Goal: Information Seeking & Learning: Check status

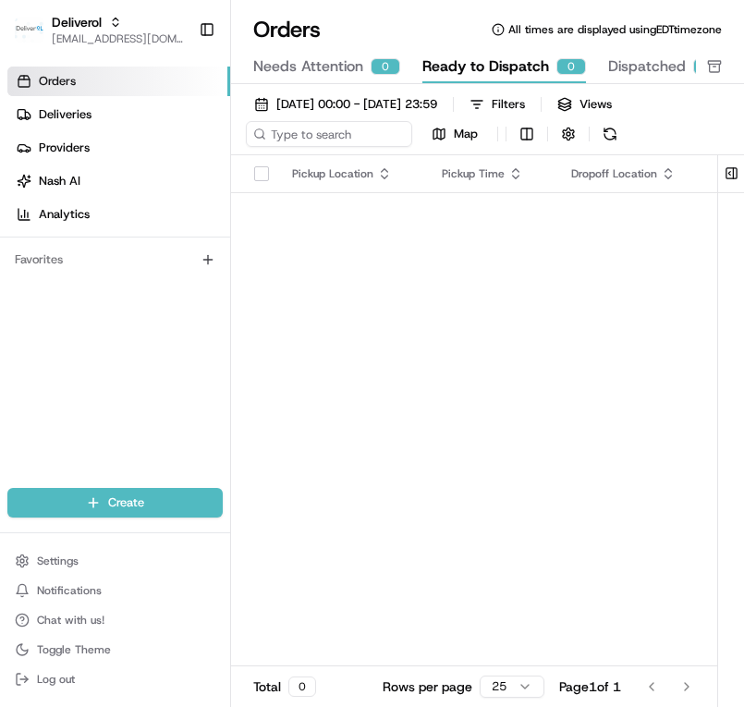
drag, startPoint x: 435, startPoint y: 440, endPoint x: 403, endPoint y: 422, distance: 37.3
click at [64, 108] on span "Deliveries" at bounding box center [65, 114] width 53 height 17
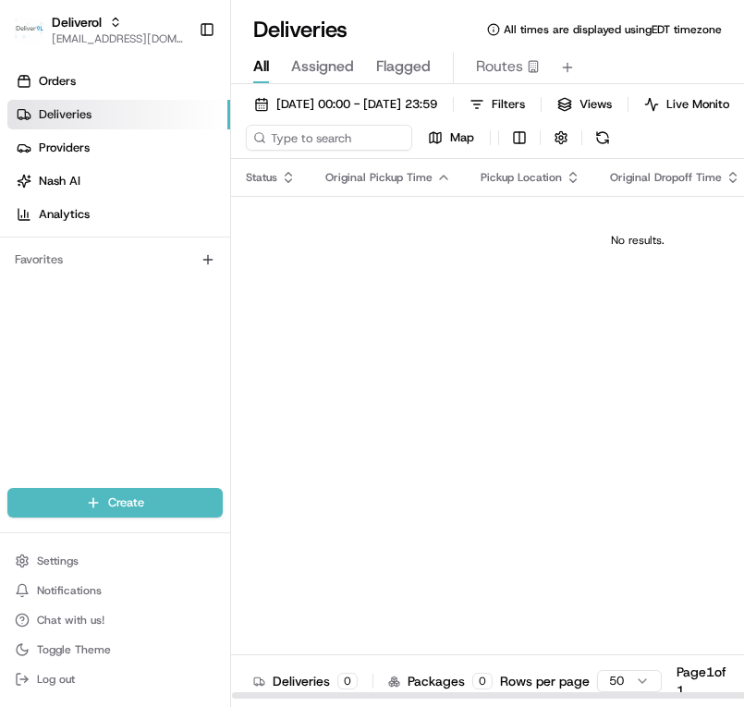
click at [323, 248] on div "No results." at bounding box center [638, 240] width 798 height 15
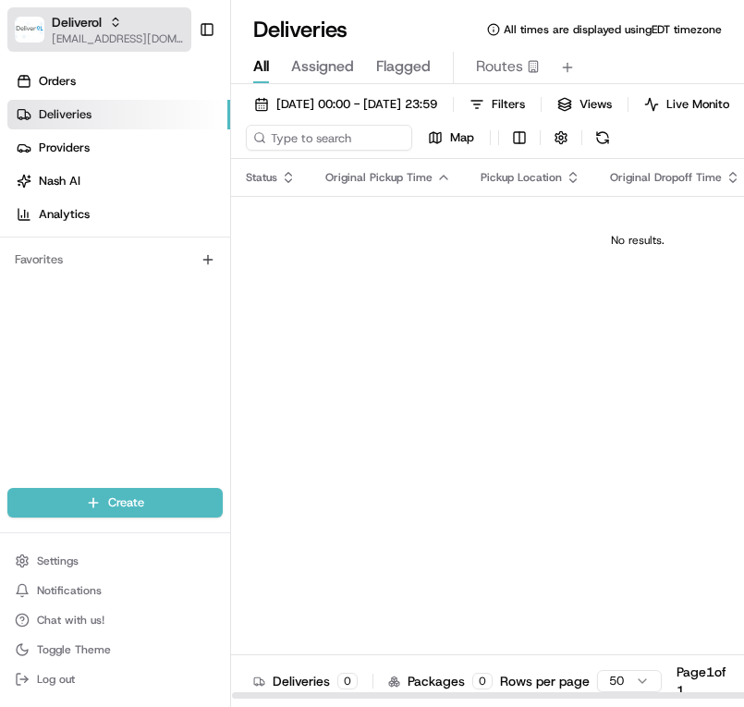
click at [32, 20] on img "button" at bounding box center [30, 30] width 30 height 26
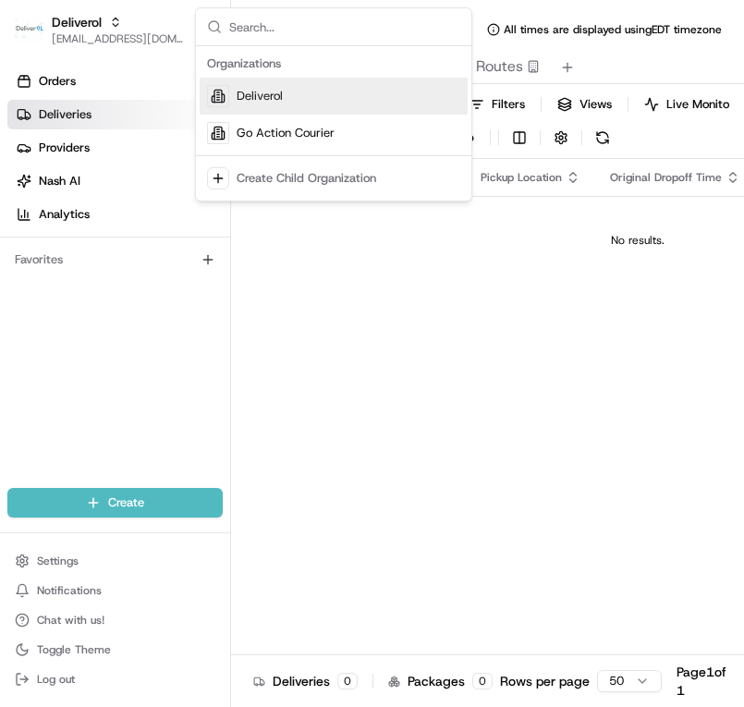
click at [319, 92] on div "Deliverol" at bounding box center [334, 96] width 268 height 37
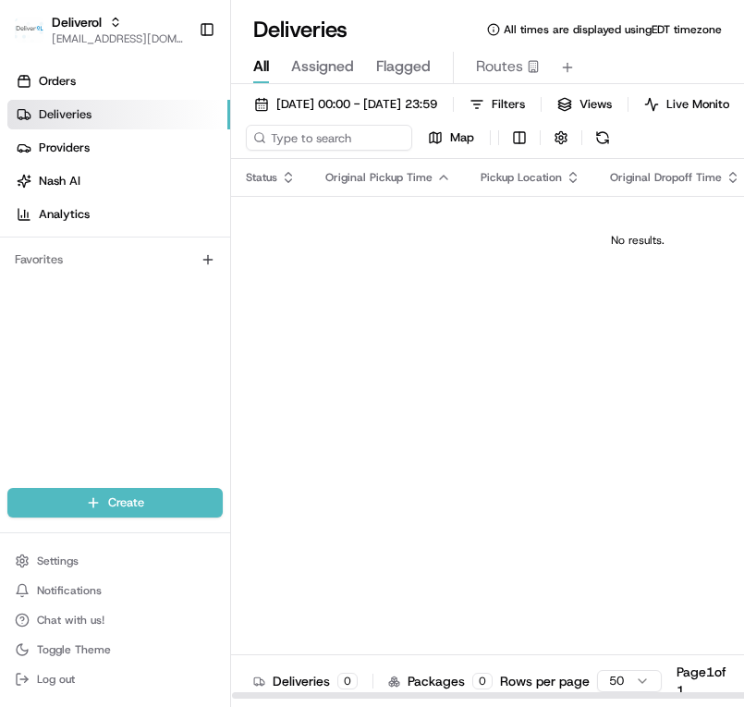
click at [469, 336] on div "Status Original Pickup Time Pickup Location Original Dropoff Time Dropoff Locat…" at bounding box center [637, 429] width 813 height 541
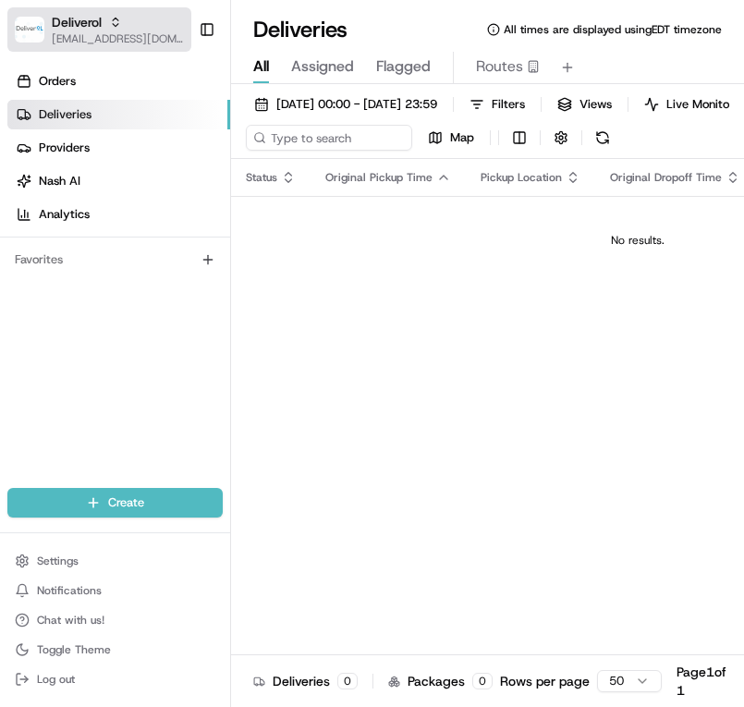
click at [22, 31] on img "button" at bounding box center [30, 30] width 30 height 26
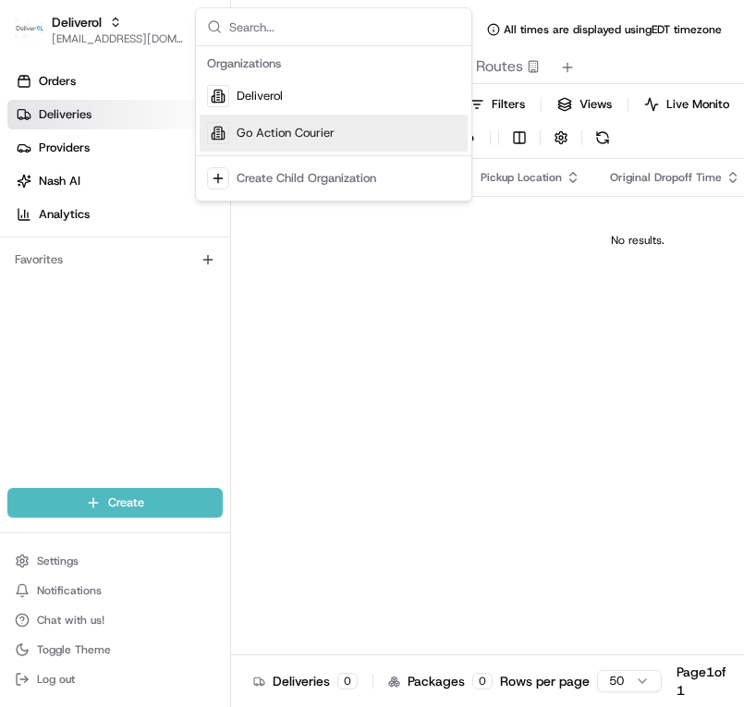
click at [274, 135] on span "Go Action Courier" at bounding box center [286, 133] width 98 height 17
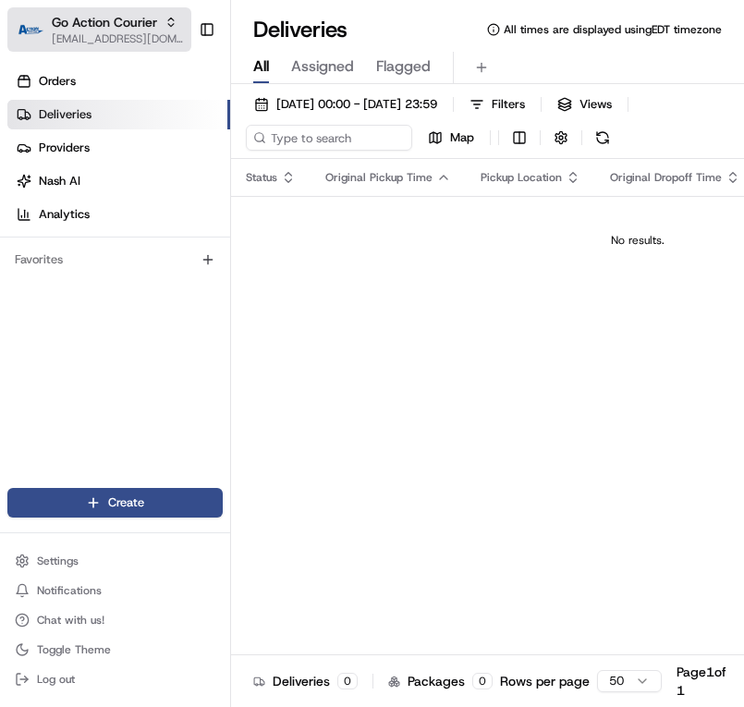
click at [74, 20] on span "Go Action Courier" at bounding box center [104, 22] width 105 height 18
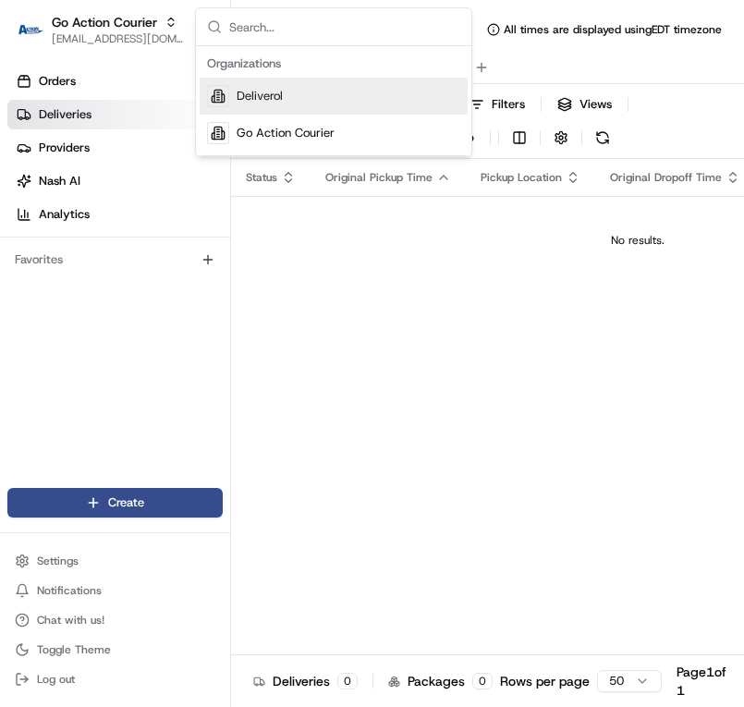
click at [266, 103] on span "Deliverol" at bounding box center [260, 96] width 46 height 17
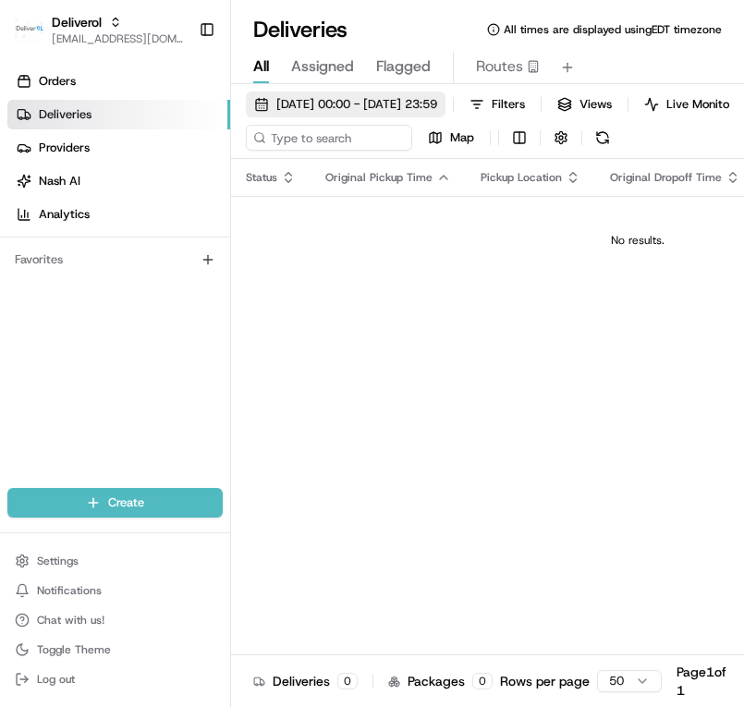
click at [354, 104] on span "24/08/2025 00:00 - 24/08/2025 23:59" at bounding box center [356, 104] width 161 height 17
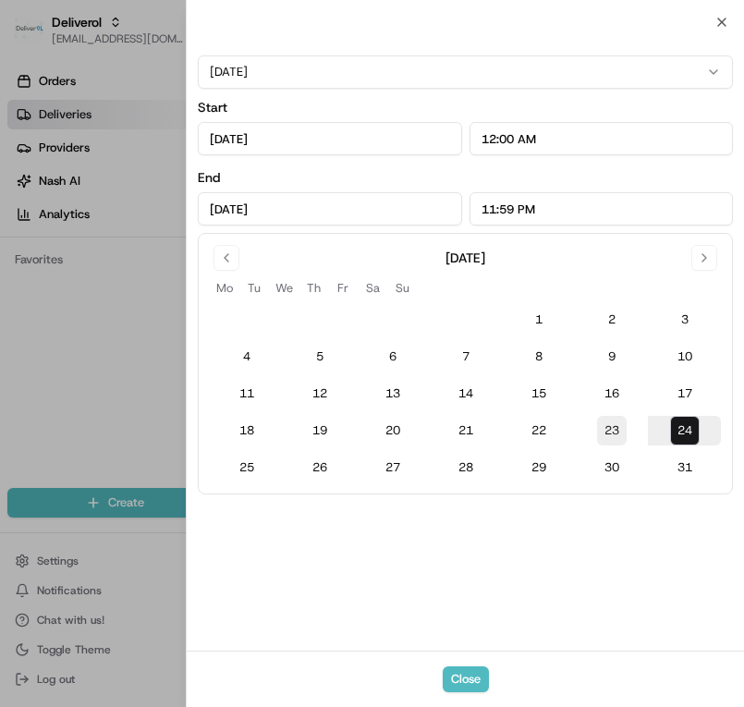
click at [614, 434] on button "23" at bounding box center [612, 431] width 30 height 30
type input "Aug 23, 2025"
click at [257, 206] on input "Aug 23, 2025" at bounding box center [329, 208] width 263 height 33
click at [548, 208] on input "11:59 PM" at bounding box center [601, 208] width 263 height 33
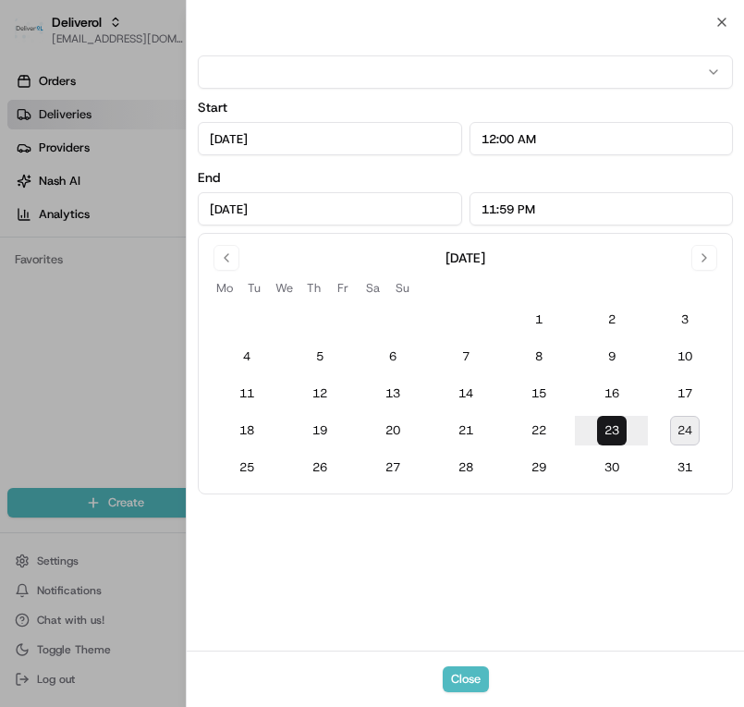
click at [348, 219] on input "Aug 23, 2025" at bounding box center [329, 208] width 263 height 33
click at [50, 405] on div at bounding box center [372, 353] width 744 height 707
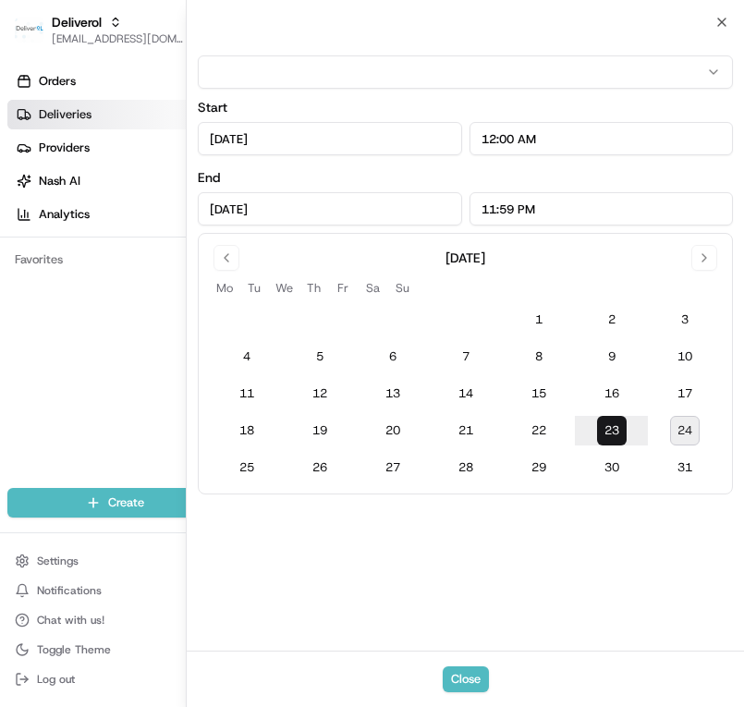
click at [121, 355] on html "Deliverol ali.jan@deliverol.com Toggle Sidebar Orders Deliveries Providers Nash…" at bounding box center [372, 353] width 744 height 707
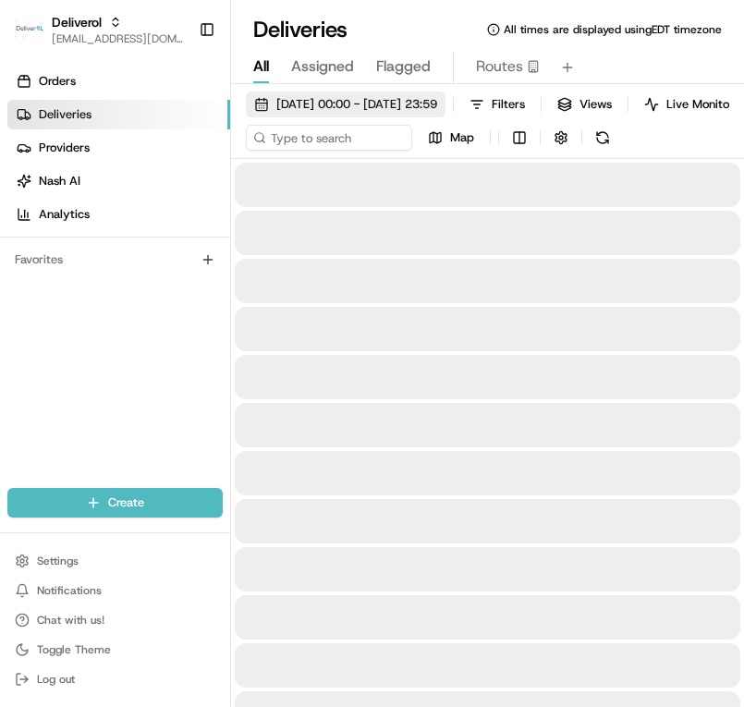
click at [437, 104] on span "23/08/2025 00:00 - 23/08/2025 23:59" at bounding box center [356, 104] width 161 height 17
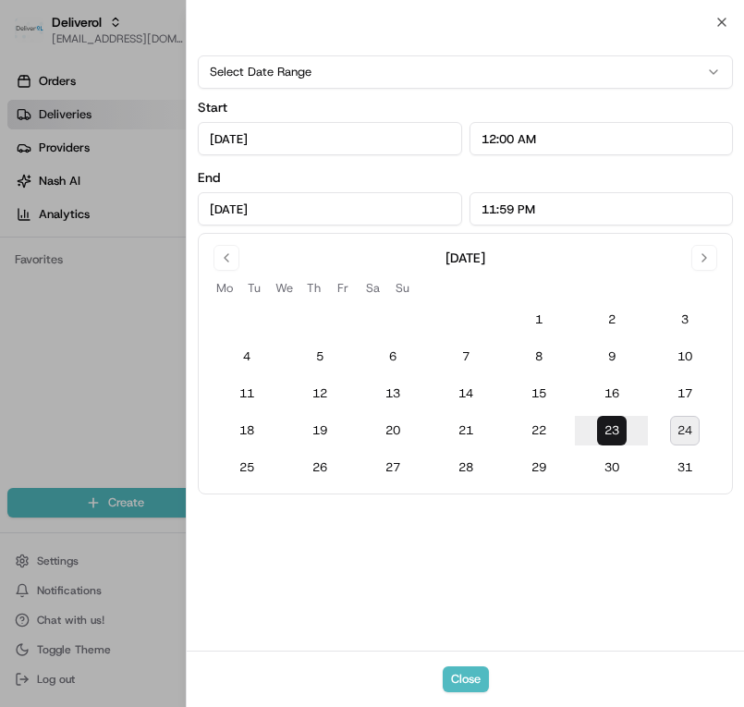
type input "Aug 23, 2025"
type input "12:00 AM"
type input "Aug 23, 2025"
type input "11:59 PM"
click at [74, 337] on div at bounding box center [372, 353] width 744 height 707
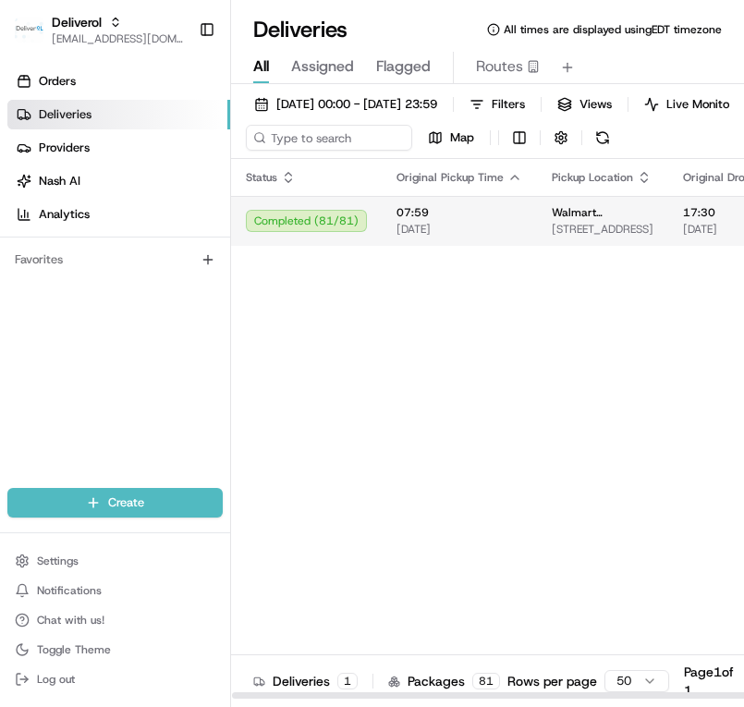
click at [537, 231] on td "Walmart 3311 - Miami Gardens, FL 19501 NW 27TH AVE, MIAMI GARDENS, FL 33056, US" at bounding box center [602, 221] width 131 height 50
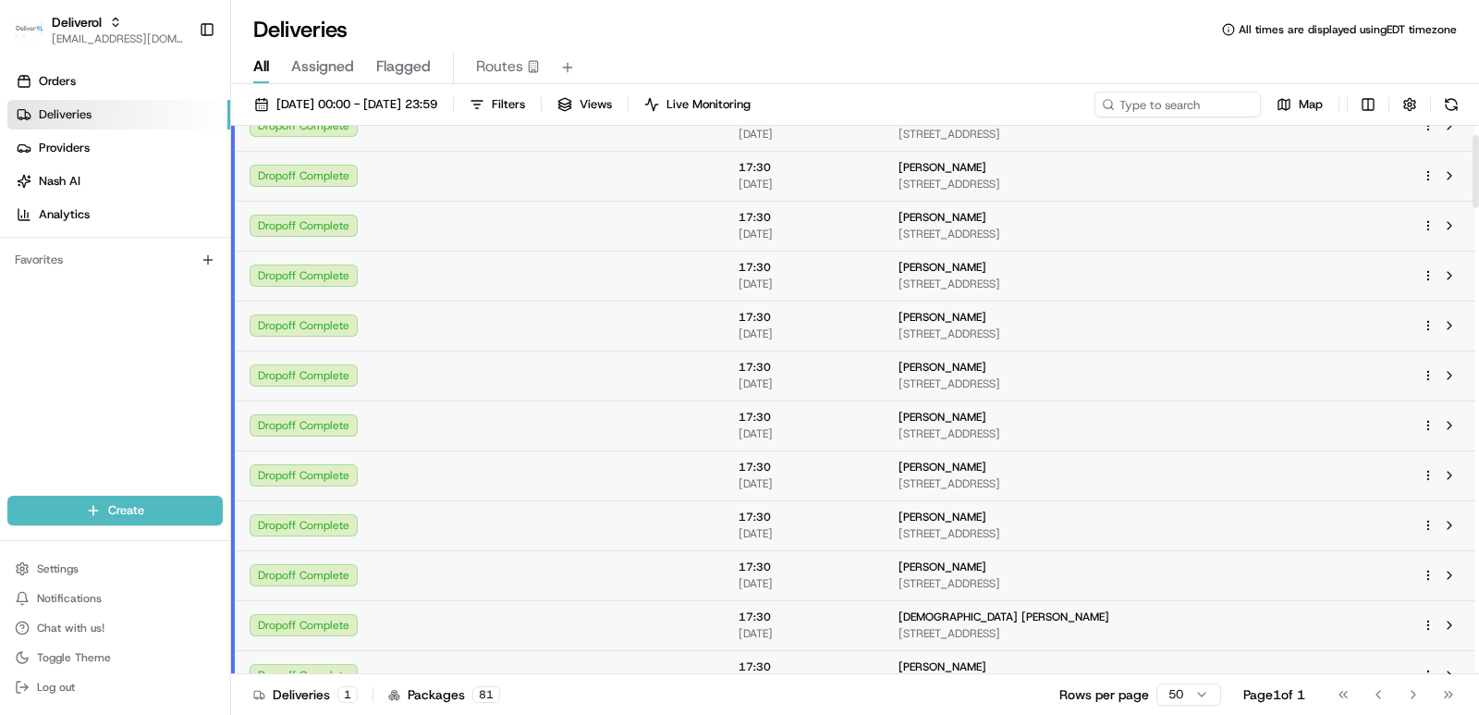
scroll to position [69, 0]
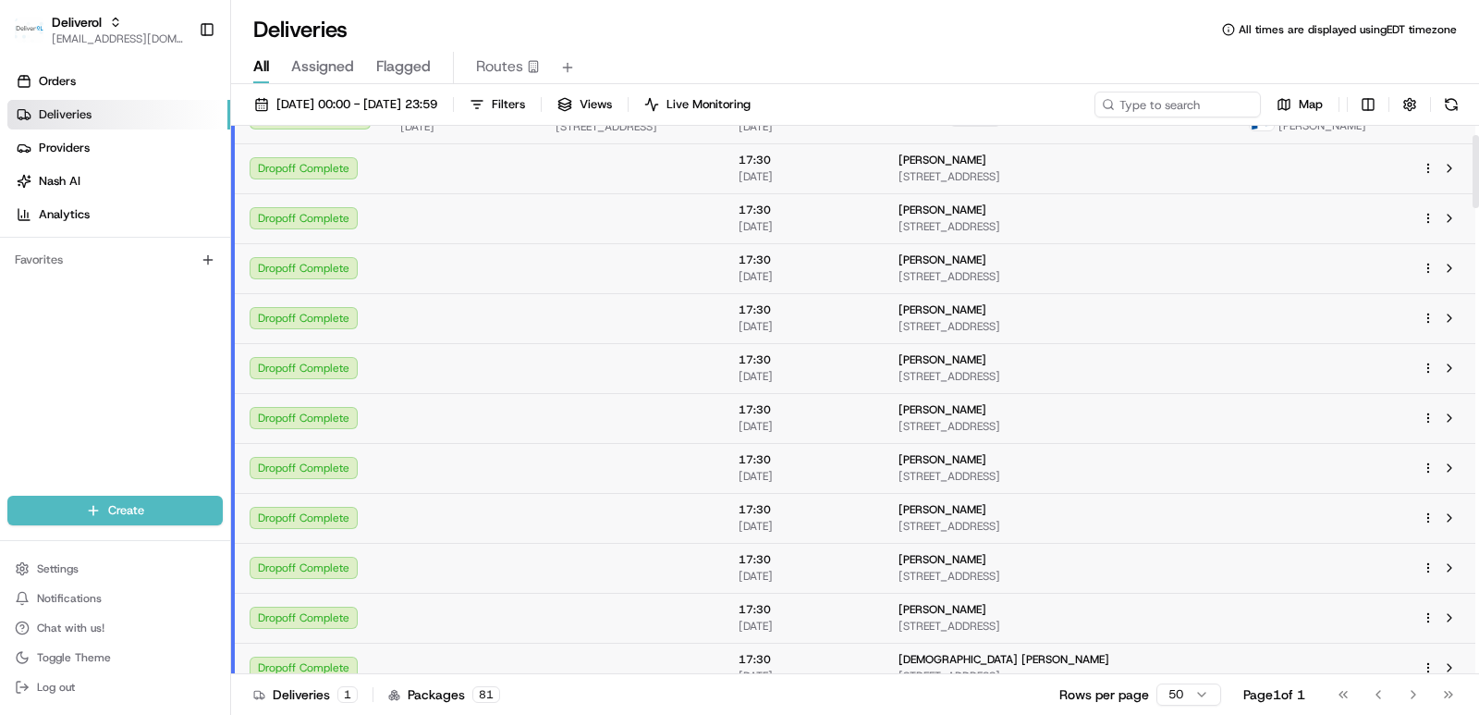
click at [743, 101] on html "Deliverol ali.jan@deliverol.com Toggle Sidebar Orders Deliveries Providers Nash…" at bounding box center [739, 357] width 1479 height 715
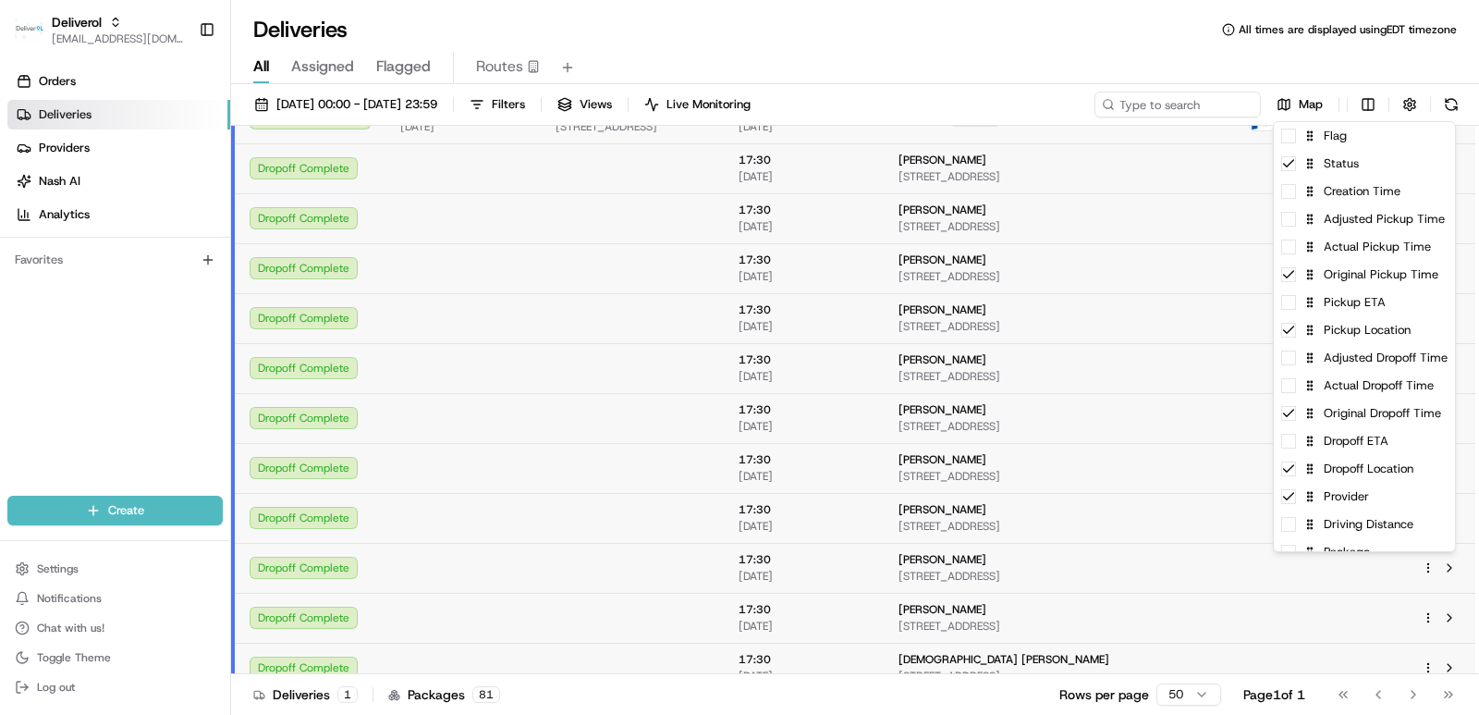
click at [743, 100] on html "Deliverol ali.jan@deliverol.com Toggle Sidebar Orders Deliveries Providers Nash…" at bounding box center [739, 357] width 1479 height 715
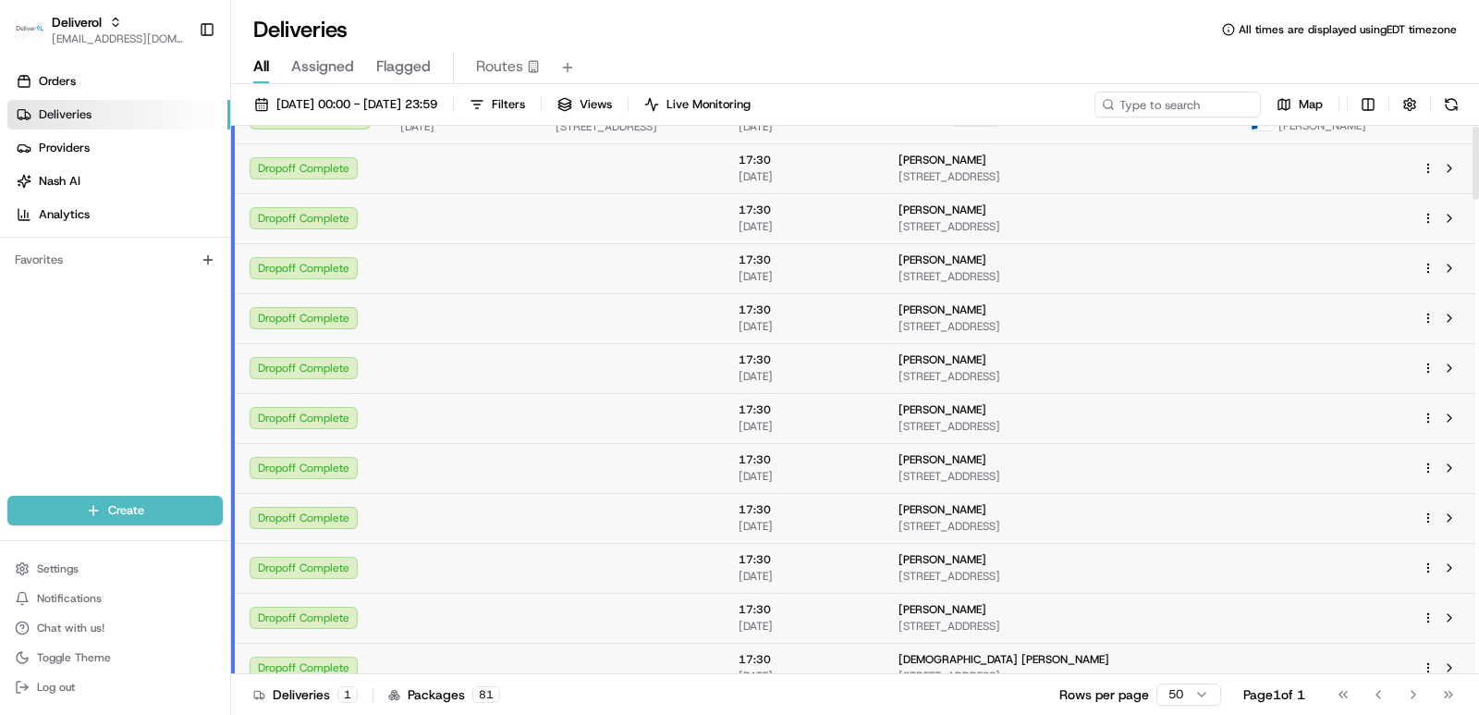
scroll to position [0, 0]
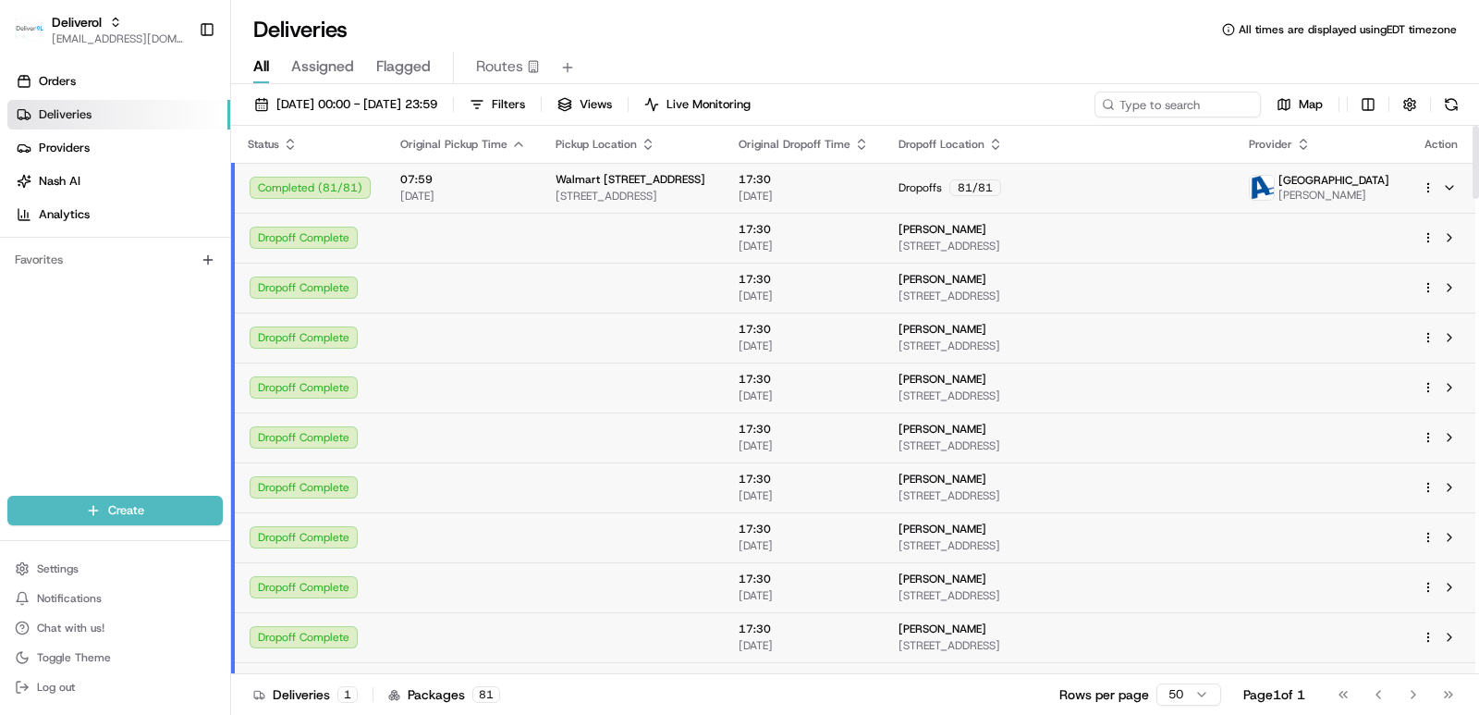
click at [312, 239] on div "Dropoff Complete" at bounding box center [310, 237] width 121 height 22
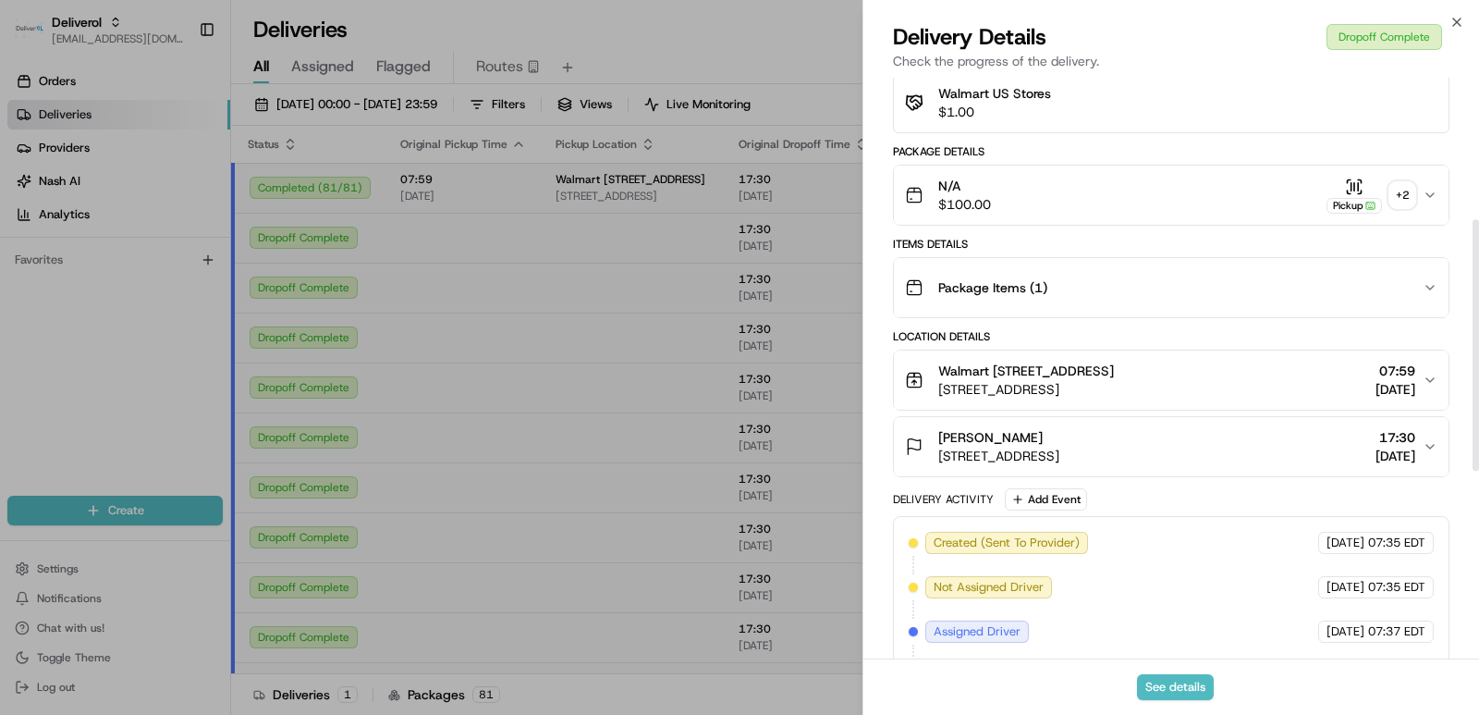
scroll to position [298, 0]
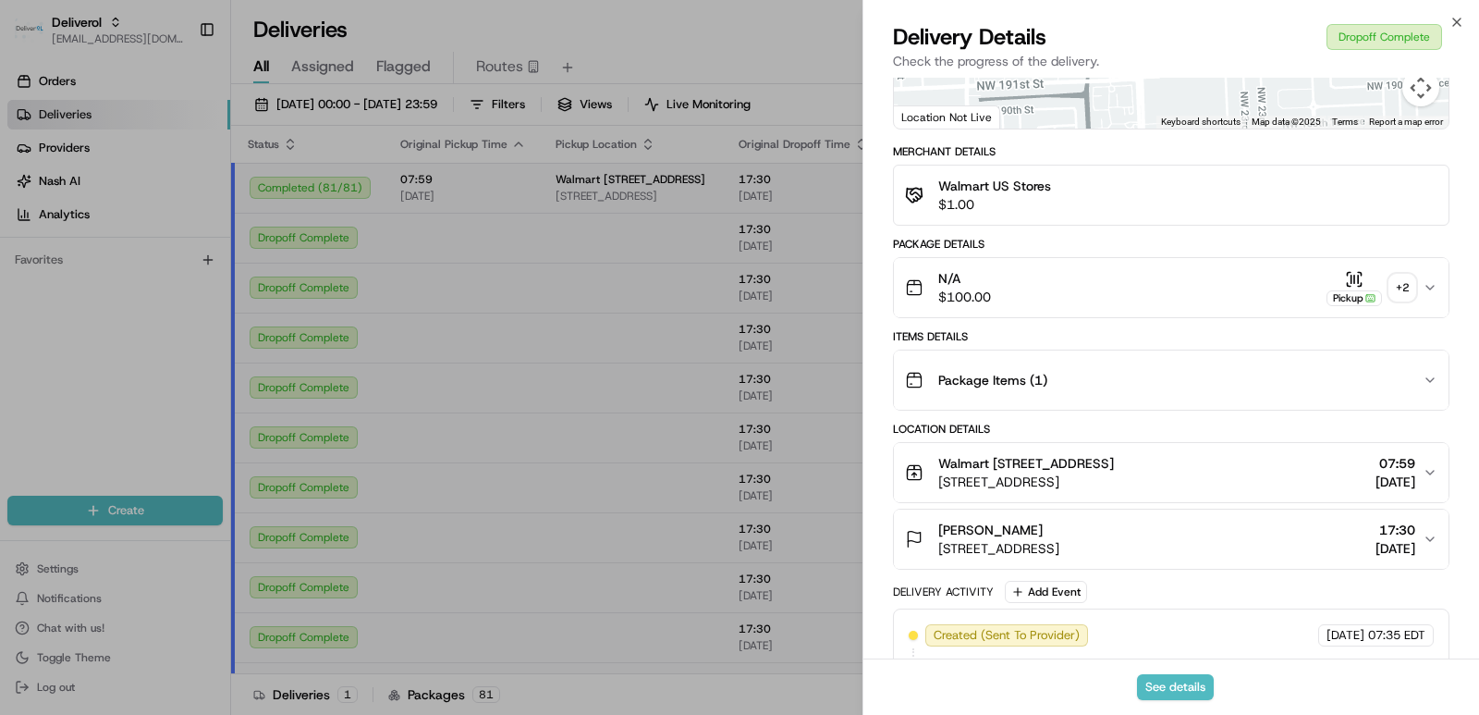
click at [743, 387] on icon "button" at bounding box center [1430, 380] width 15 height 15
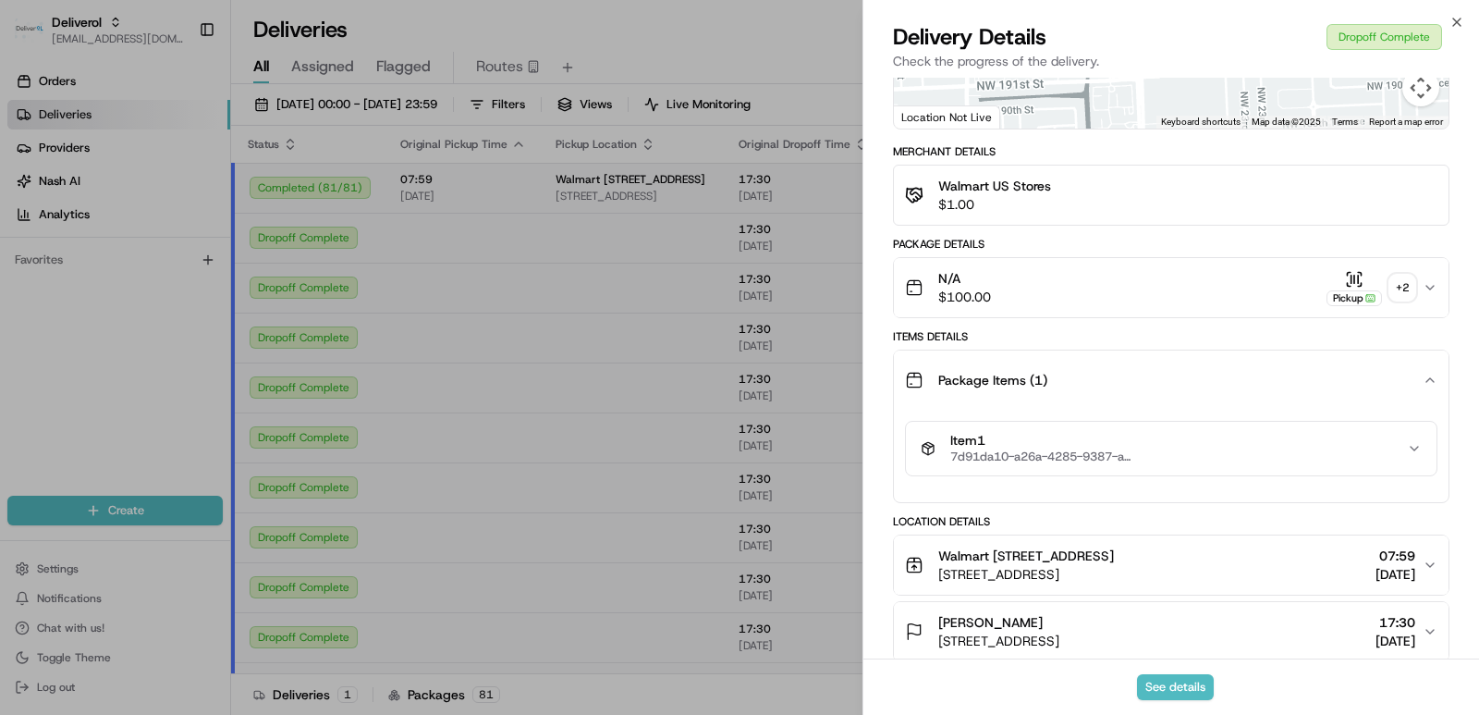
click at [743, 464] on span "7d91da10-a26a-4285-9387-ac2f765c8455" at bounding box center [1042, 456] width 185 height 15
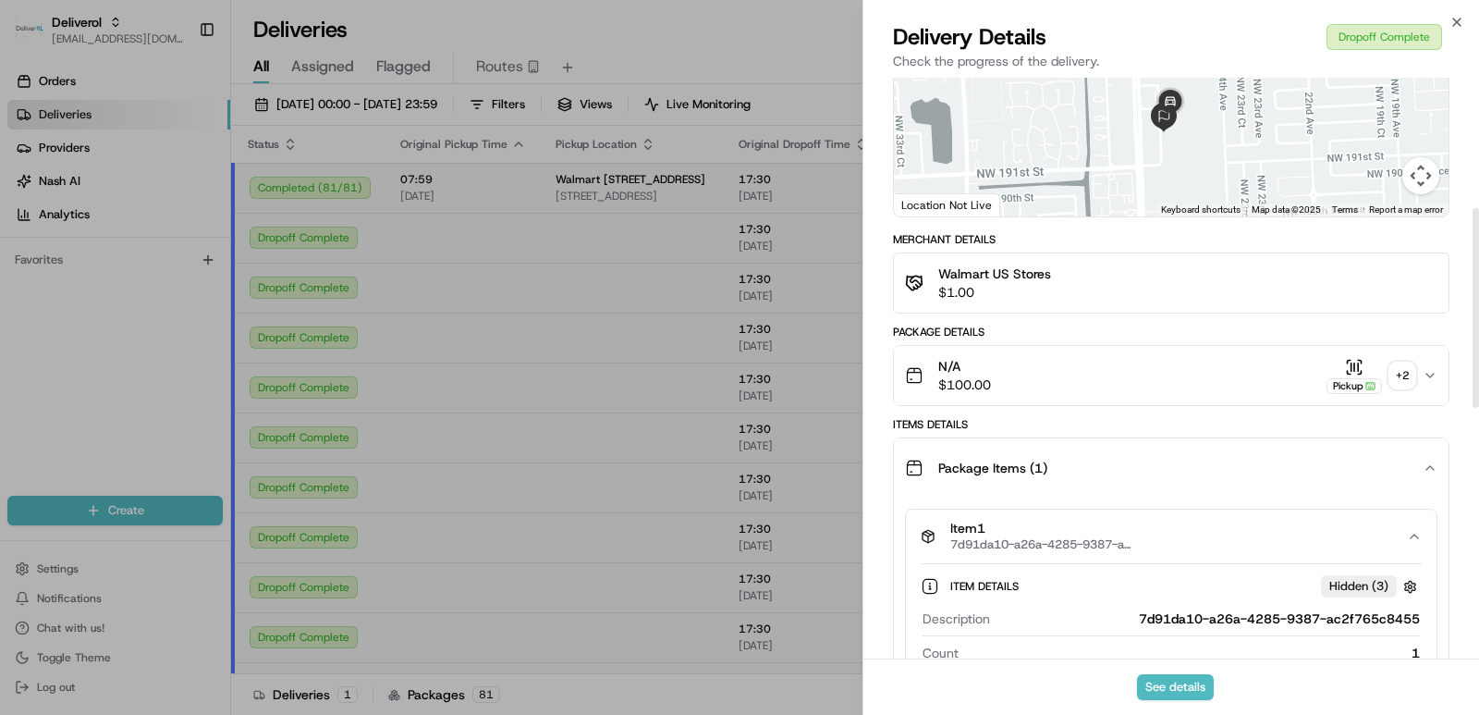
scroll to position [205, 0]
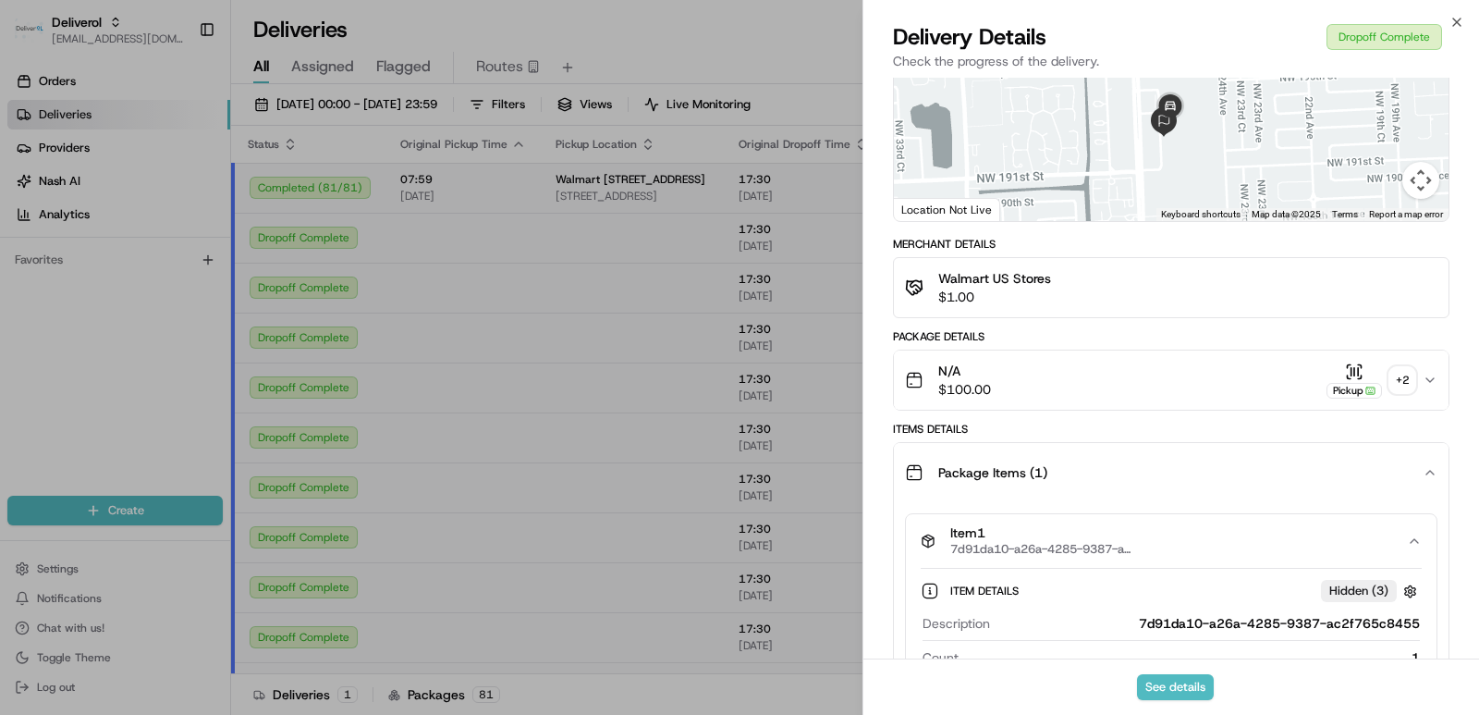
click at [743, 387] on icon "button" at bounding box center [1430, 380] width 15 height 15
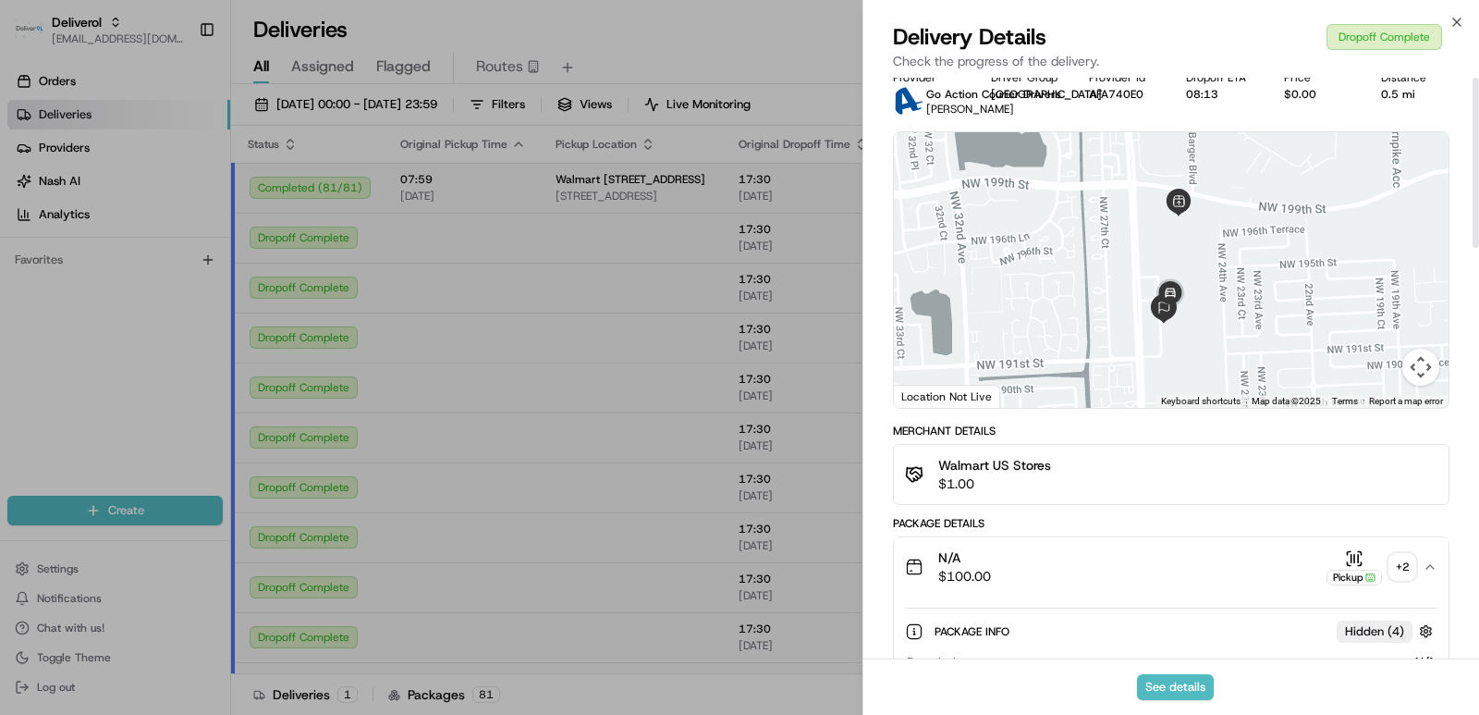
scroll to position [0, 0]
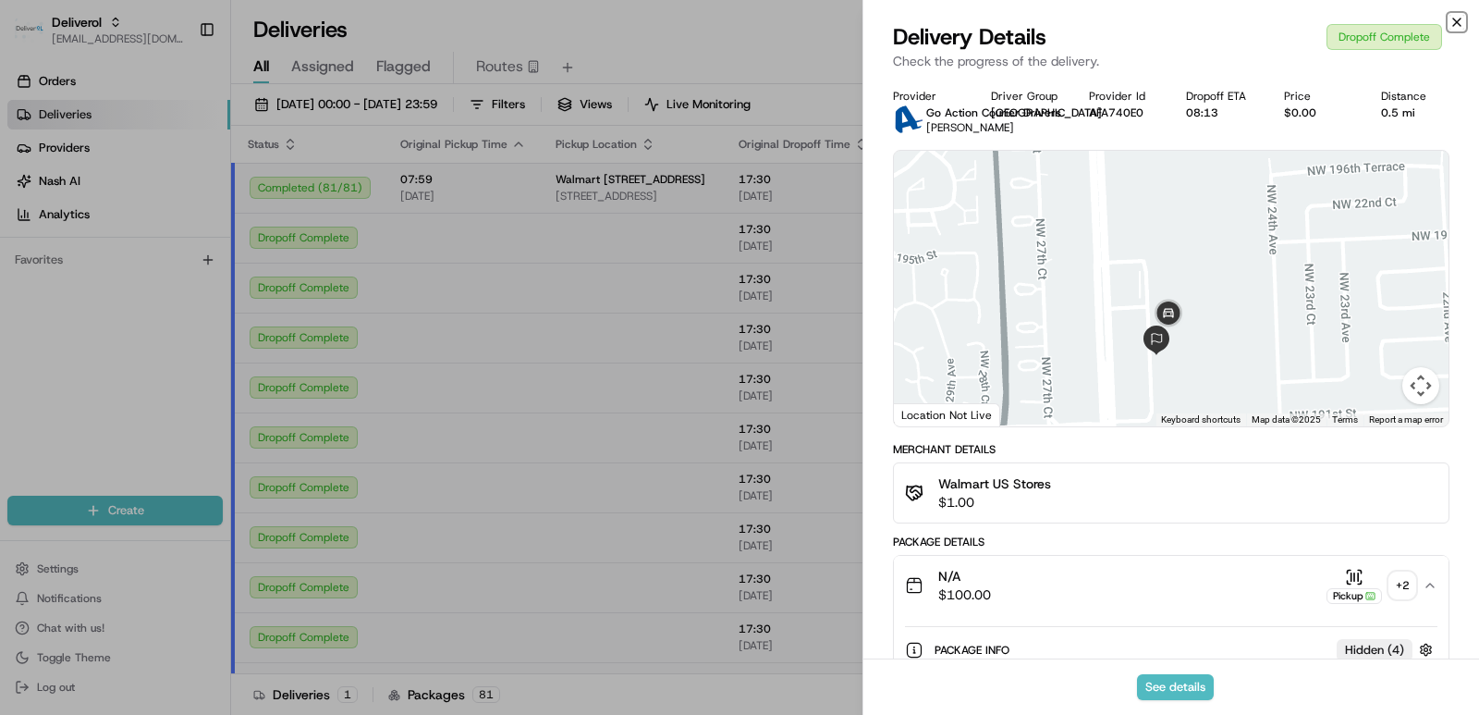
click at [743, 17] on icon "button" at bounding box center [1457, 22] width 15 height 15
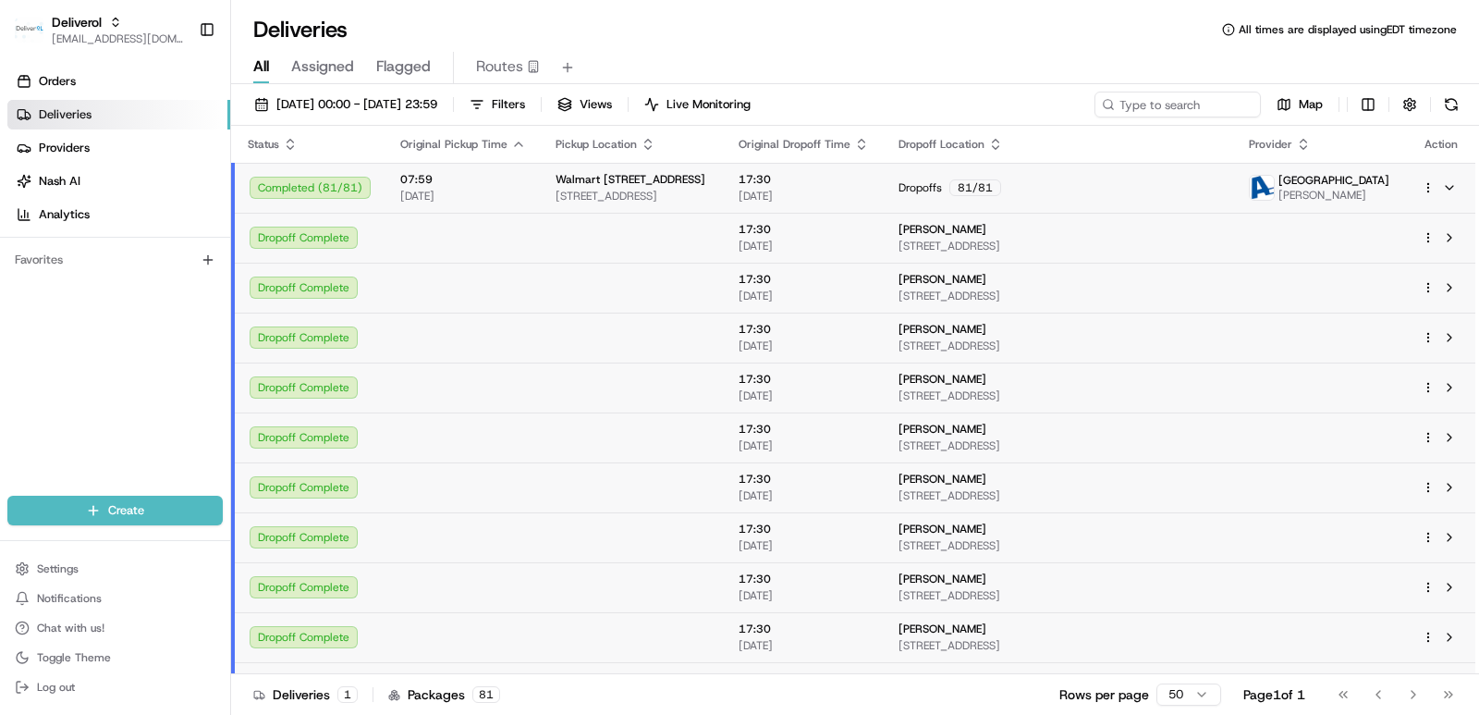
click at [66, 120] on span "Deliveries" at bounding box center [65, 114] width 53 height 17
click at [98, 113] on link "Deliveries" at bounding box center [118, 115] width 223 height 30
click at [116, 109] on link "Deliveries" at bounding box center [118, 115] width 223 height 30
click at [74, 31] on span "[EMAIL_ADDRESS][DOMAIN_NAME]" at bounding box center [118, 38] width 132 height 15
click at [68, 30] on span "Deliverol" at bounding box center [77, 22] width 50 height 18
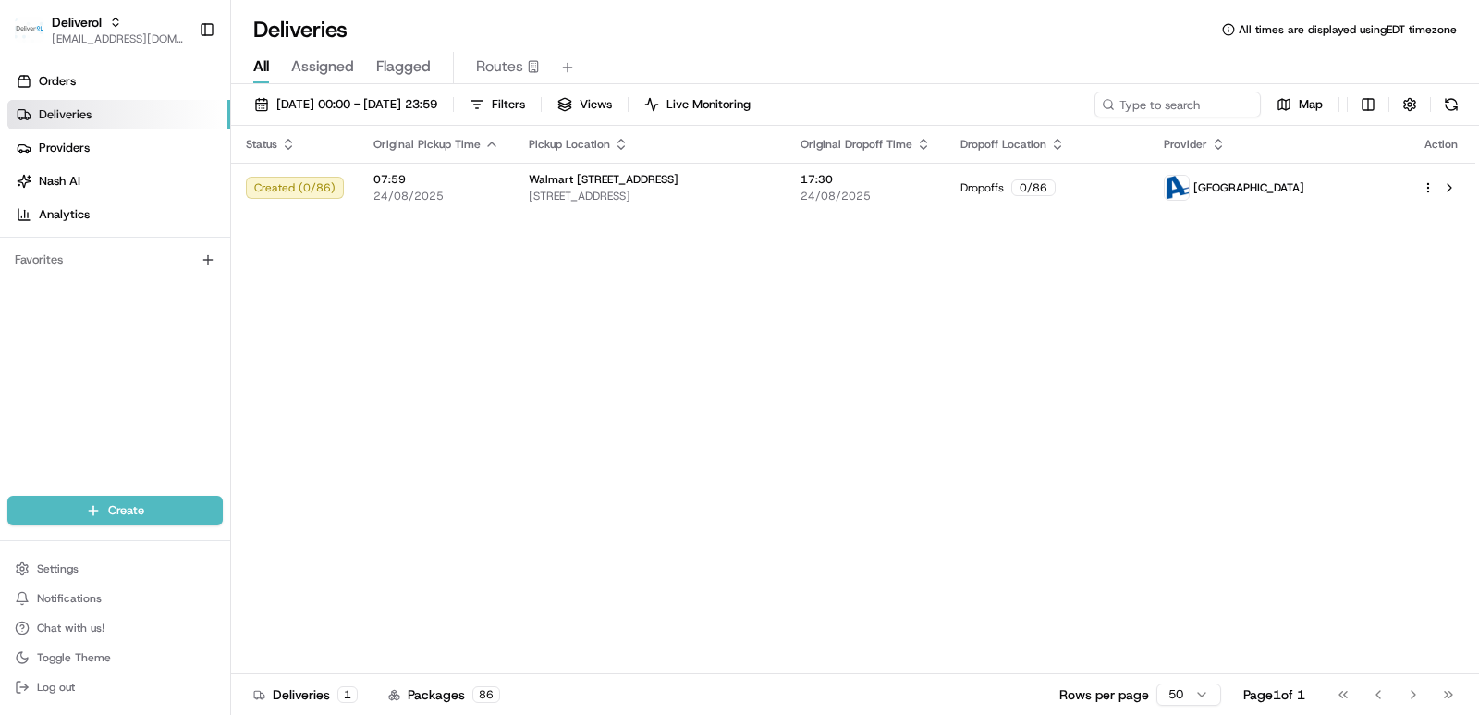
click at [720, 409] on div "Status Original Pickup Time Pickup Location Original Dropoff Time Dropoff Locat…" at bounding box center [853, 400] width 1244 height 548
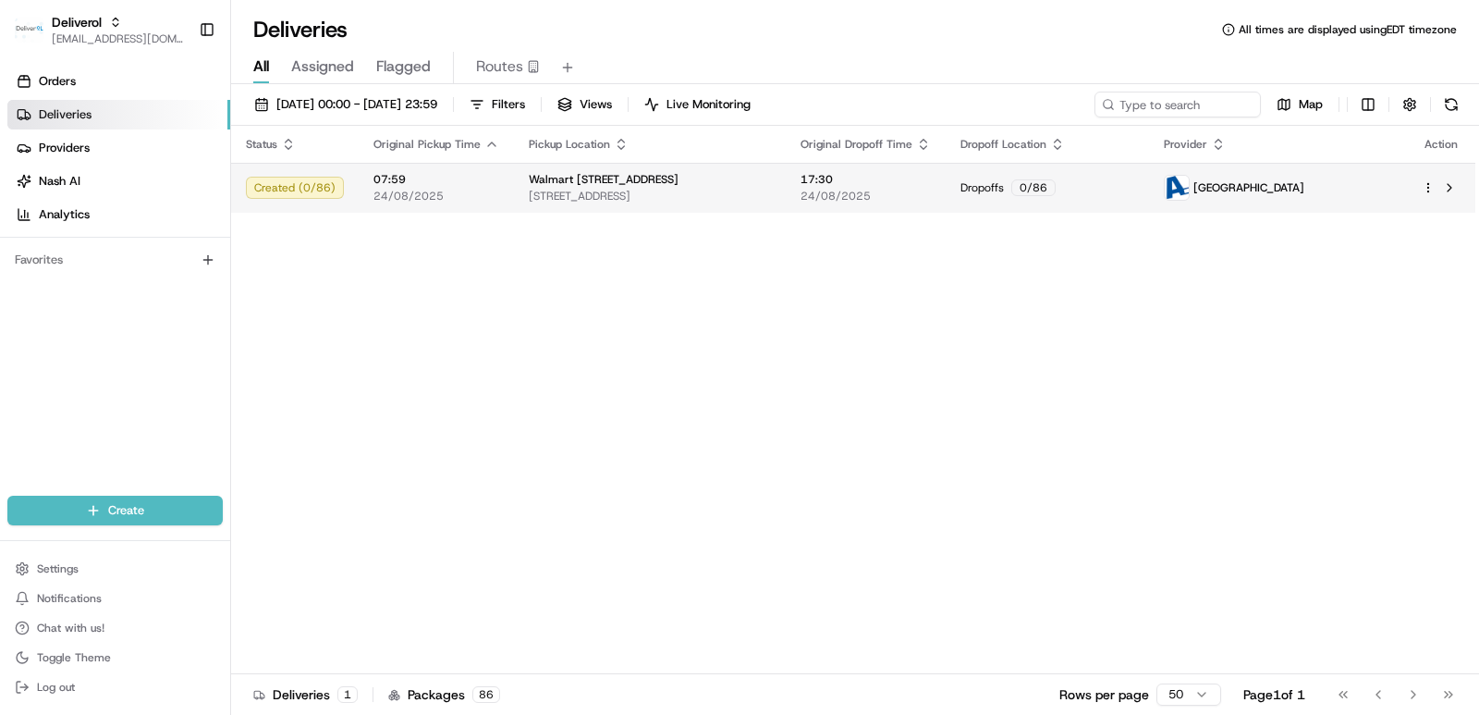
click at [1425, 185] on html "Deliverol ali.jan@deliverol.com Toggle Sidebar Orders Deliveries Providers Nash…" at bounding box center [739, 357] width 1479 height 715
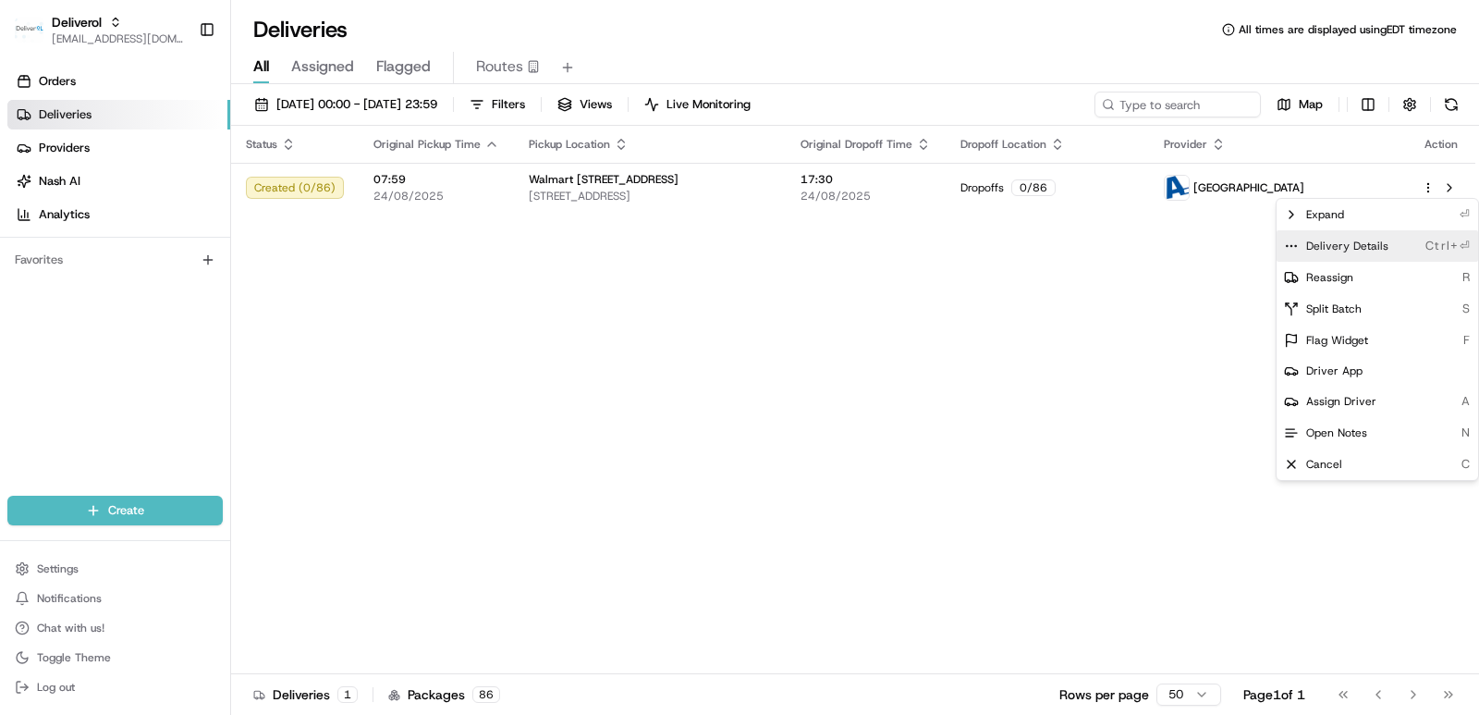
click at [1381, 243] on span "Delivery Details" at bounding box center [1347, 246] width 82 height 15
click at [339, 108] on html "Deliverol ali.jan@deliverol.com Toggle Sidebar Orders Deliveries Providers Nash…" at bounding box center [739, 357] width 1479 height 715
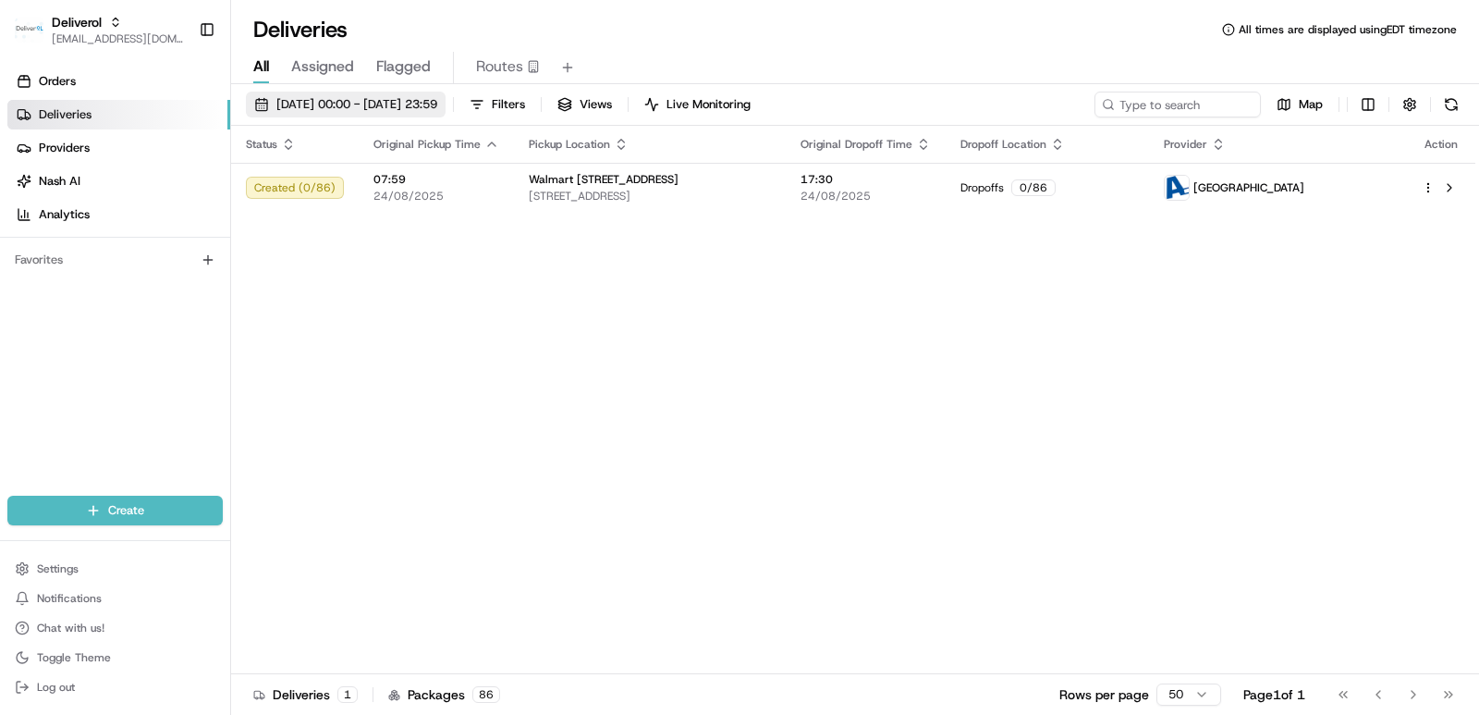
click at [324, 103] on span "24/08/2025 00:00 - 24/08/2025 23:59" at bounding box center [356, 104] width 161 height 17
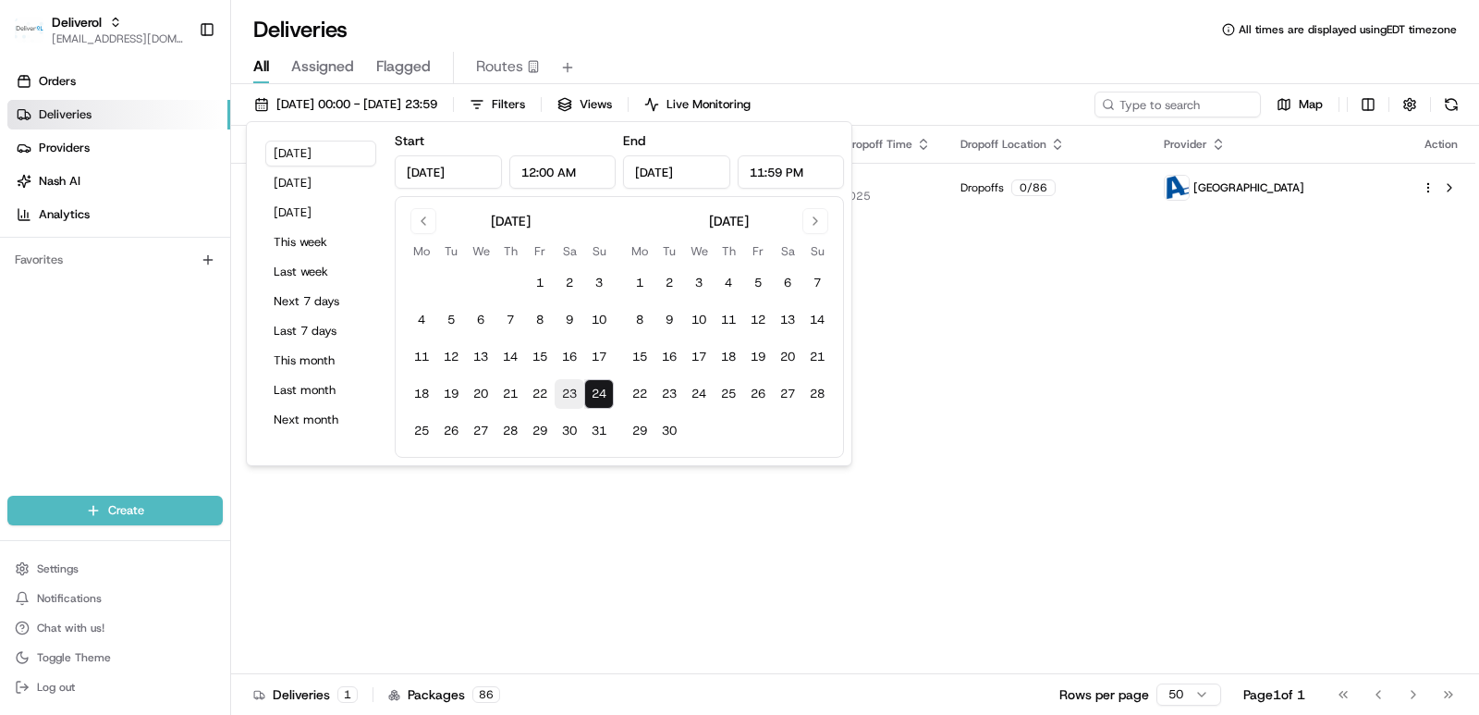
click at [572, 404] on button "23" at bounding box center [570, 394] width 30 height 30
click at [569, 392] on button "23" at bounding box center [570, 394] width 30 height 30
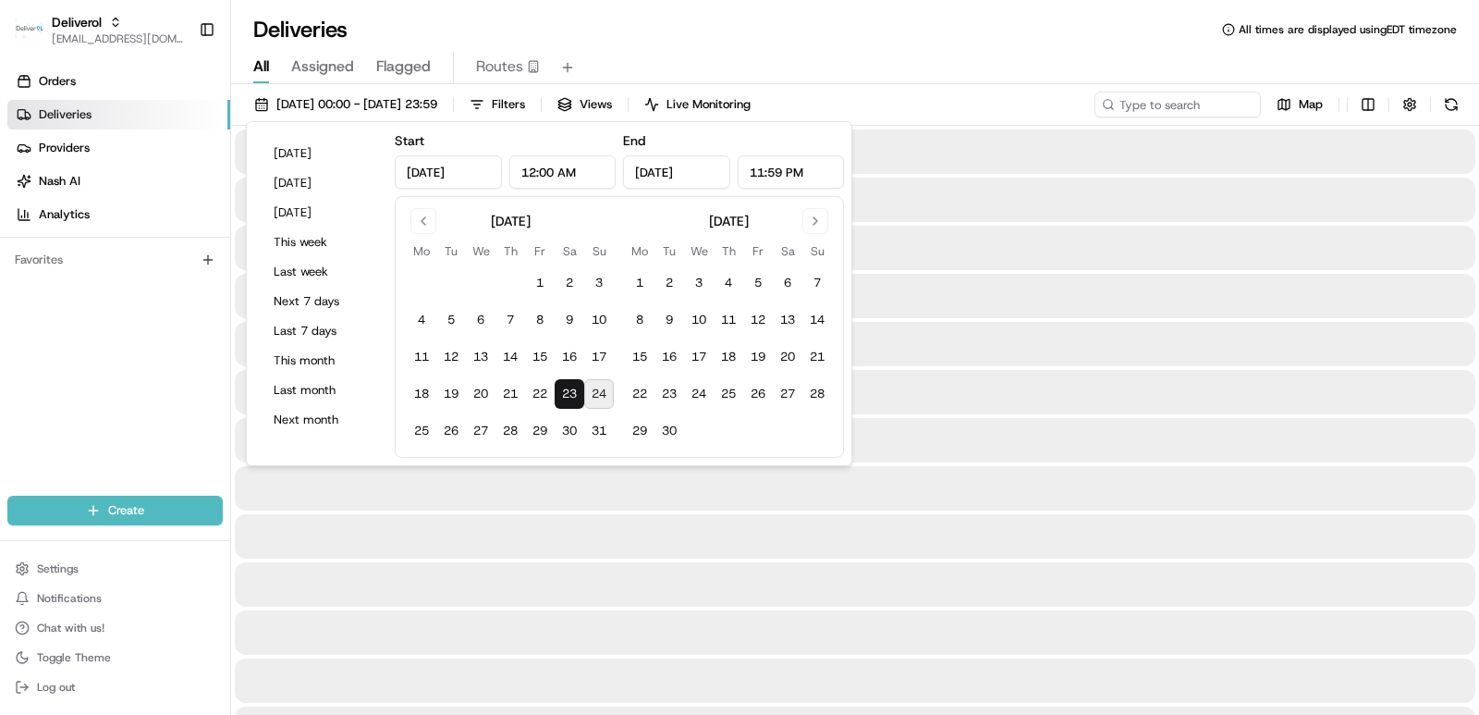
type input "[DATE]"
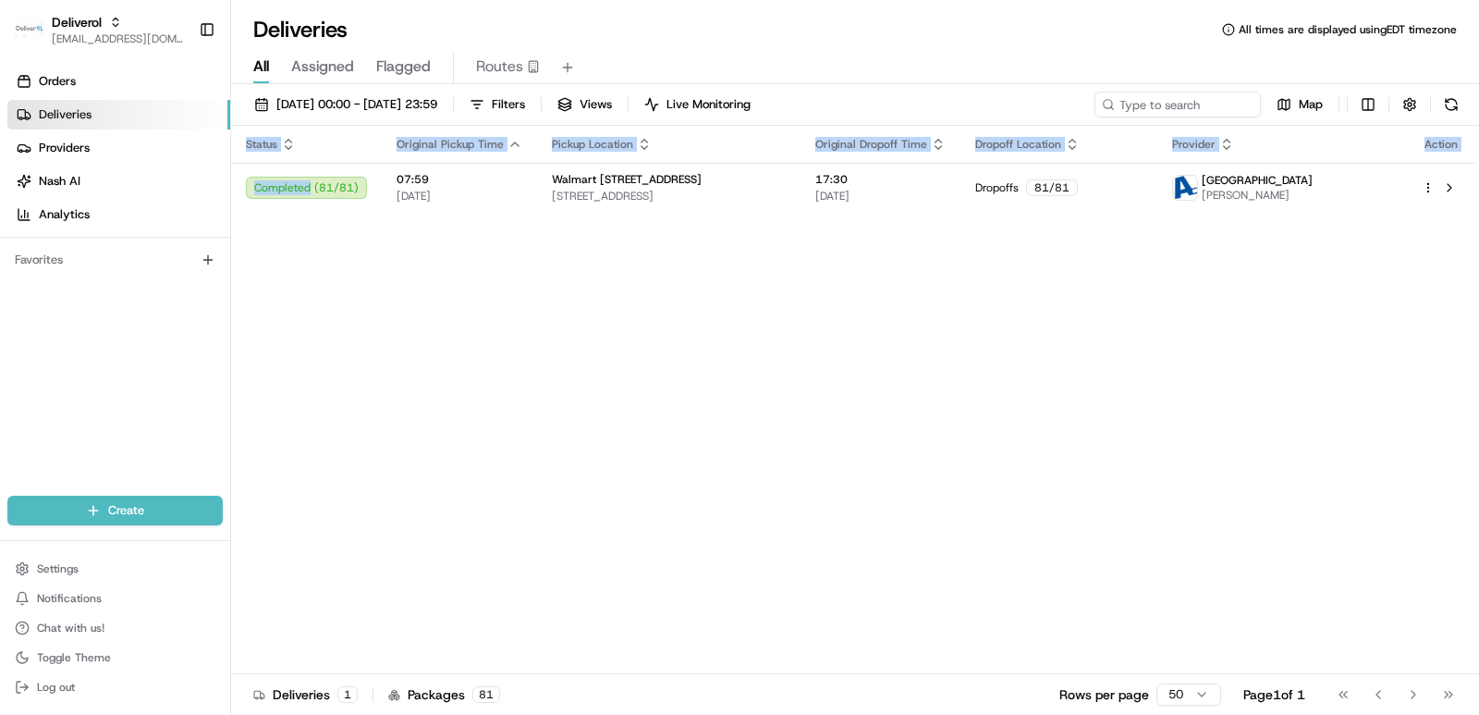
drag, startPoint x: 359, startPoint y: 193, endPoint x: 1478, endPoint y: 248, distance: 1120.8
click at [1478, 248] on div "Status Original Pickup Time Pickup Location Original Dropoff Time Dropoff Locat…" at bounding box center [855, 400] width 1248 height 548
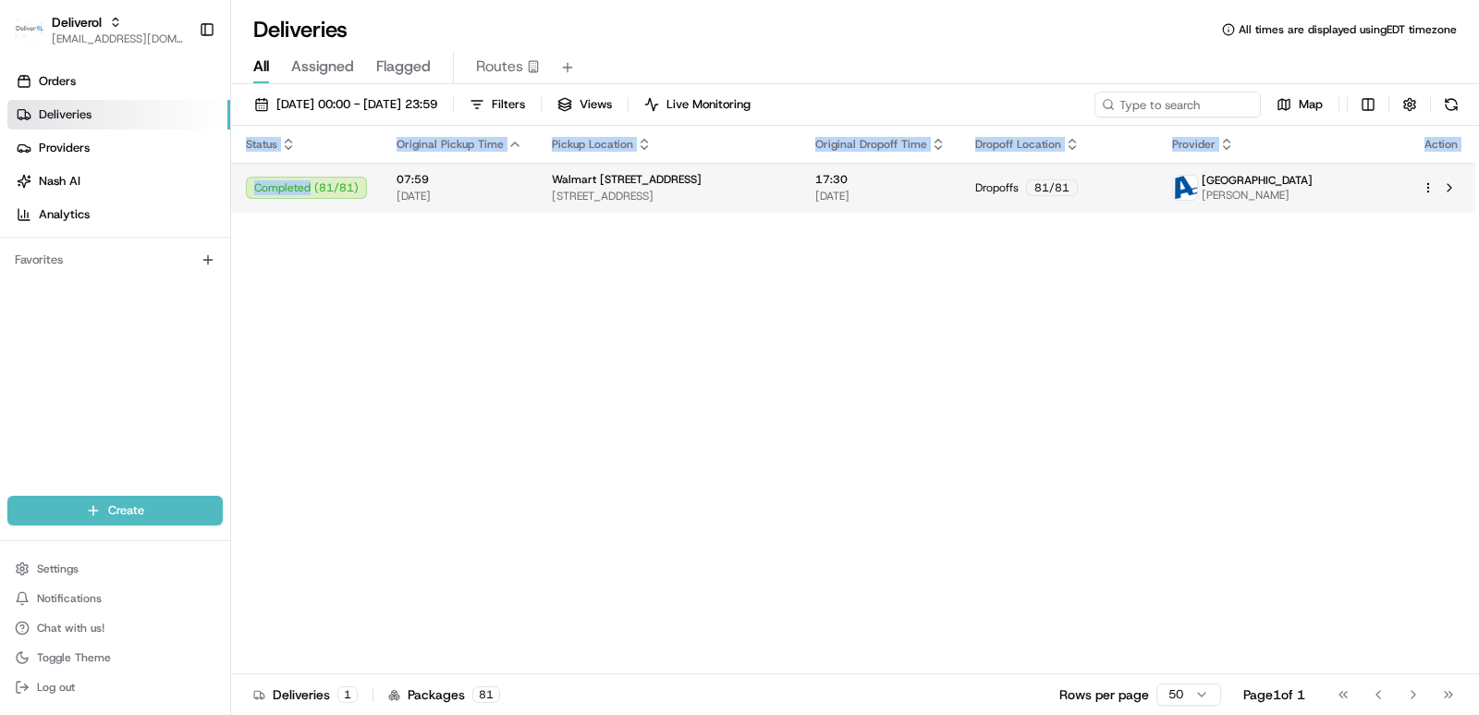
click at [1427, 192] on html "Deliverol ali.jan@deliverol.com Toggle Sidebar Orders Deliveries Providers Nash…" at bounding box center [739, 357] width 1479 height 715
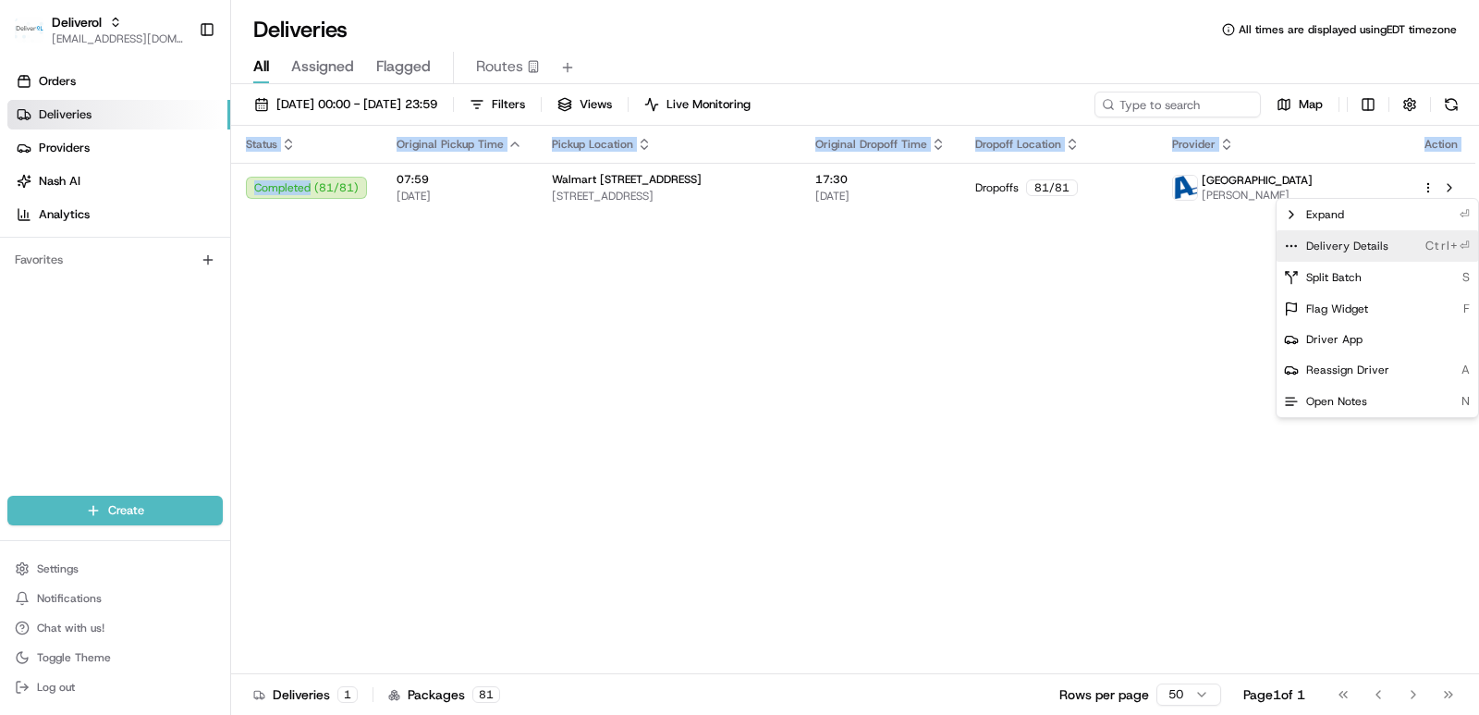
click at [1351, 250] on span "Delivery Details" at bounding box center [1347, 246] width 82 height 15
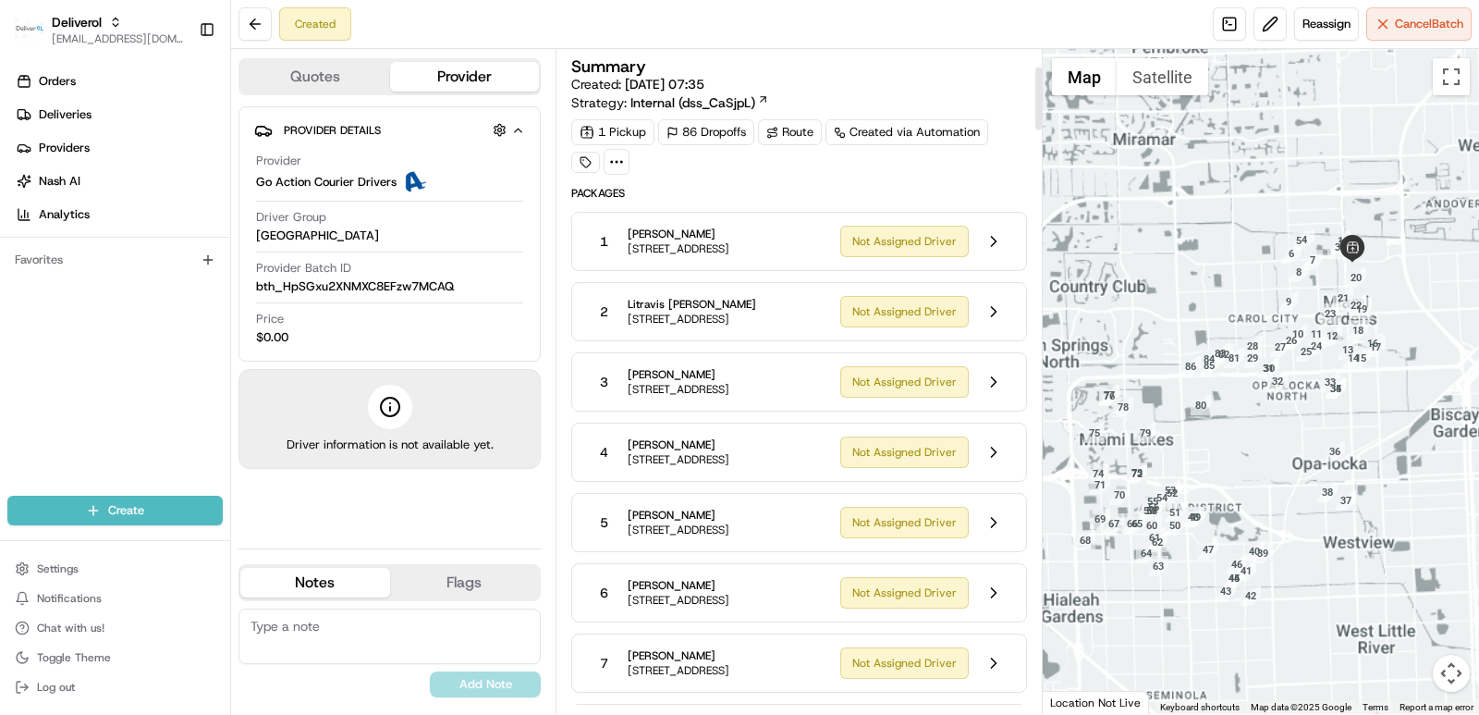
scroll to position [185, 0]
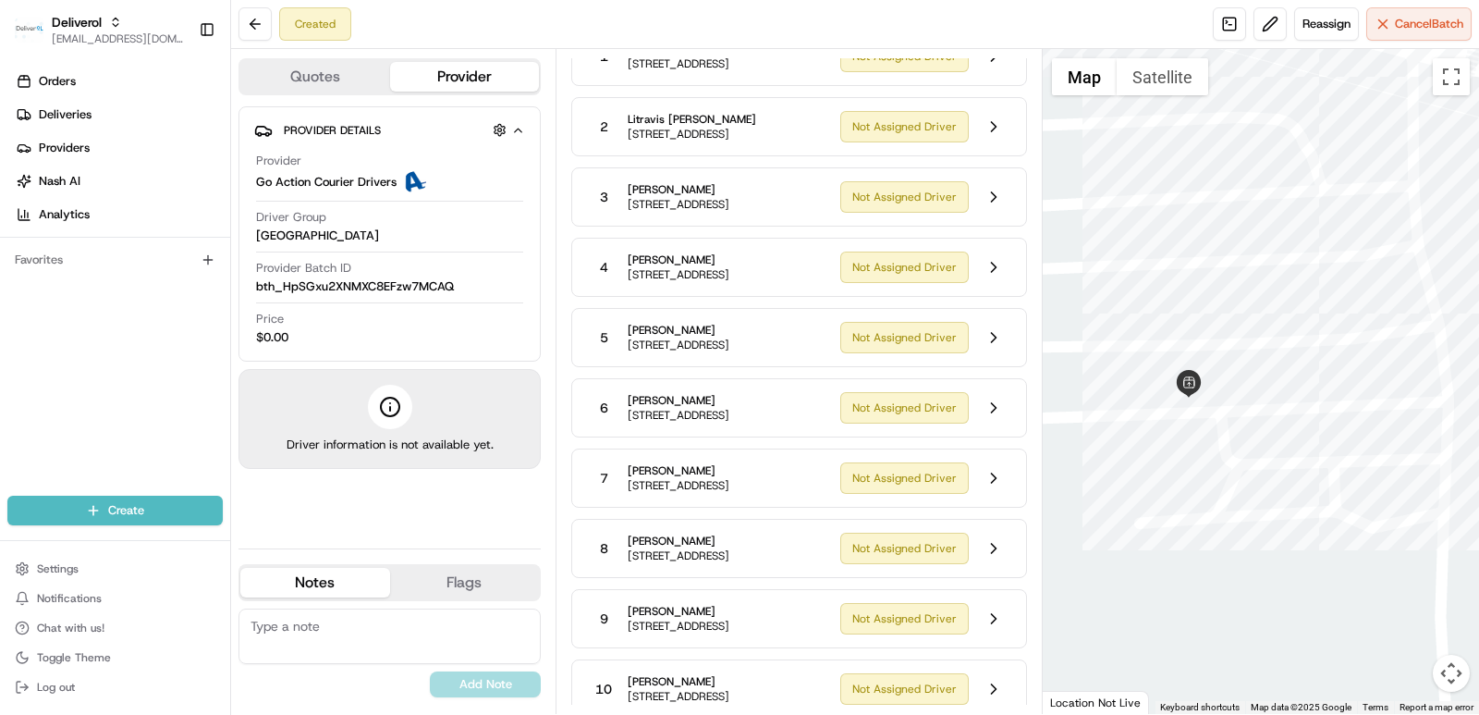
drag, startPoint x: 1292, startPoint y: 316, endPoint x: 1188, endPoint y: 486, distance: 199.6
click at [1188, 486] on div at bounding box center [1261, 381] width 437 height 665
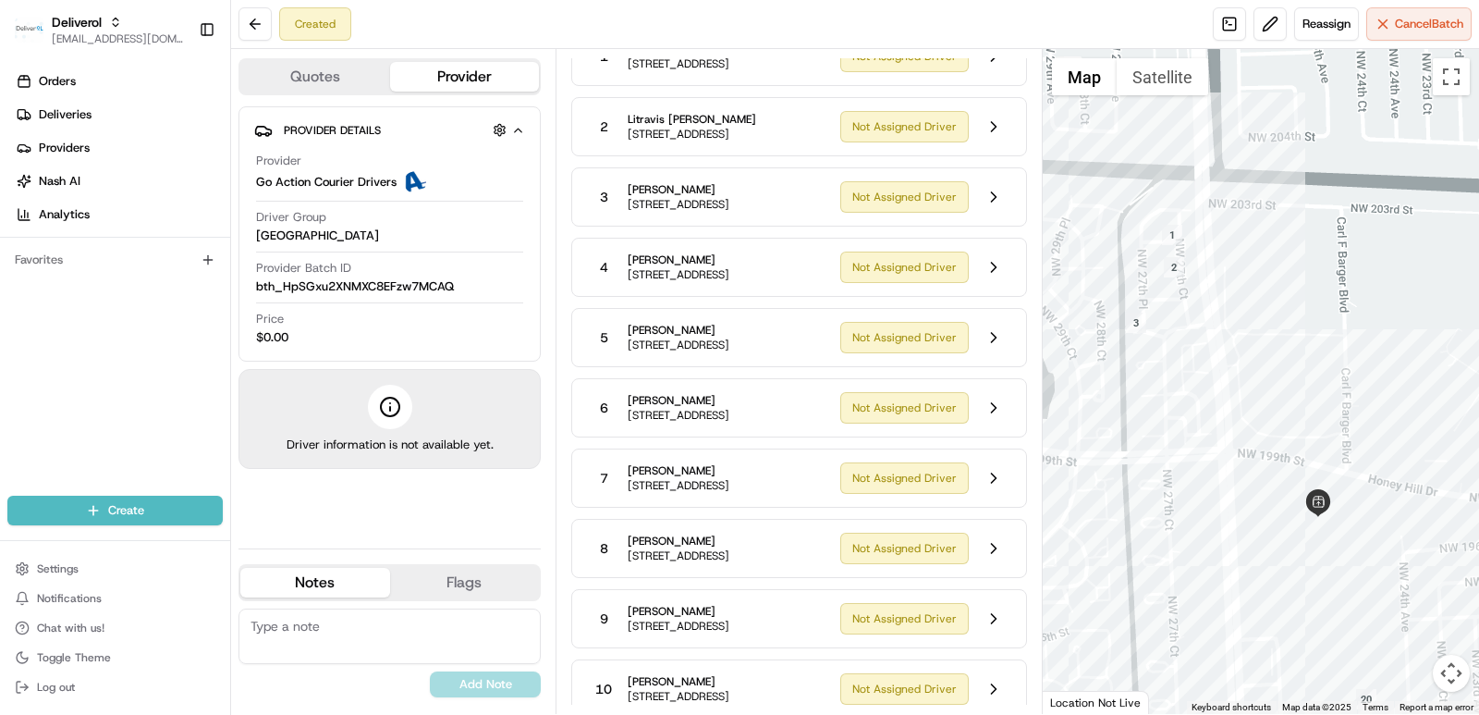
click at [1384, 532] on div at bounding box center [1261, 381] width 437 height 665
click at [1451, 541] on div at bounding box center [1261, 381] width 437 height 665
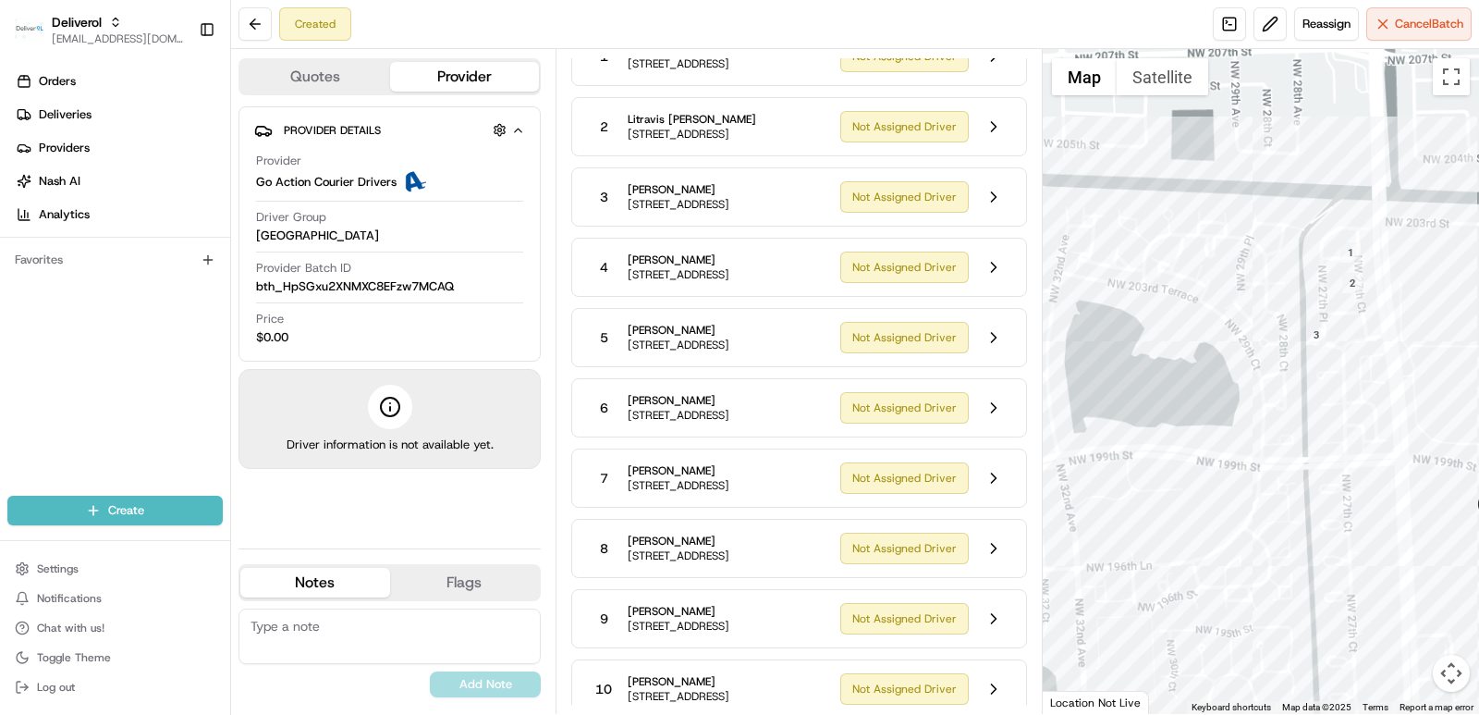
drag, startPoint x: 1209, startPoint y: 505, endPoint x: 1387, endPoint y: 518, distance: 178.0
click at [1387, 518] on div at bounding box center [1261, 381] width 437 height 665
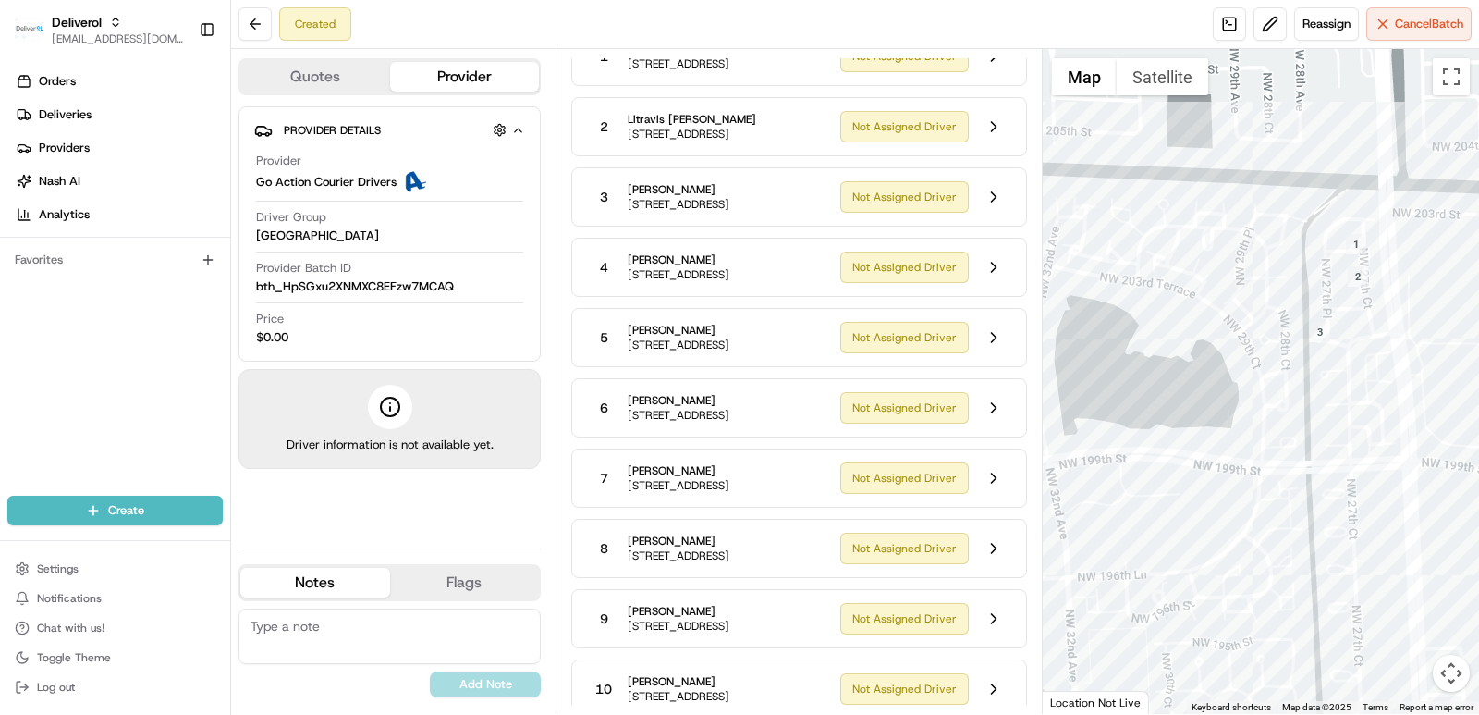
click at [1168, 73] on button "Satellite" at bounding box center [1163, 76] width 92 height 37
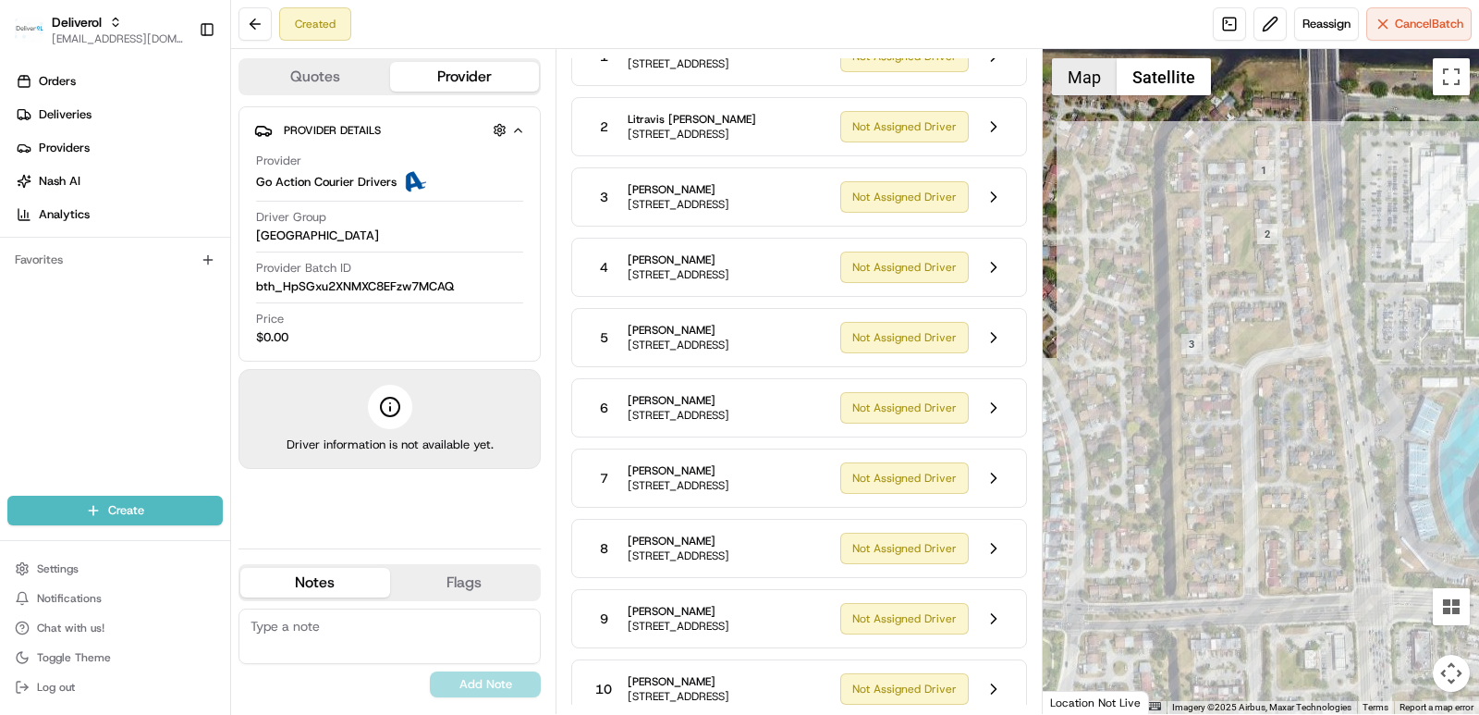
click at [1082, 77] on button "Map" at bounding box center [1084, 76] width 65 height 37
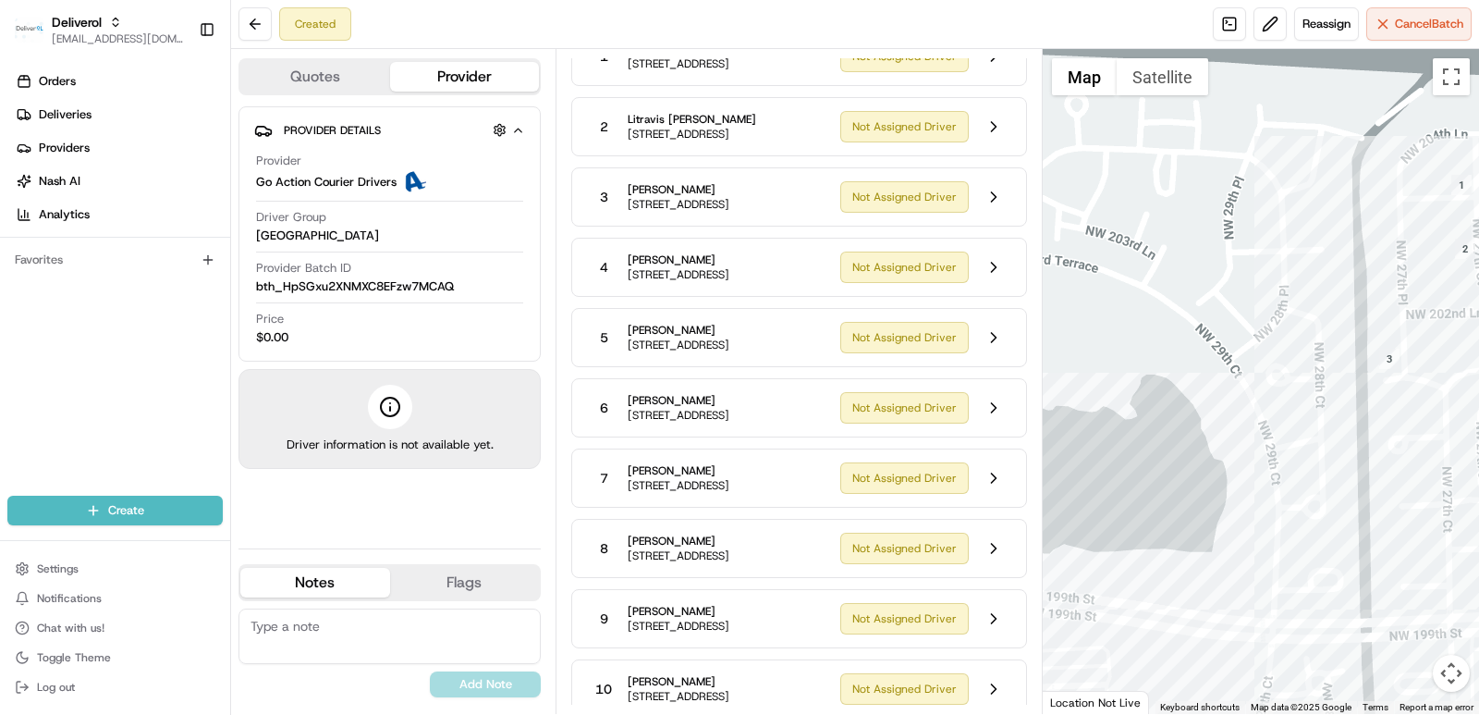
drag, startPoint x: 1255, startPoint y: 484, endPoint x: 1380, endPoint y: 481, distance: 124.9
click at [1458, 498] on div at bounding box center [1261, 381] width 437 height 665
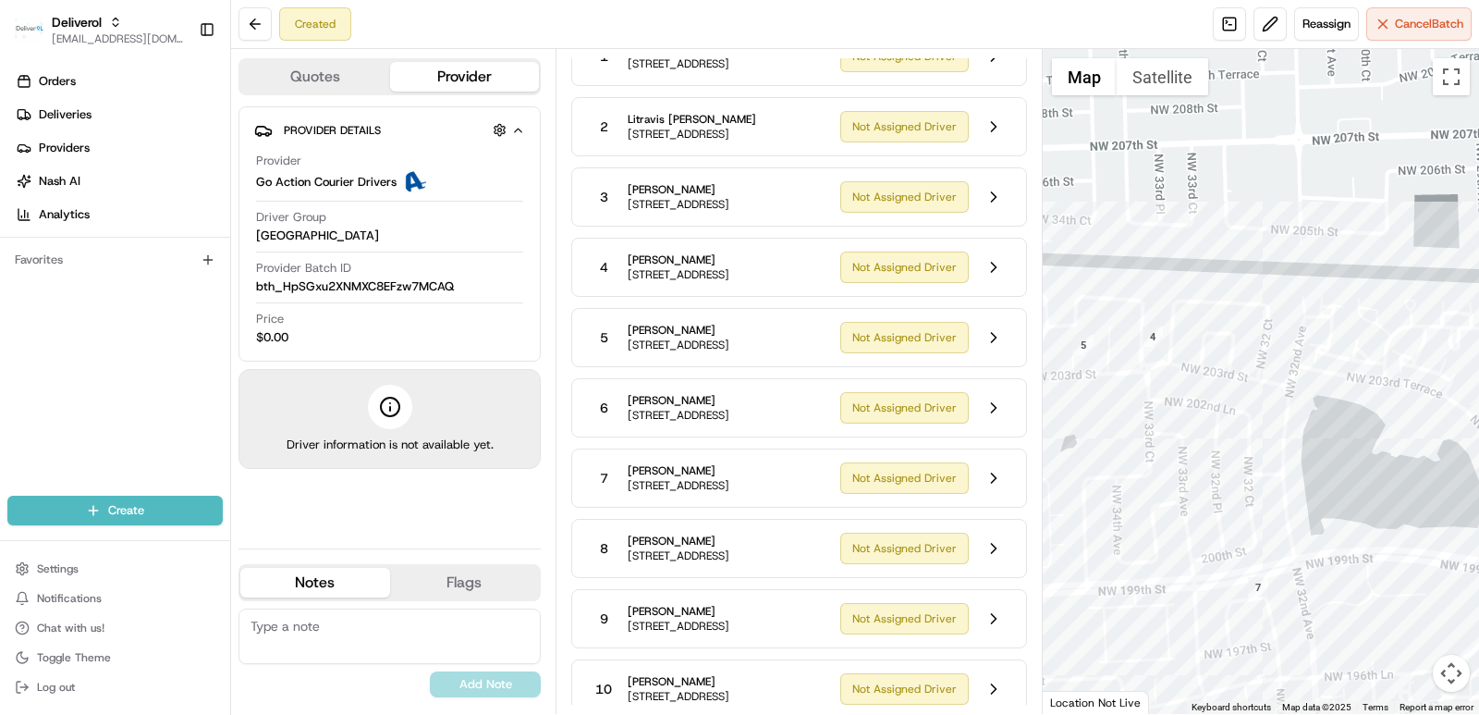
drag, startPoint x: 1291, startPoint y: 542, endPoint x: 1478, endPoint y: 554, distance: 187.1
click at [1478, 554] on div at bounding box center [1261, 381] width 437 height 665
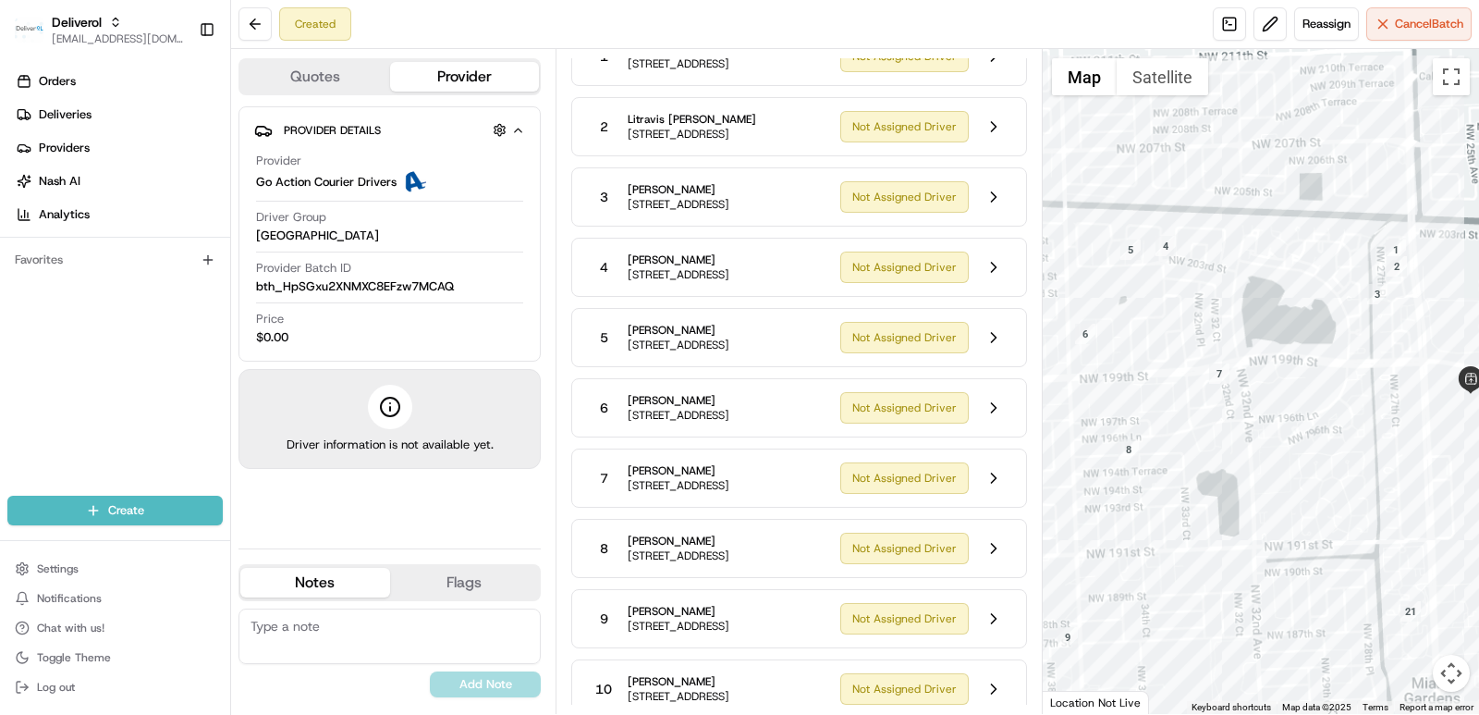
drag, startPoint x: 1276, startPoint y: 466, endPoint x: 1244, endPoint y: 347, distance: 123.3
click at [1244, 347] on div at bounding box center [1261, 381] width 437 height 665
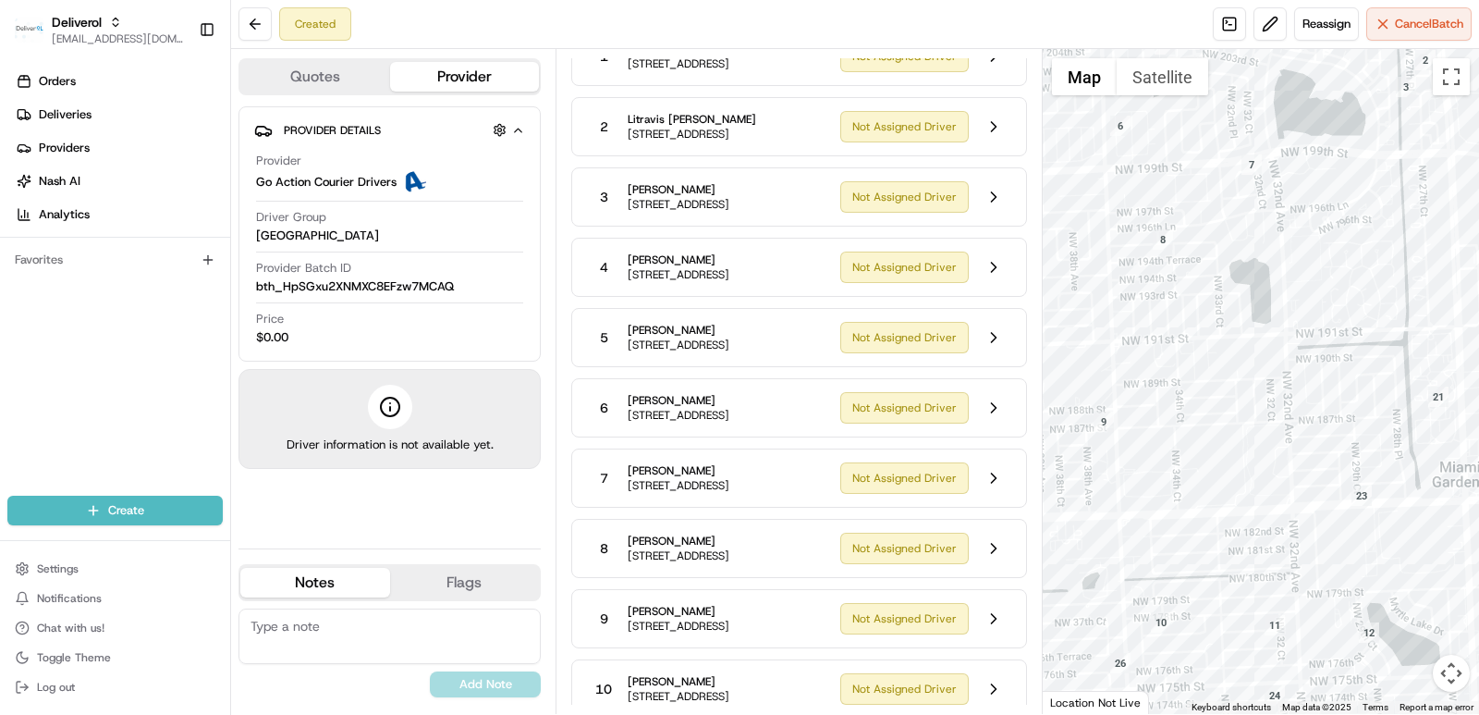
drag, startPoint x: 1256, startPoint y: 483, endPoint x: 1296, endPoint y: 265, distance: 221.8
click at [1296, 265] on div at bounding box center [1261, 381] width 437 height 665
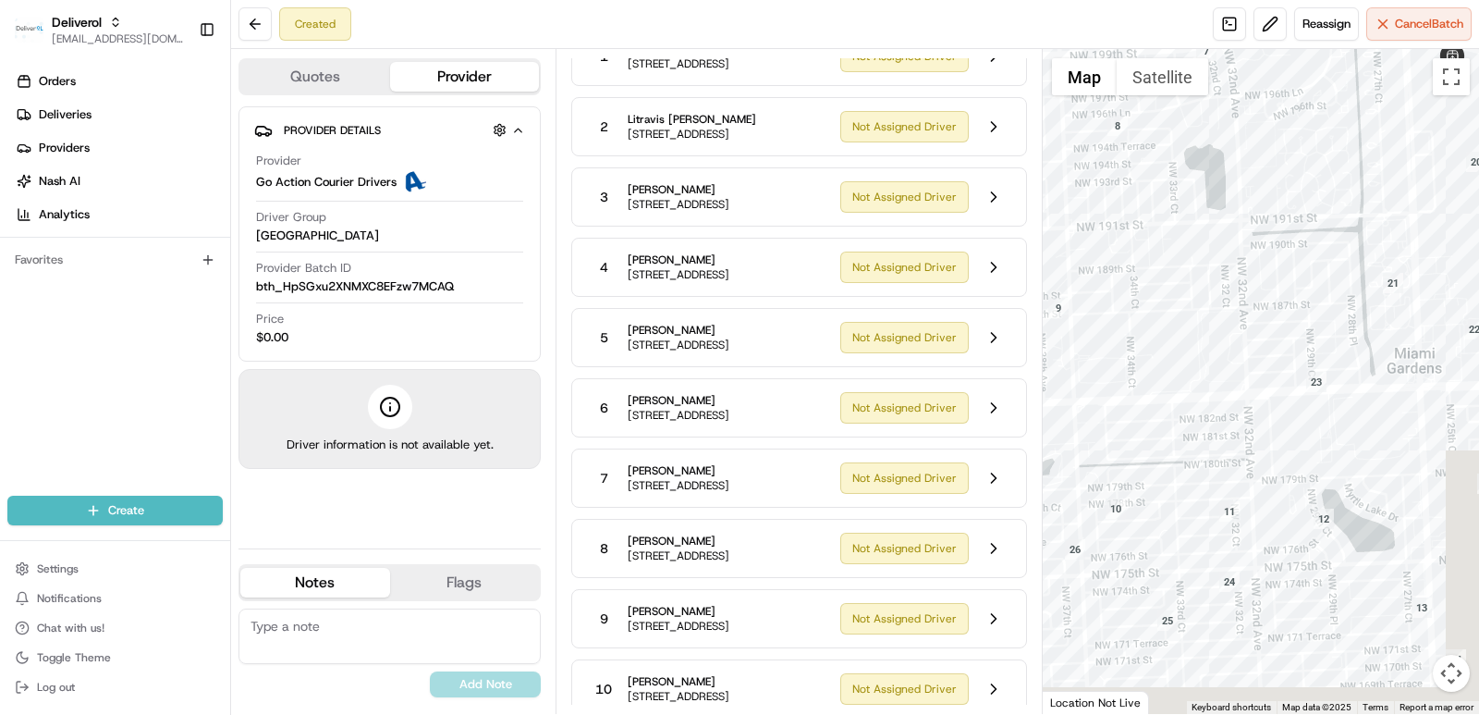
drag, startPoint x: 1231, startPoint y: 563, endPoint x: 1184, endPoint y: 446, distance: 126.5
click at [1184, 446] on div at bounding box center [1261, 381] width 437 height 665
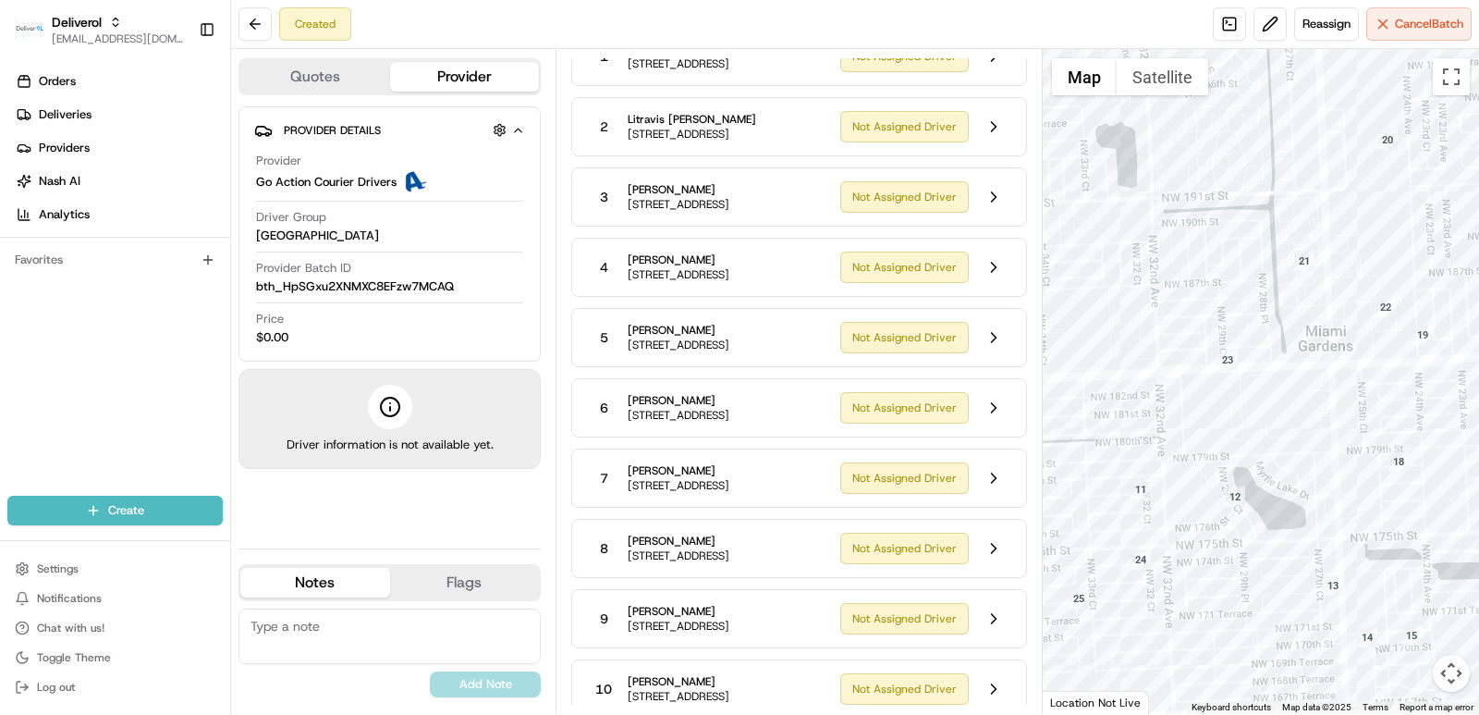
drag, startPoint x: 1249, startPoint y: 529, endPoint x: 1425, endPoint y: 175, distance: 395.6
click at [1425, 175] on div at bounding box center [1261, 381] width 437 height 665
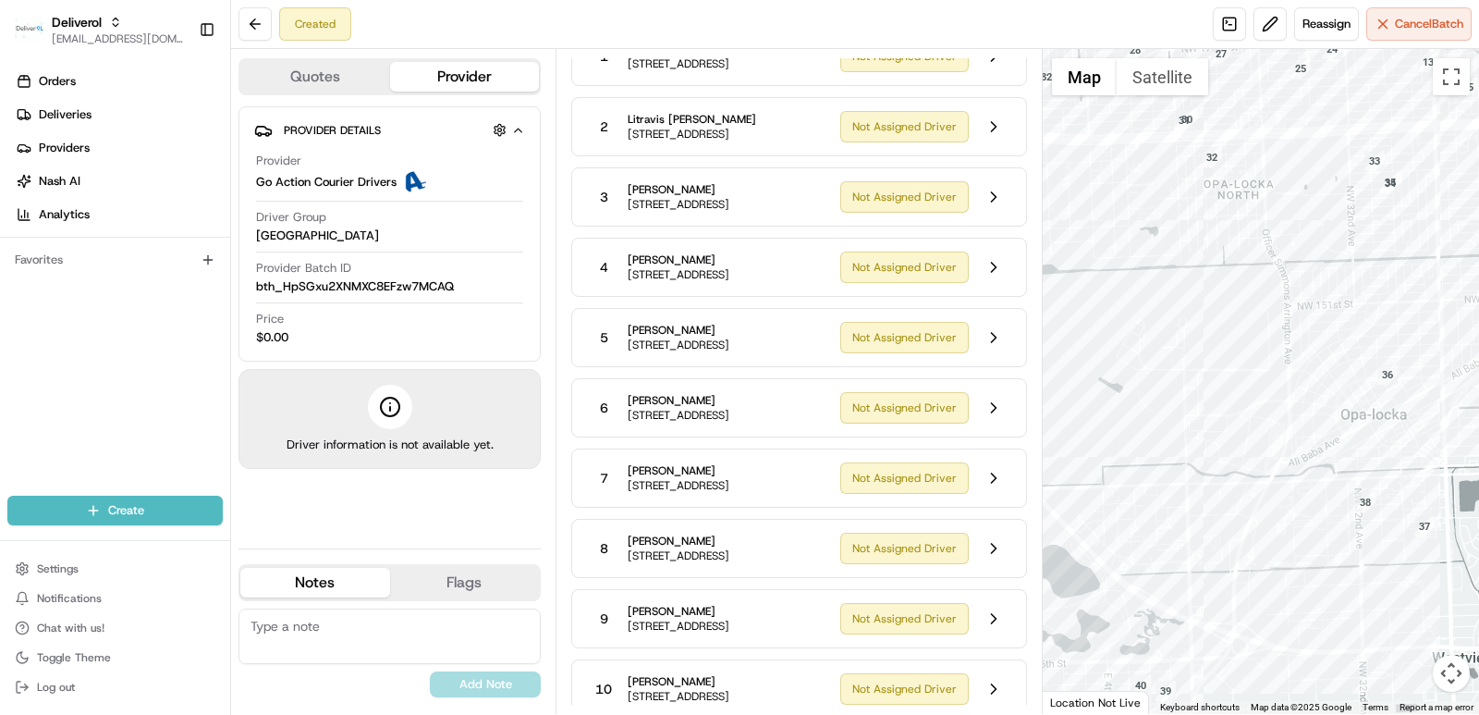
drag, startPoint x: 1297, startPoint y: 410, endPoint x: 1385, endPoint y: 130, distance: 292.7
click at [1385, 130] on div at bounding box center [1261, 381] width 437 height 665
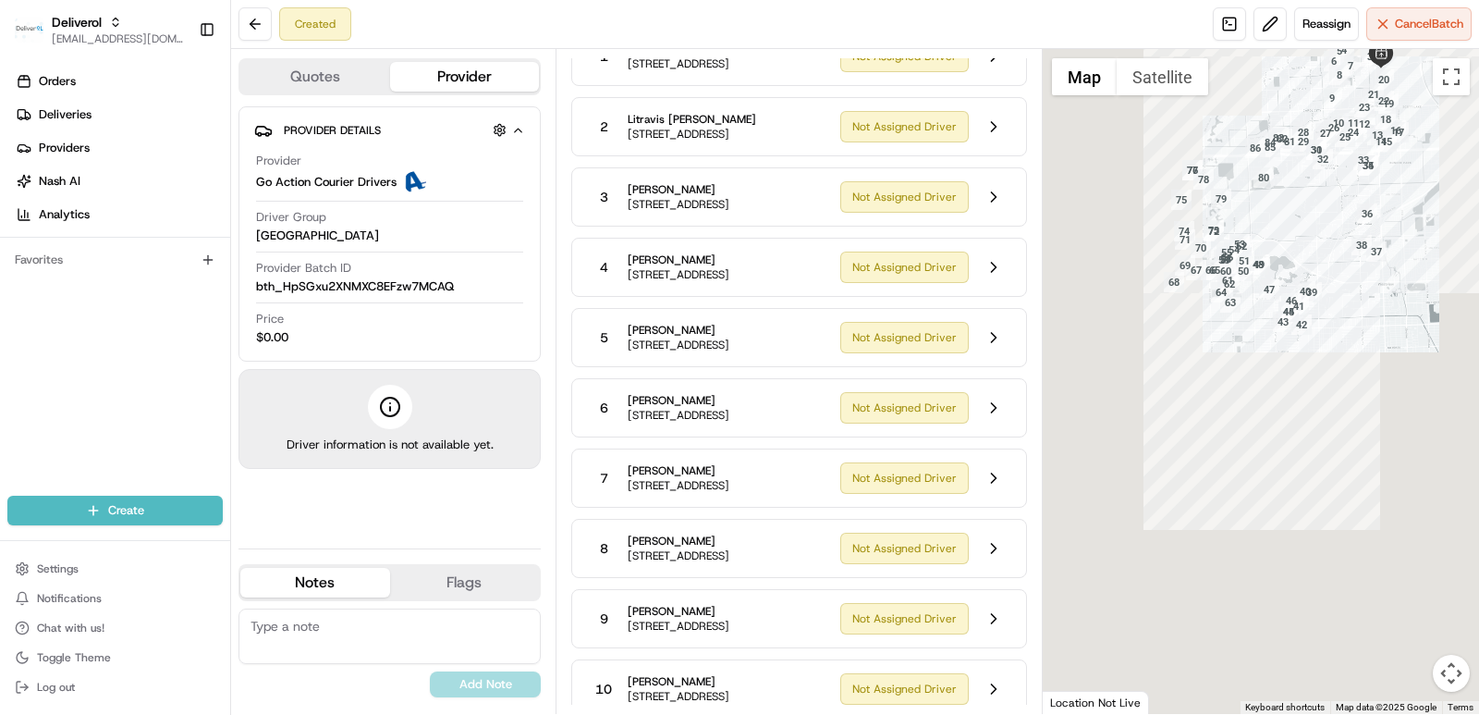
click at [1279, 262] on div at bounding box center [1261, 381] width 437 height 665
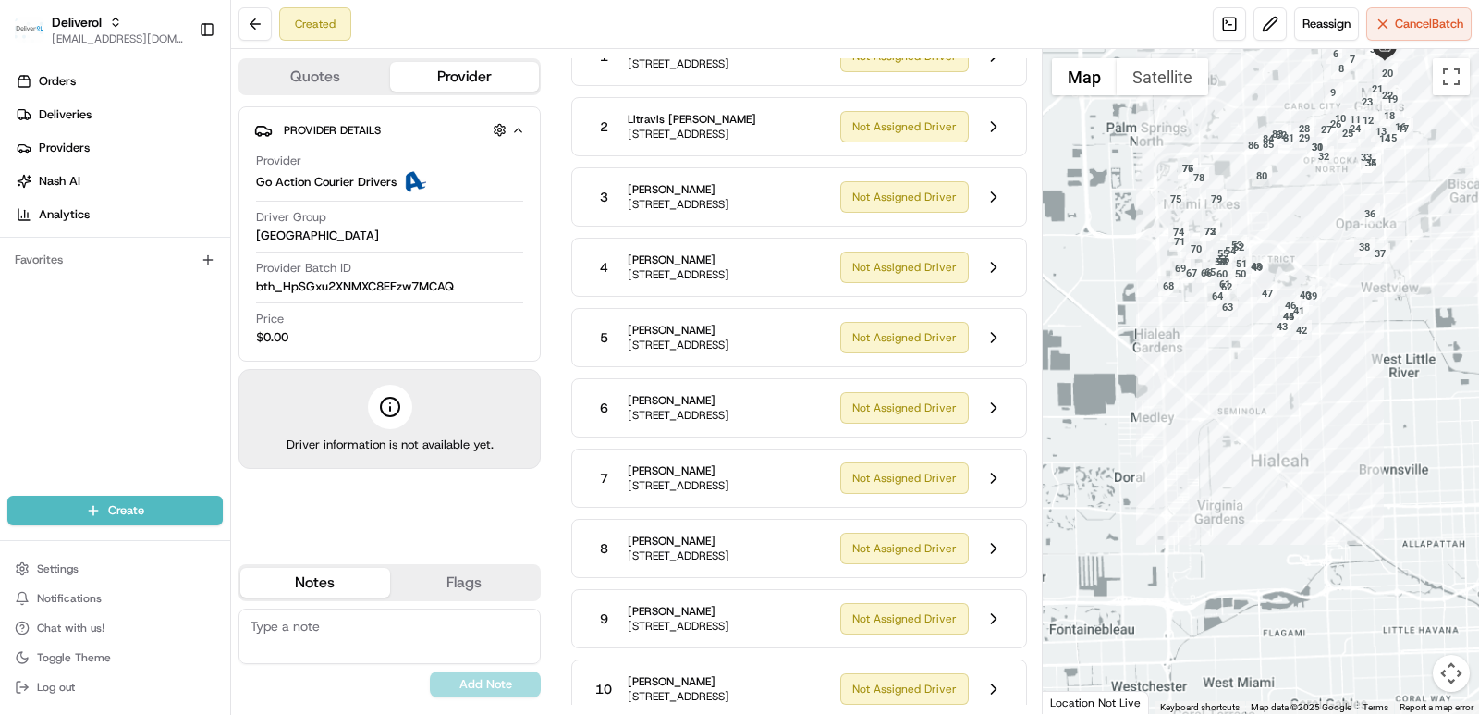
drag, startPoint x: 761, startPoint y: 493, endPoint x: 549, endPoint y: 126, distance: 423.7
click at [549, 126] on div "Quotes Provider Provider Details Hidden ( 2 ) Provider Go Action Courier Driver…" at bounding box center [393, 381] width 324 height 665
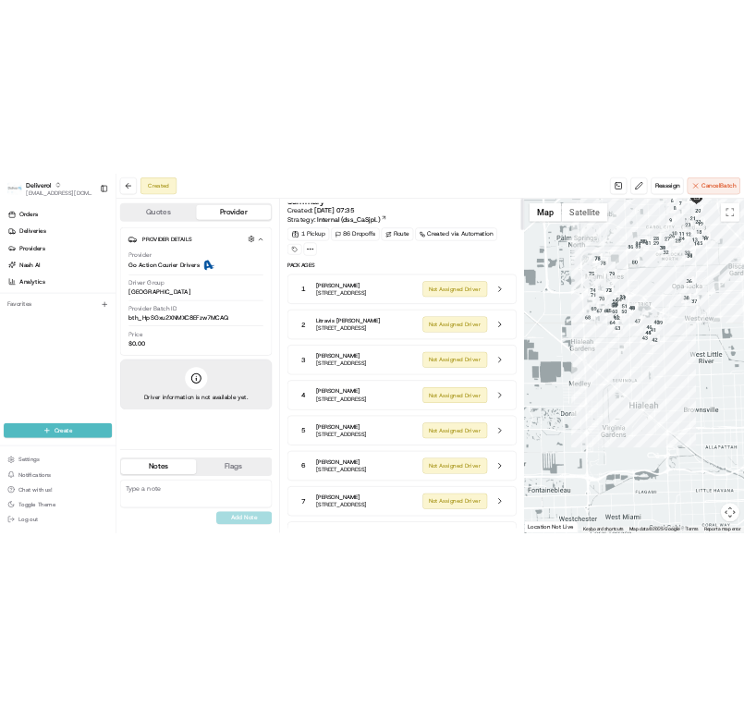
scroll to position [0, 0]
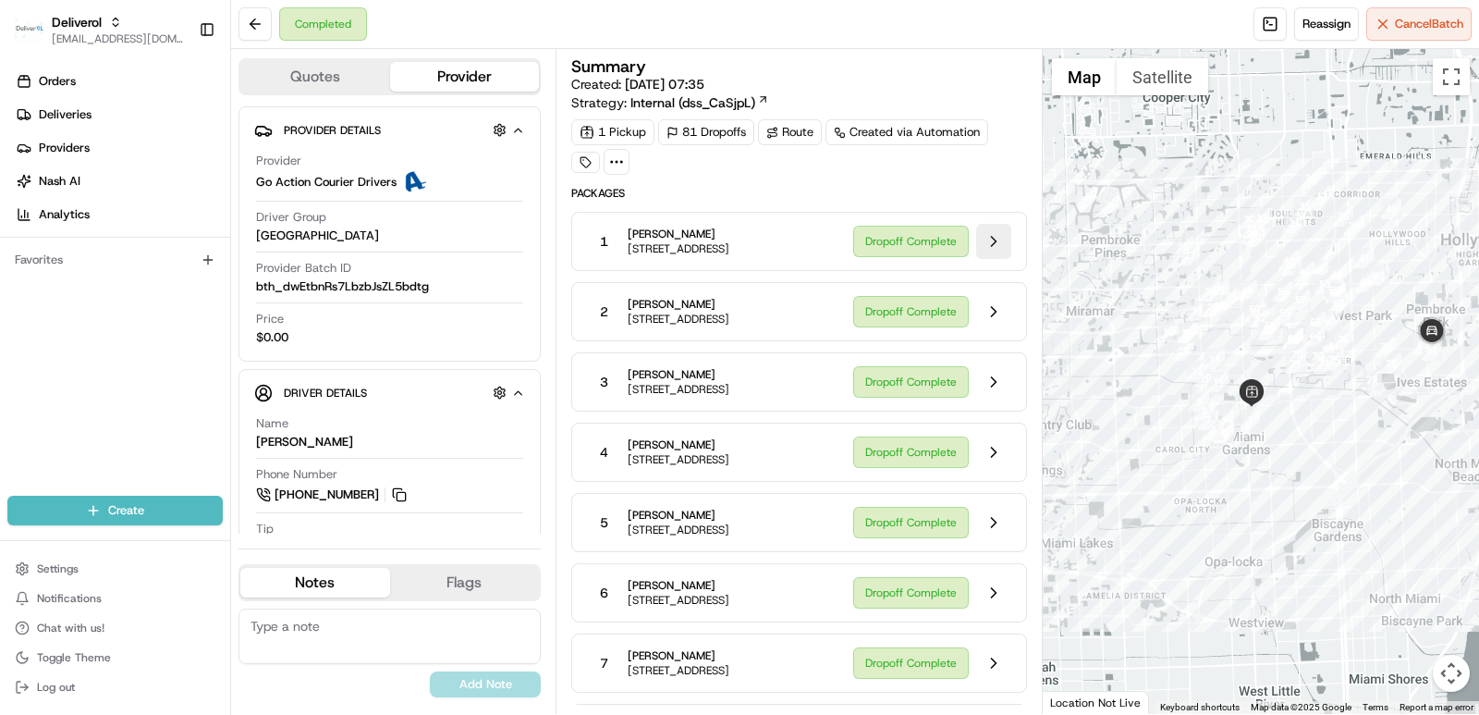
click at [995, 244] on button at bounding box center [993, 241] width 35 height 35
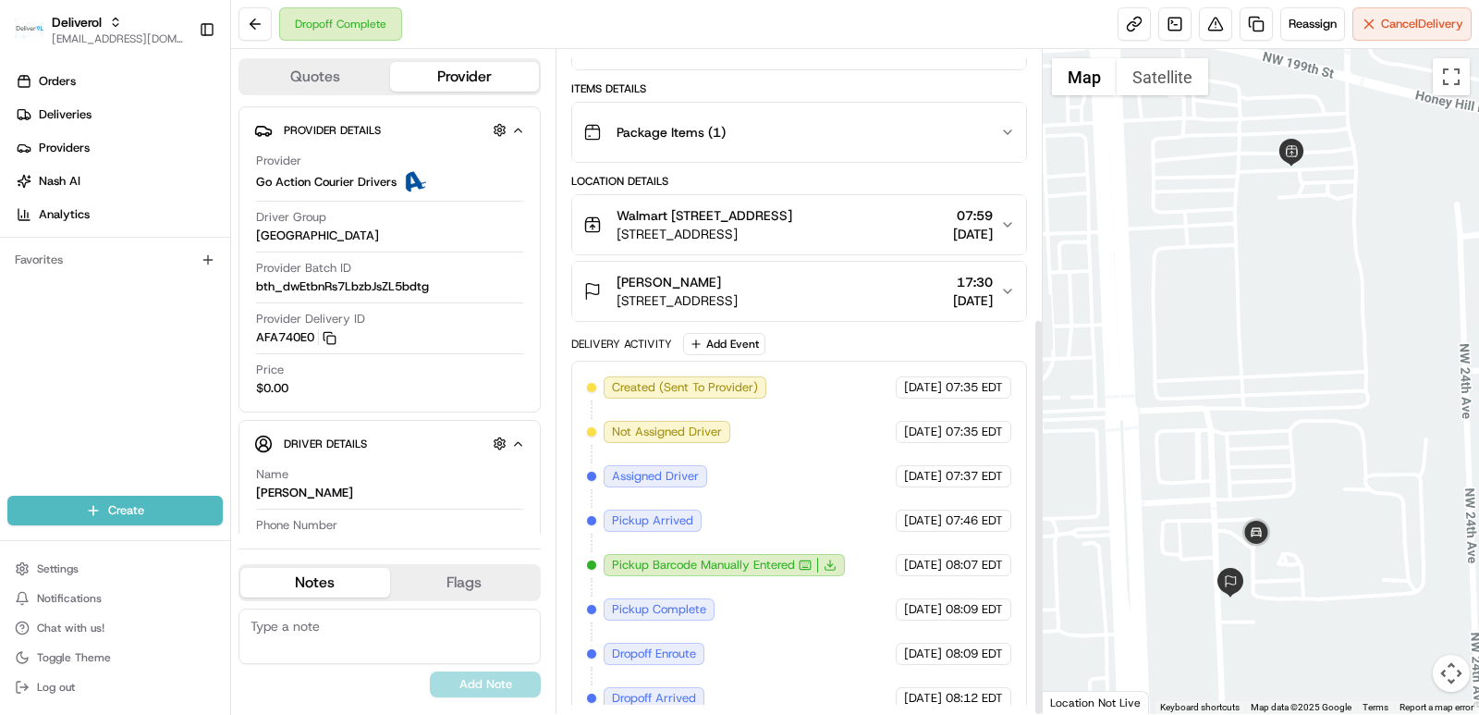
scroll to position [447, 0]
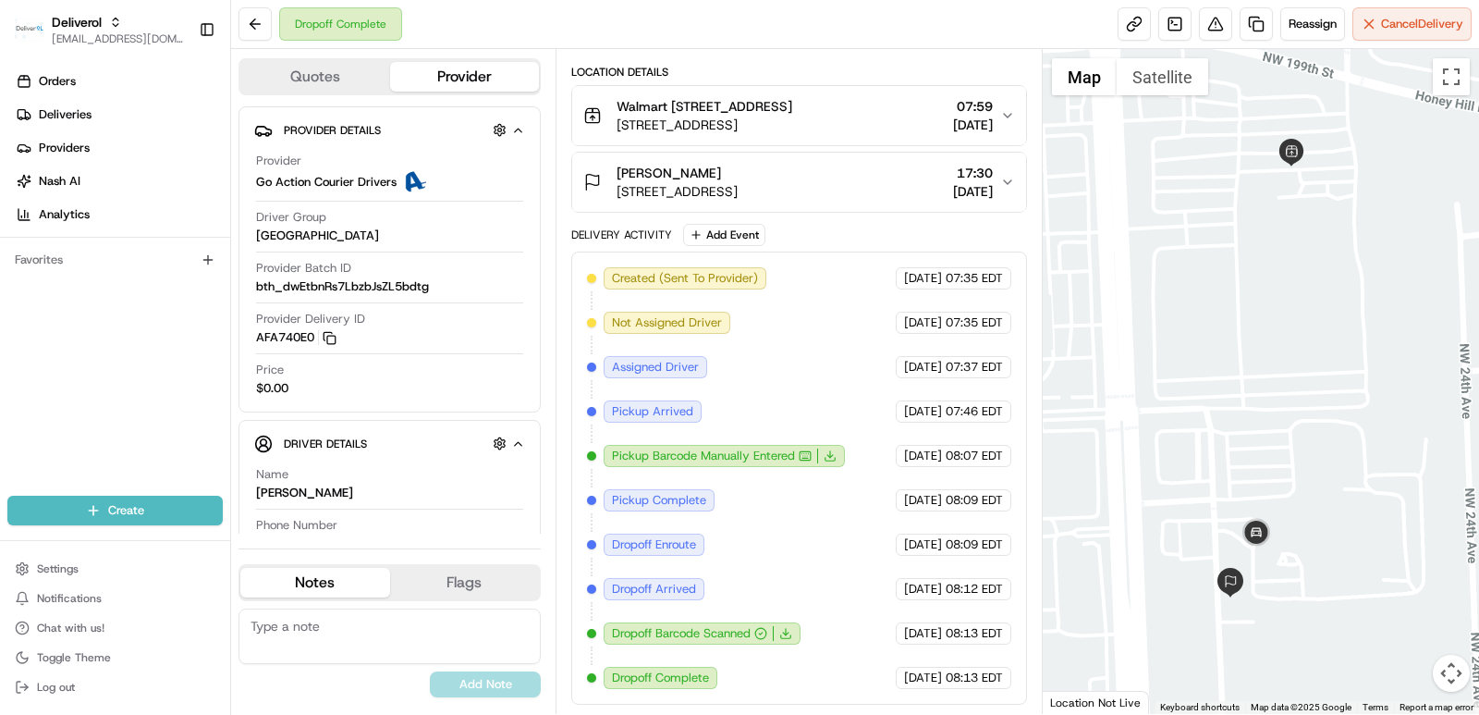
click at [648, 682] on span "Dropoff Complete" at bounding box center [660, 677] width 97 height 17
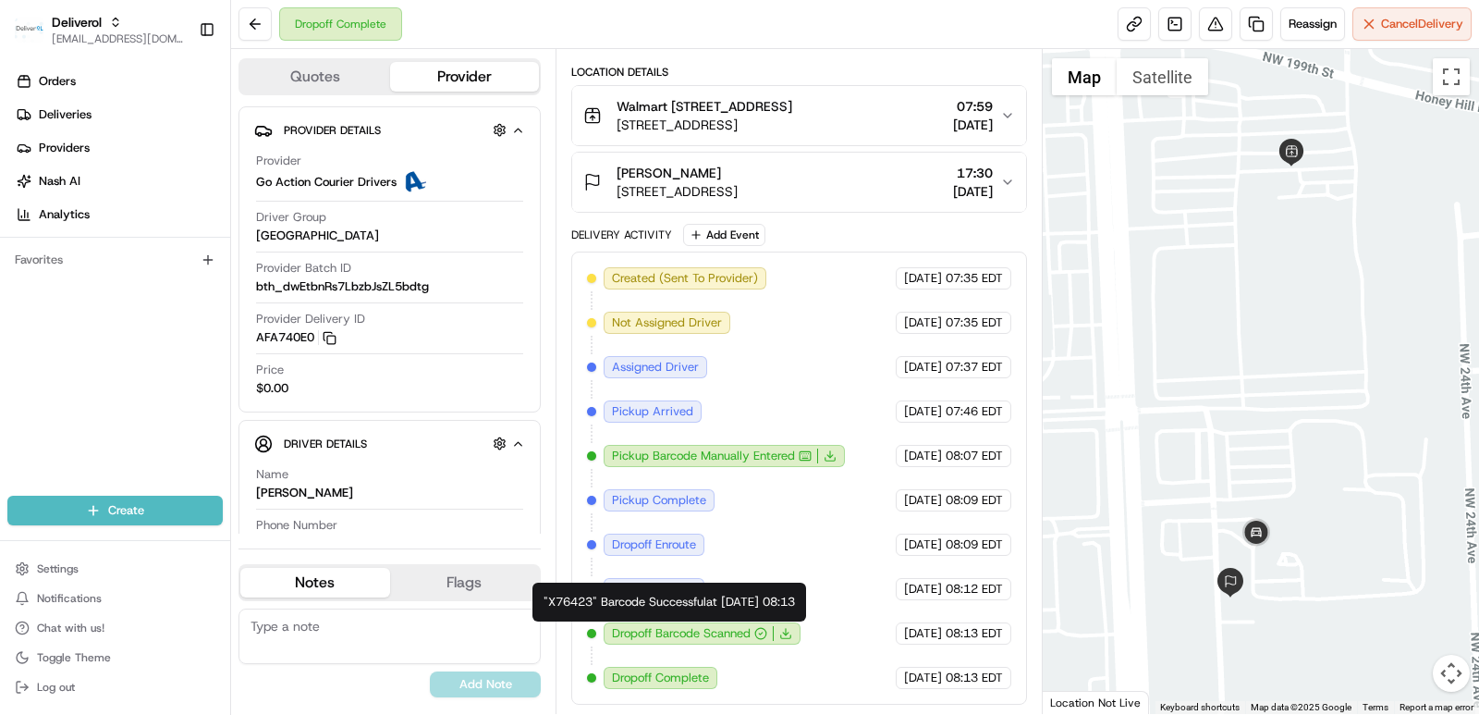
click at [680, 632] on span "Dropoff Barcode Scanned" at bounding box center [681, 633] width 139 height 17
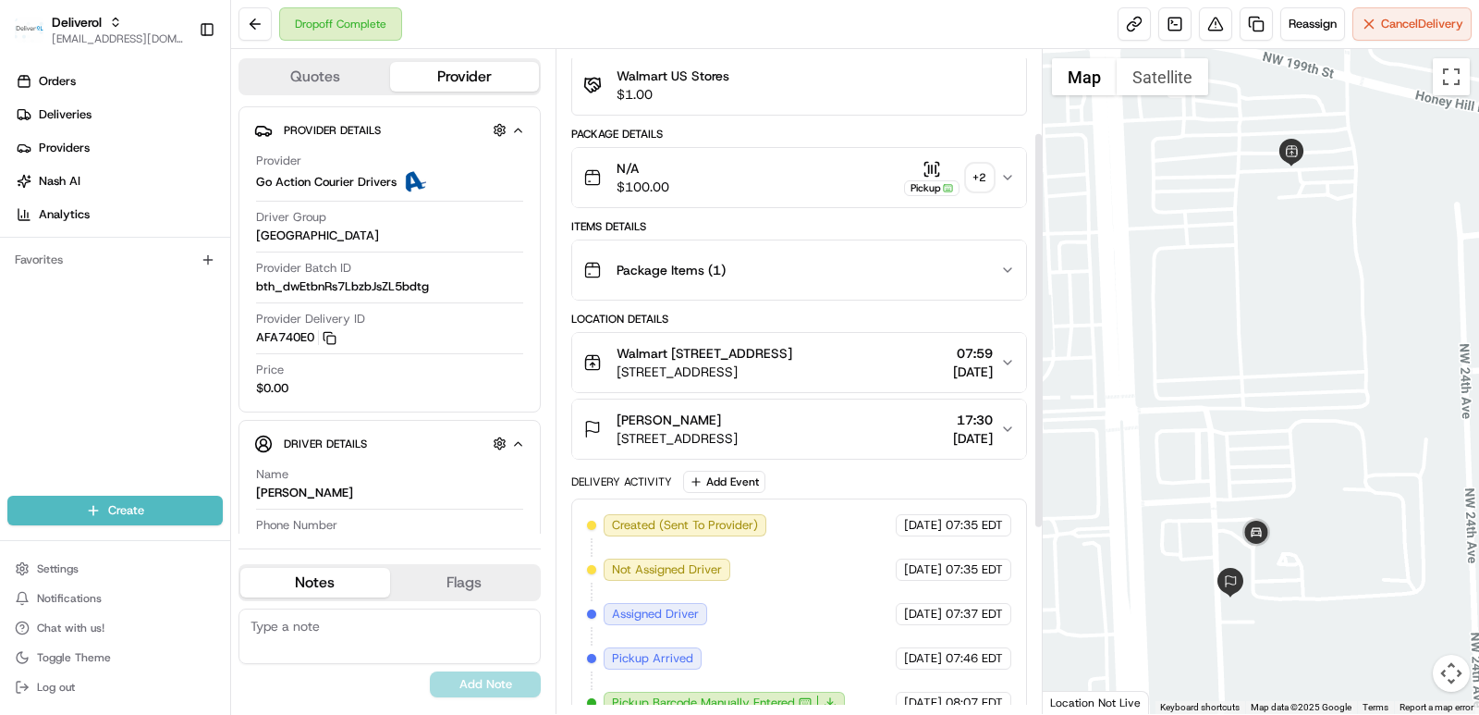
scroll to position [185, 0]
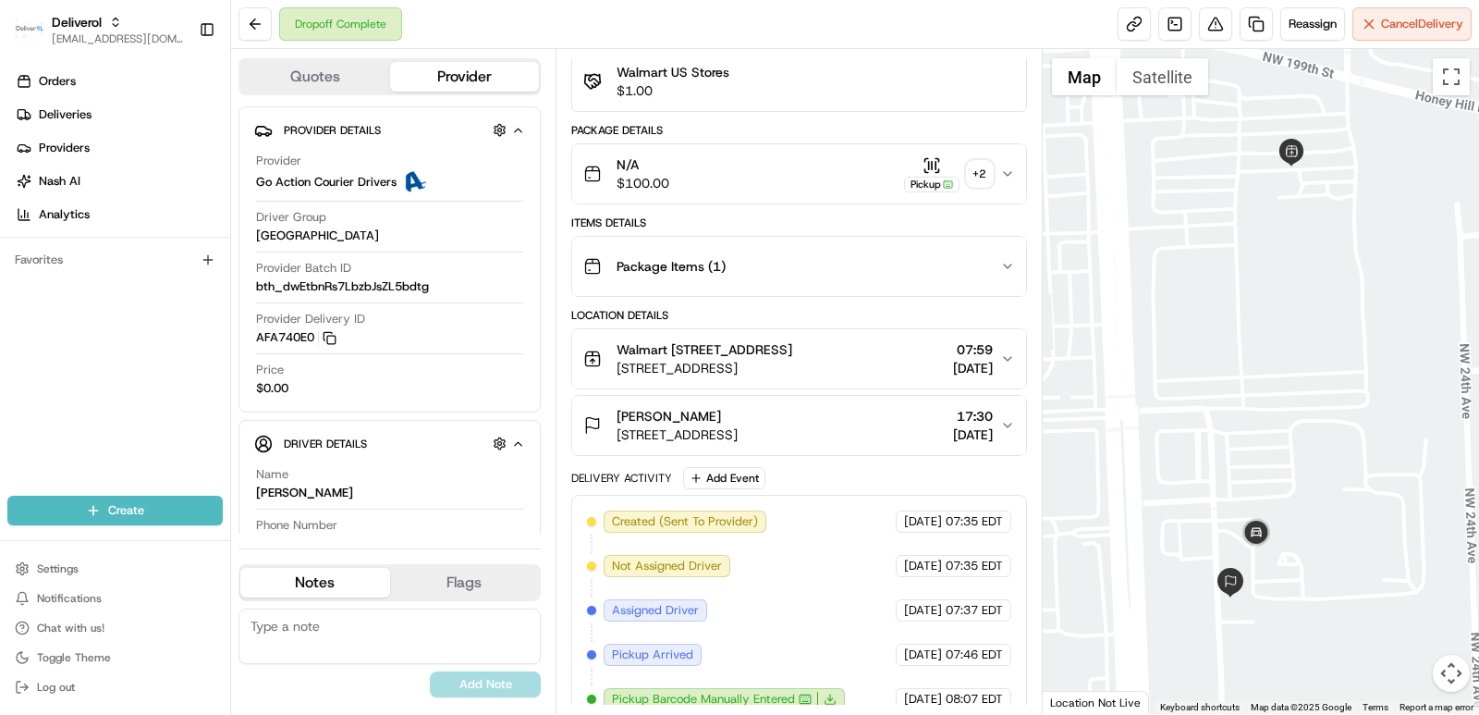
click at [927, 268] on div "Package Items ( 1 )" at bounding box center [791, 266] width 417 height 37
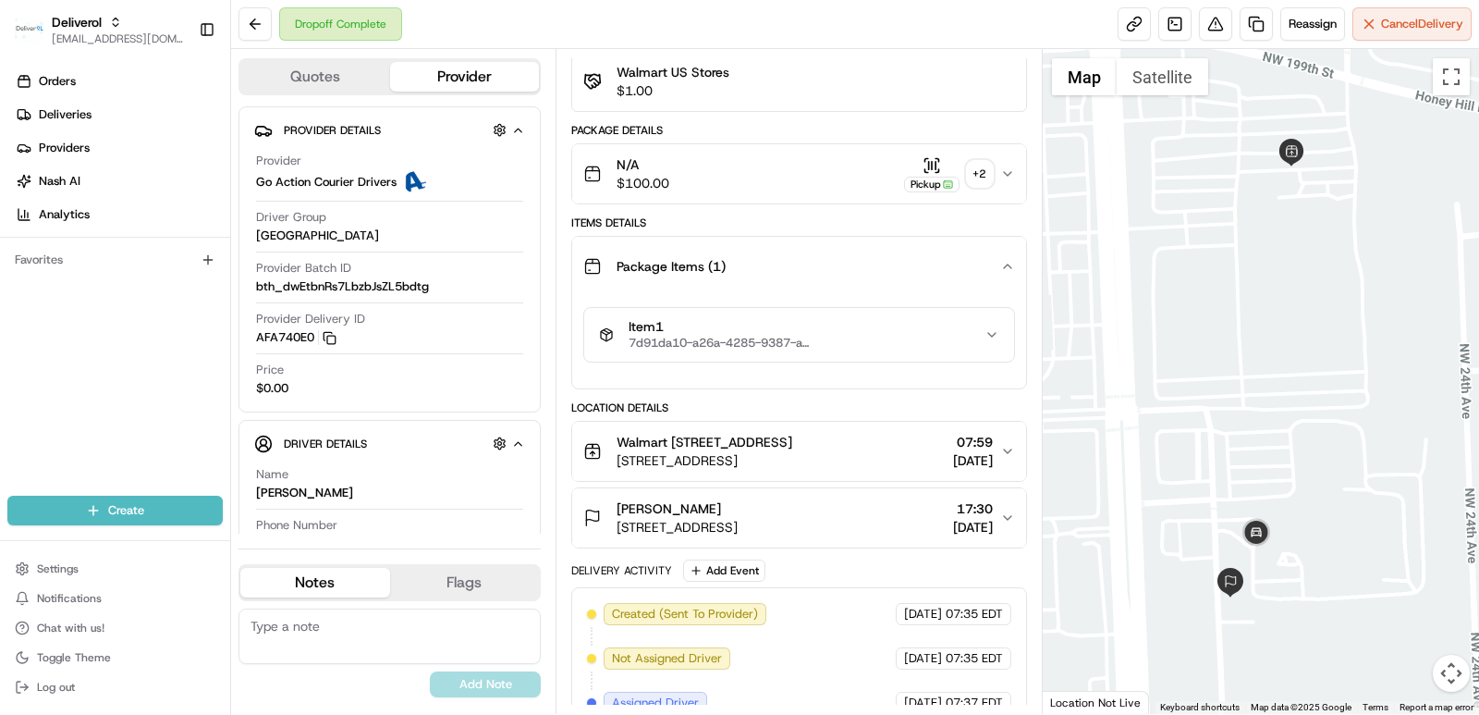
click at [765, 332] on span "Item 1" at bounding box center [721, 327] width 185 height 17
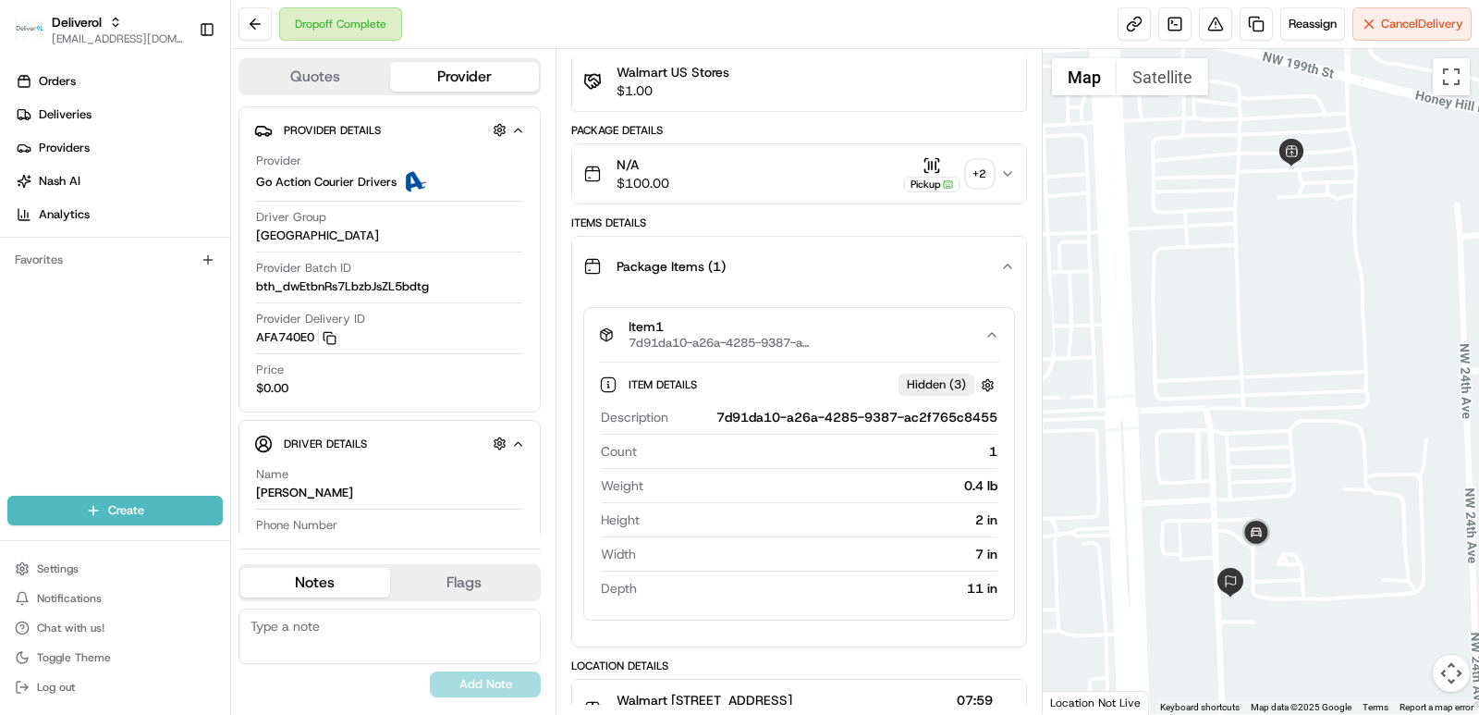
click at [913, 383] on span "Hidden ( 3 )" at bounding box center [936, 384] width 59 height 17
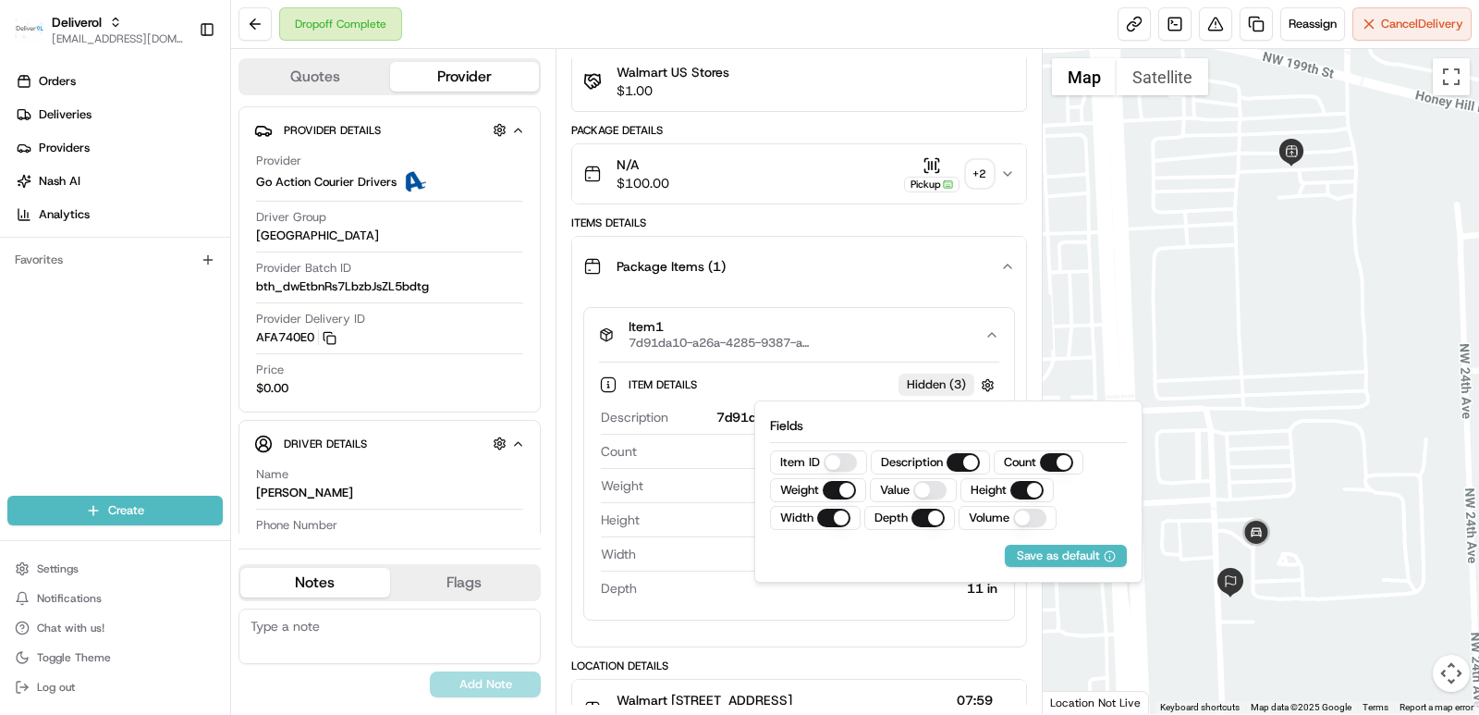
click at [912, 383] on span "Hidden ( 3 )" at bounding box center [936, 384] width 59 height 17
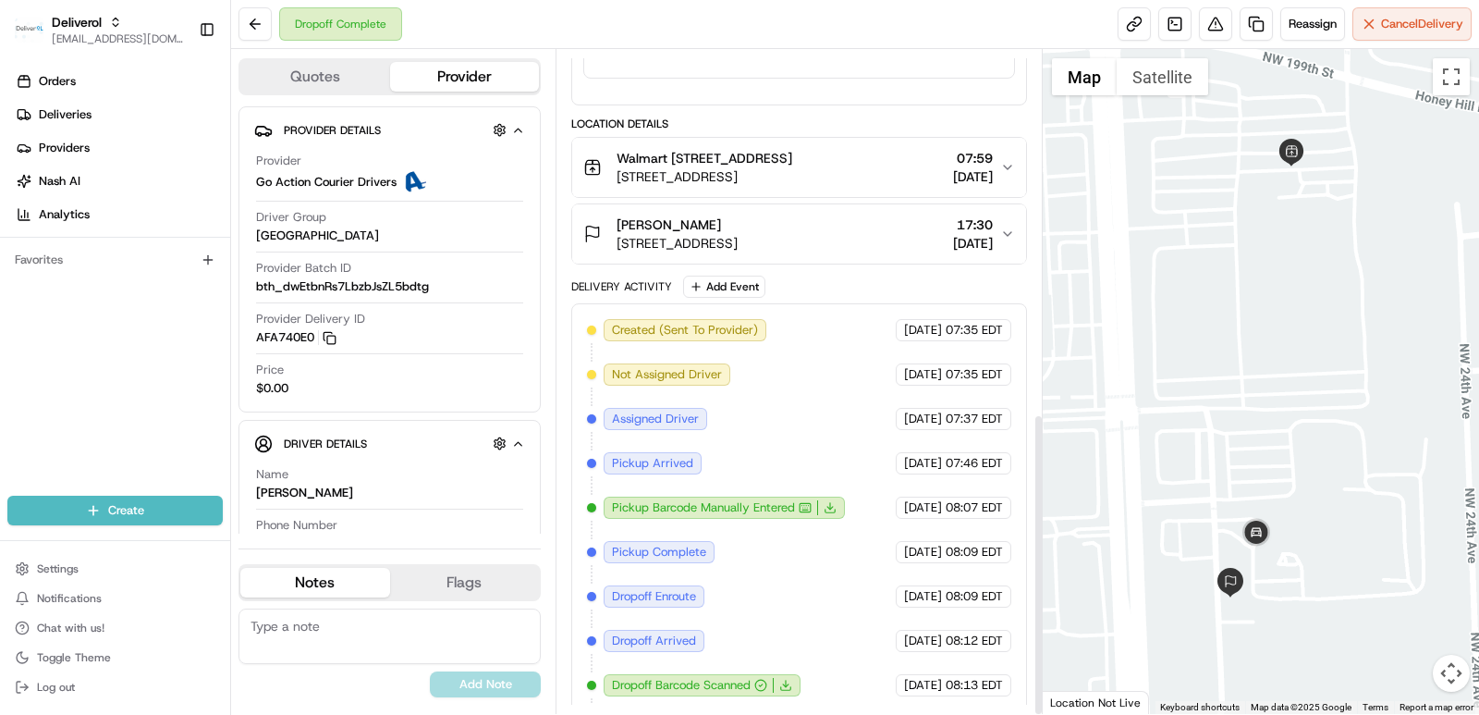
scroll to position [797, 0]
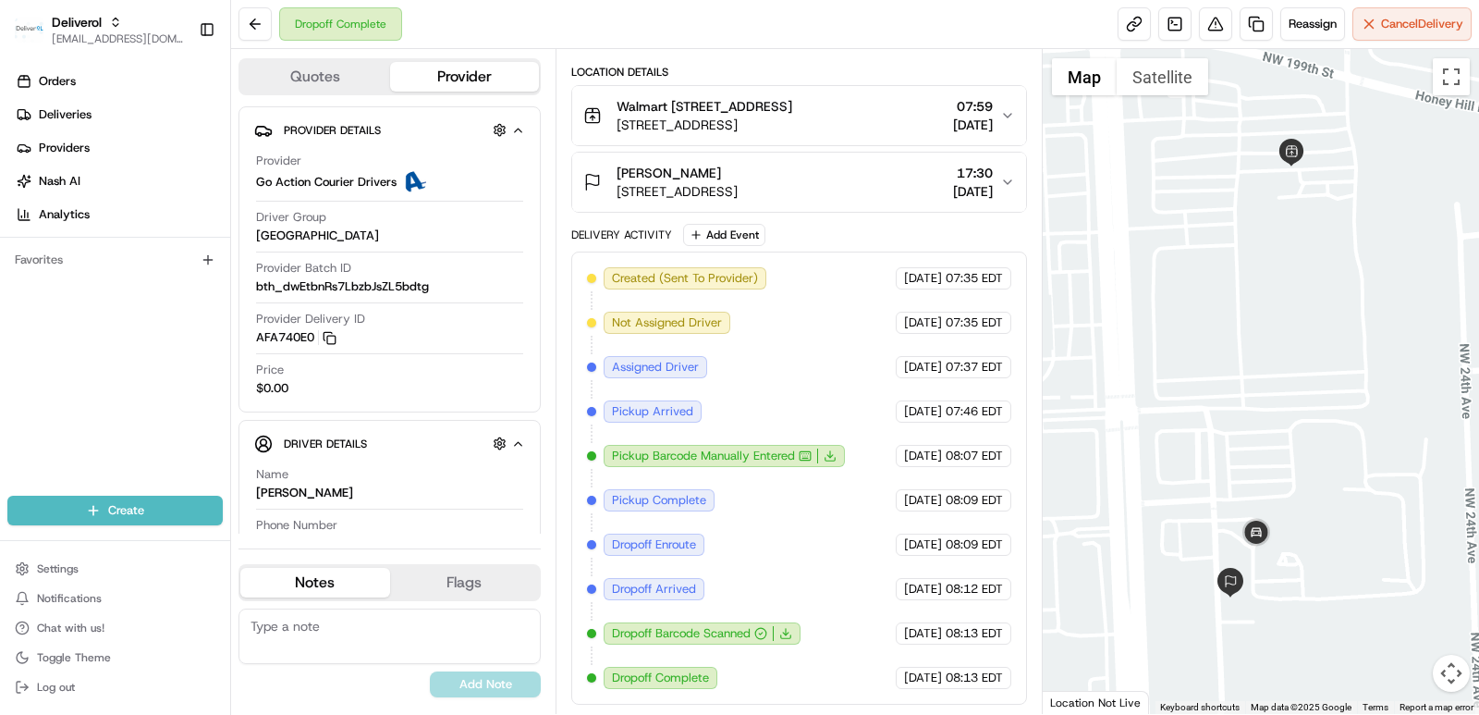
click at [786, 631] on line at bounding box center [786, 632] width 0 height 6
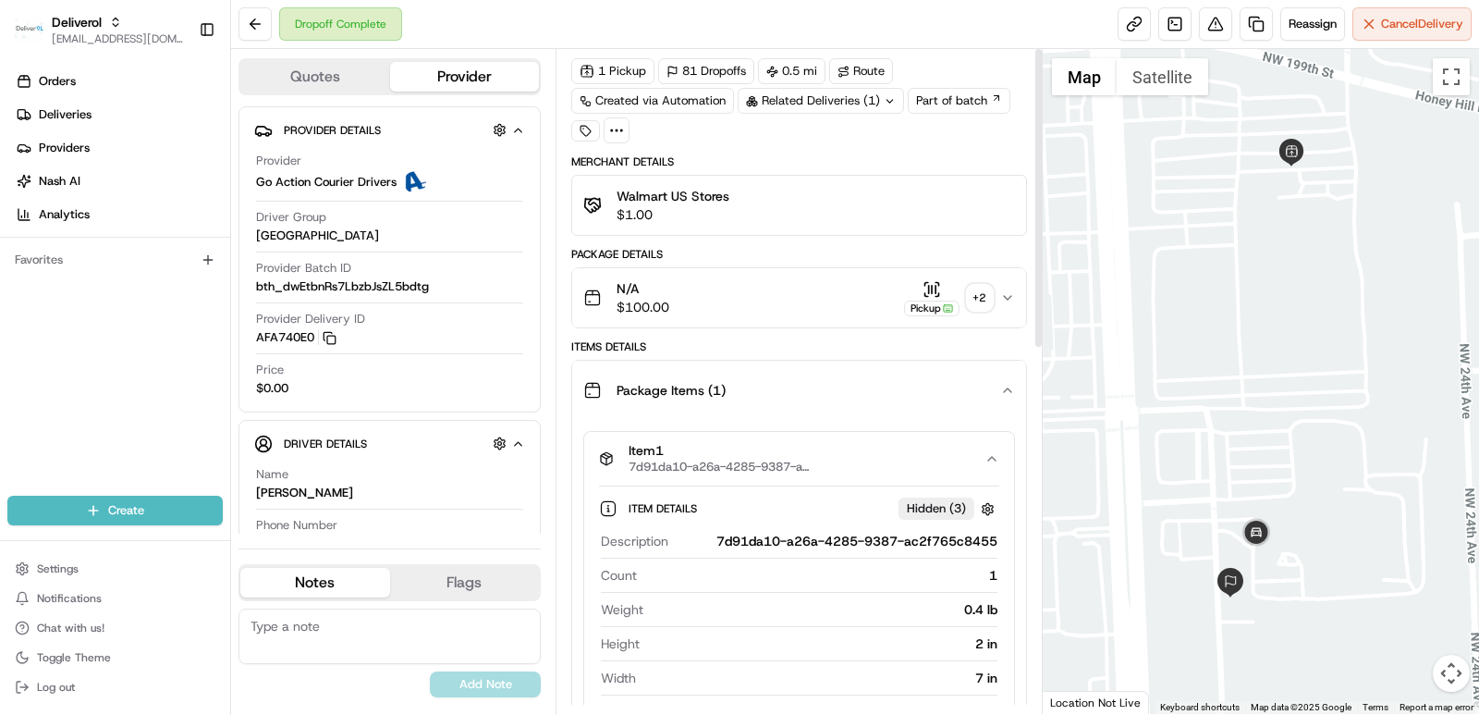
scroll to position [0, 0]
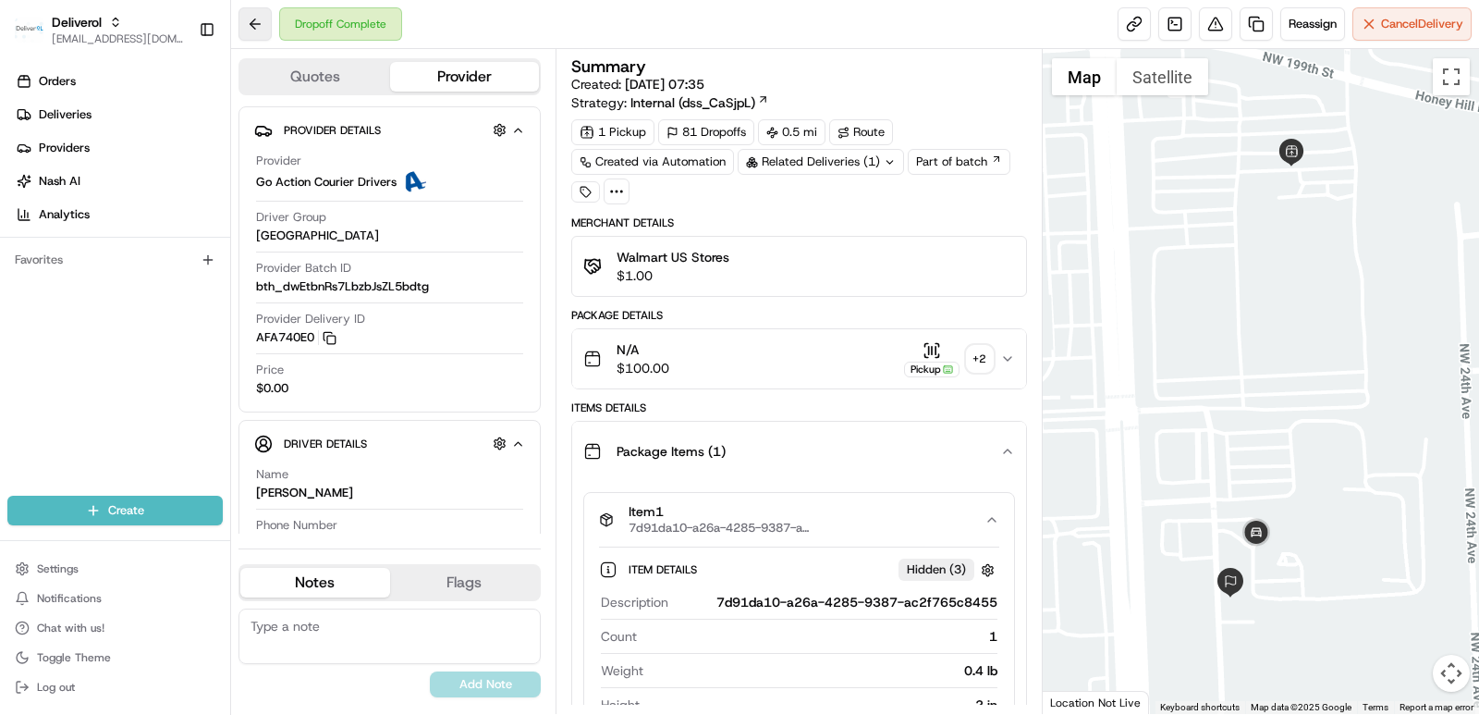
click at [248, 16] on button at bounding box center [255, 23] width 33 height 33
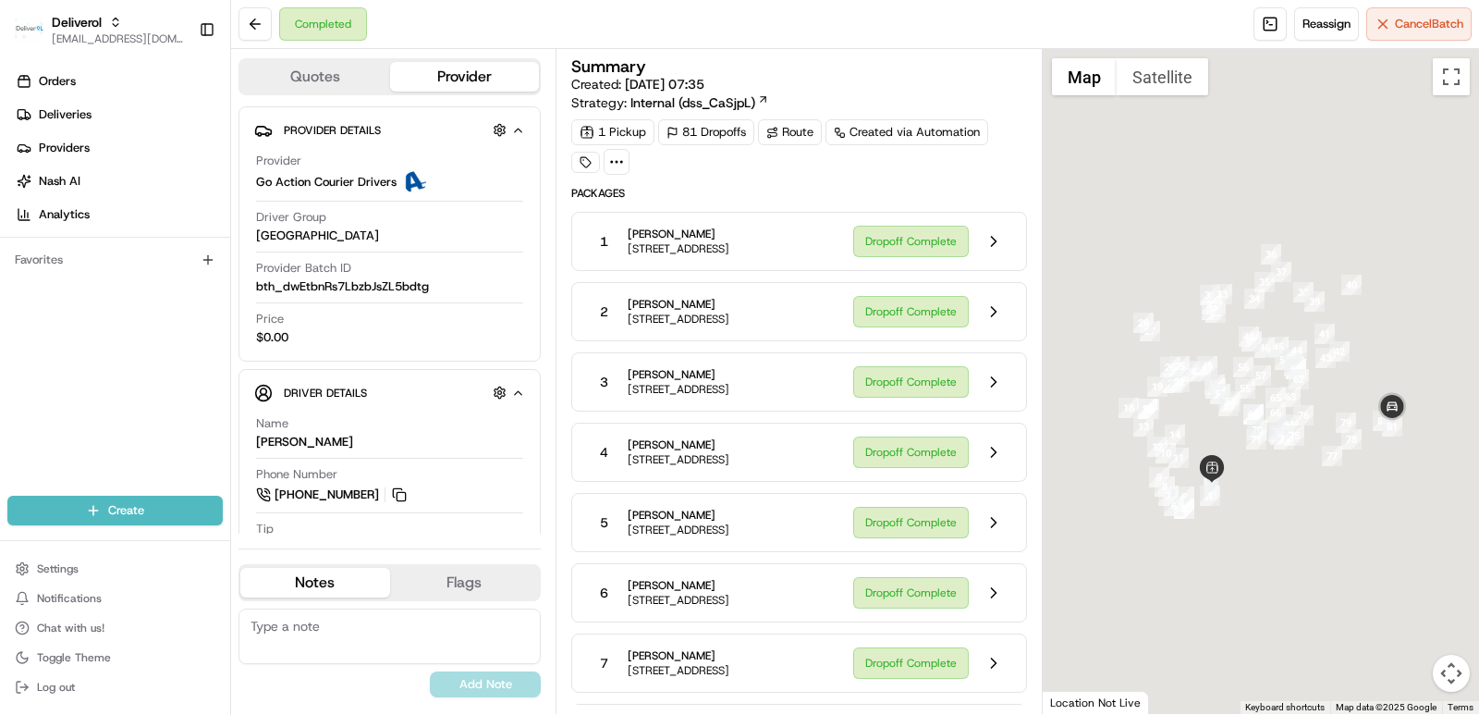
click at [729, 326] on span "19230 NW 32ND AVENUE, MIAMI GARDENS, FL 33056, US" at bounding box center [679, 319] width 102 height 15
click at [914, 323] on div "Dropoff Complete" at bounding box center [932, 311] width 158 height 35
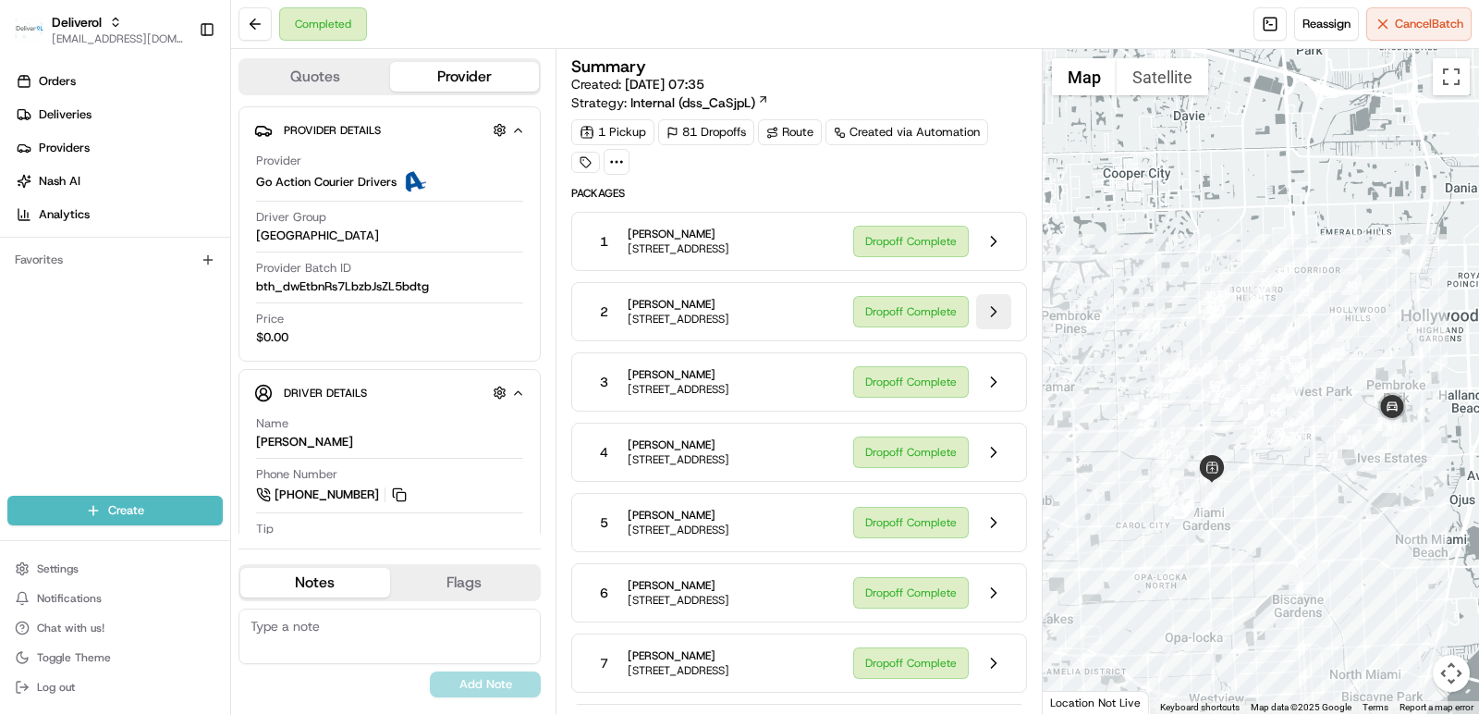
click at [988, 294] on button at bounding box center [993, 311] width 35 height 35
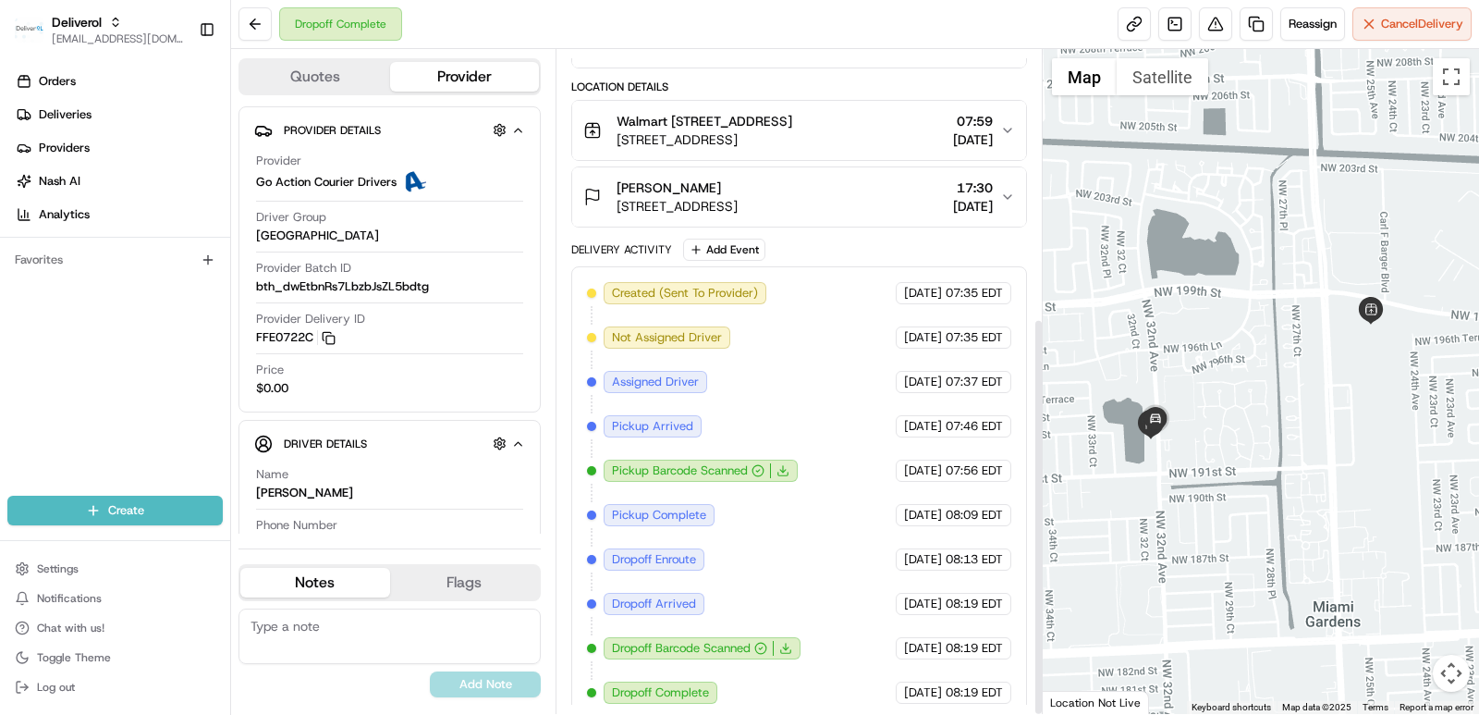
scroll to position [447, 0]
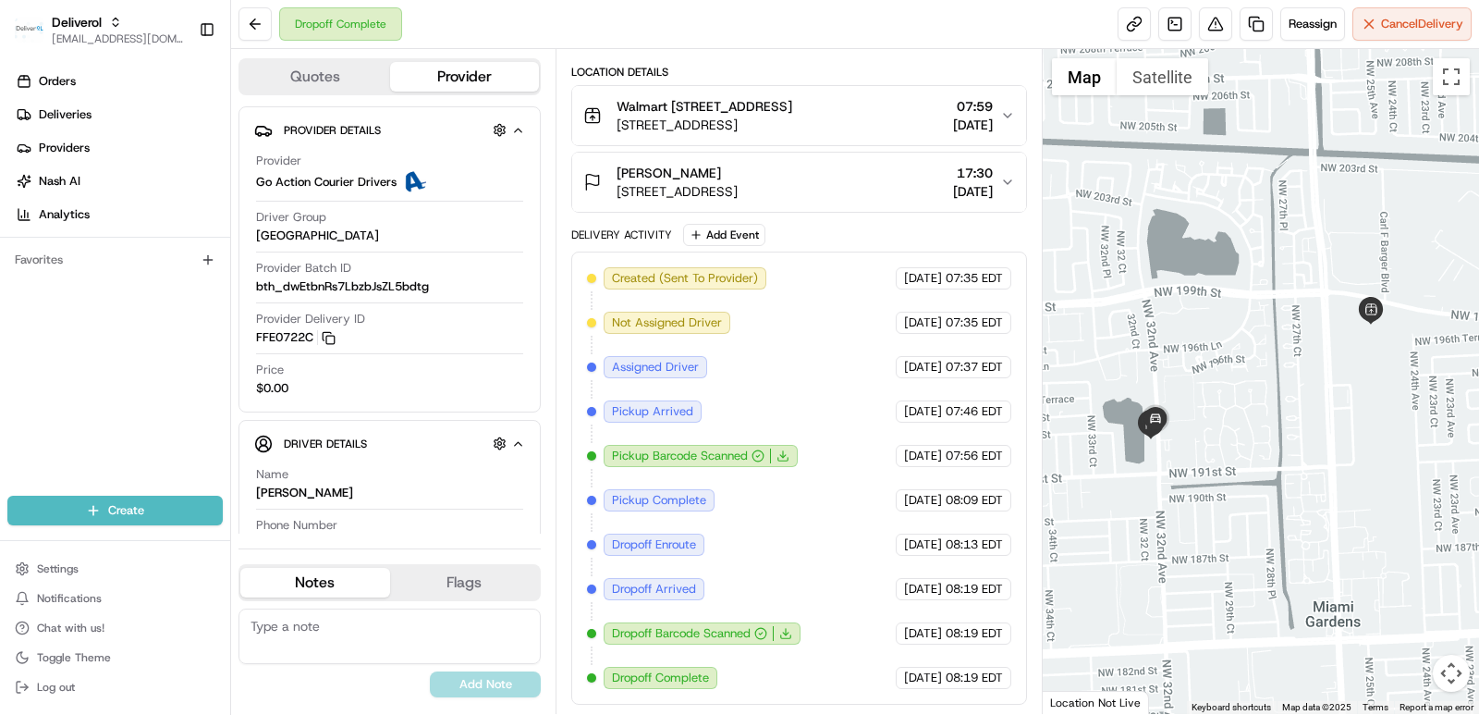
click at [653, 586] on span "Dropoff Arrived" at bounding box center [654, 589] width 84 height 17
click at [730, 636] on span "Dropoff Barcode Scanned" at bounding box center [681, 633] width 139 height 17
click at [706, 627] on body "Deliverol ali.jan@deliverol.com Toggle Sidebar Orders Deliveries Providers Nash…" at bounding box center [739, 357] width 1479 height 715
click at [736, 633] on span "Dropoff Barcode Scanned" at bounding box center [681, 633] width 139 height 17
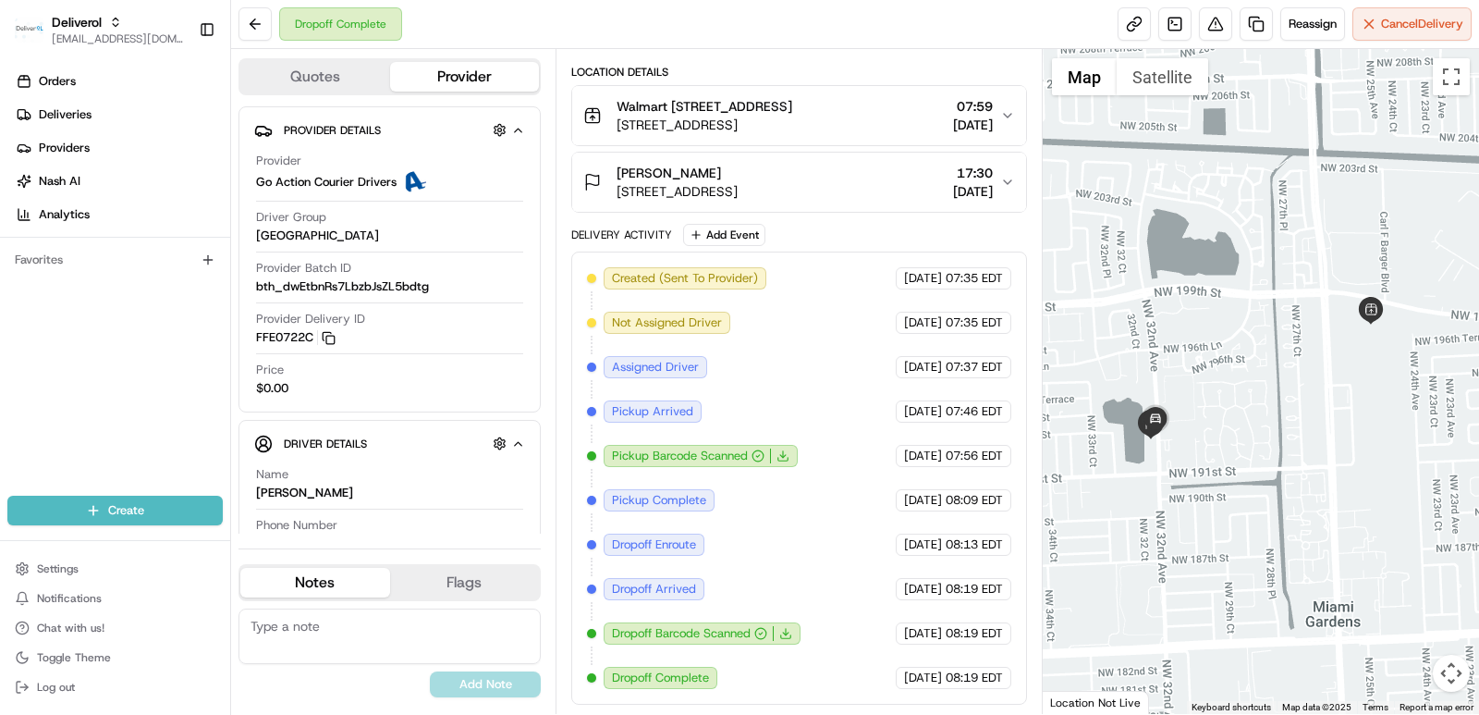
scroll to position [262, 0]
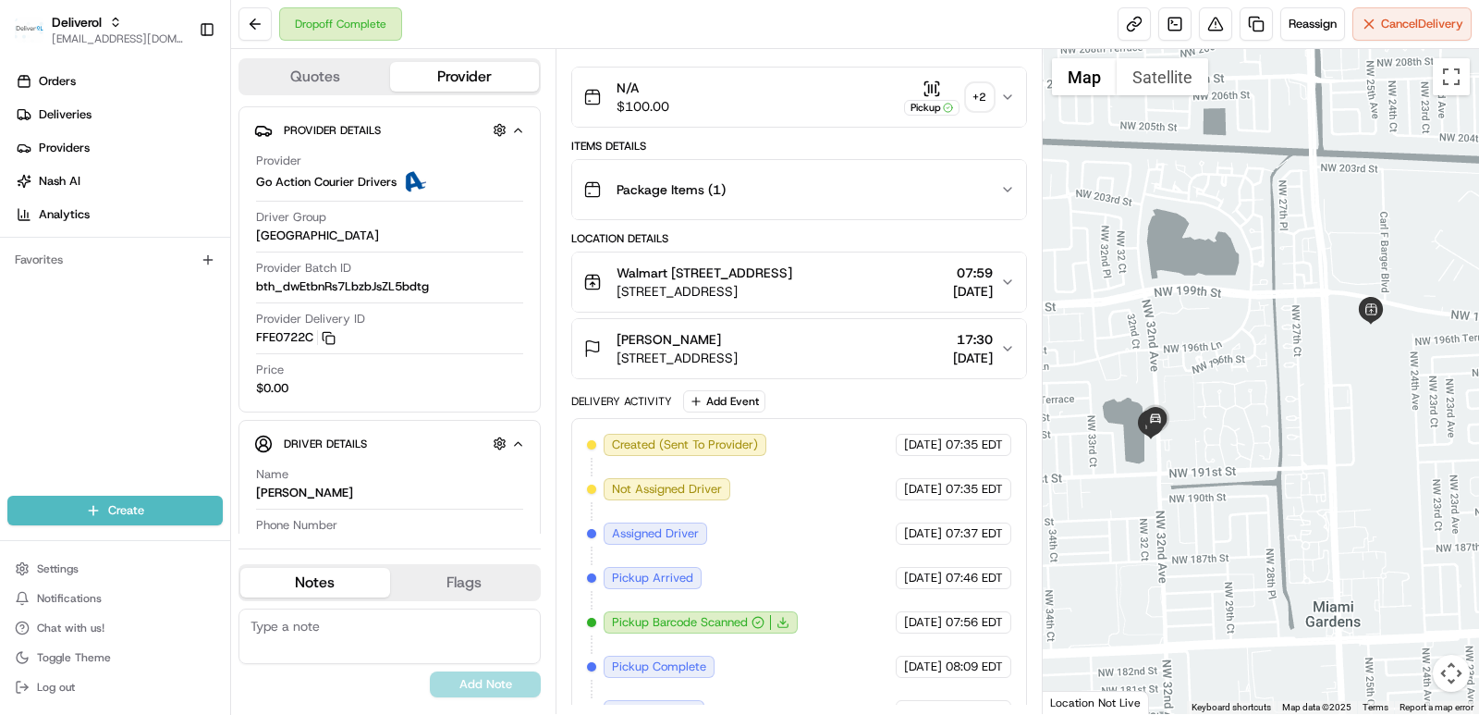
click at [663, 497] on span "Not Assigned Driver" at bounding box center [667, 489] width 110 height 17
click at [815, 203] on div "Package Items ( 1 )" at bounding box center [791, 189] width 417 height 37
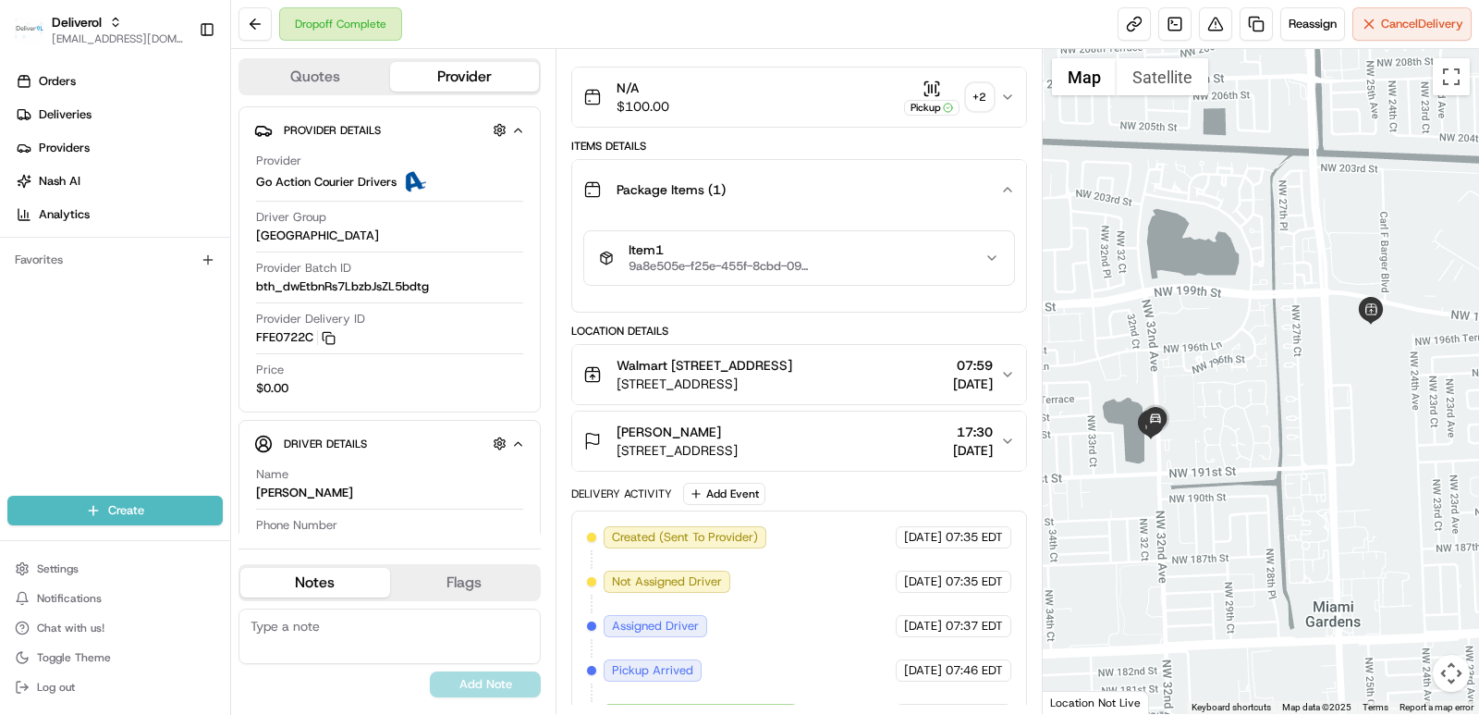
click at [686, 266] on span "9a8e505e-f25e-455f-8cbd-0974aabb08ac" at bounding box center [721, 266] width 185 height 15
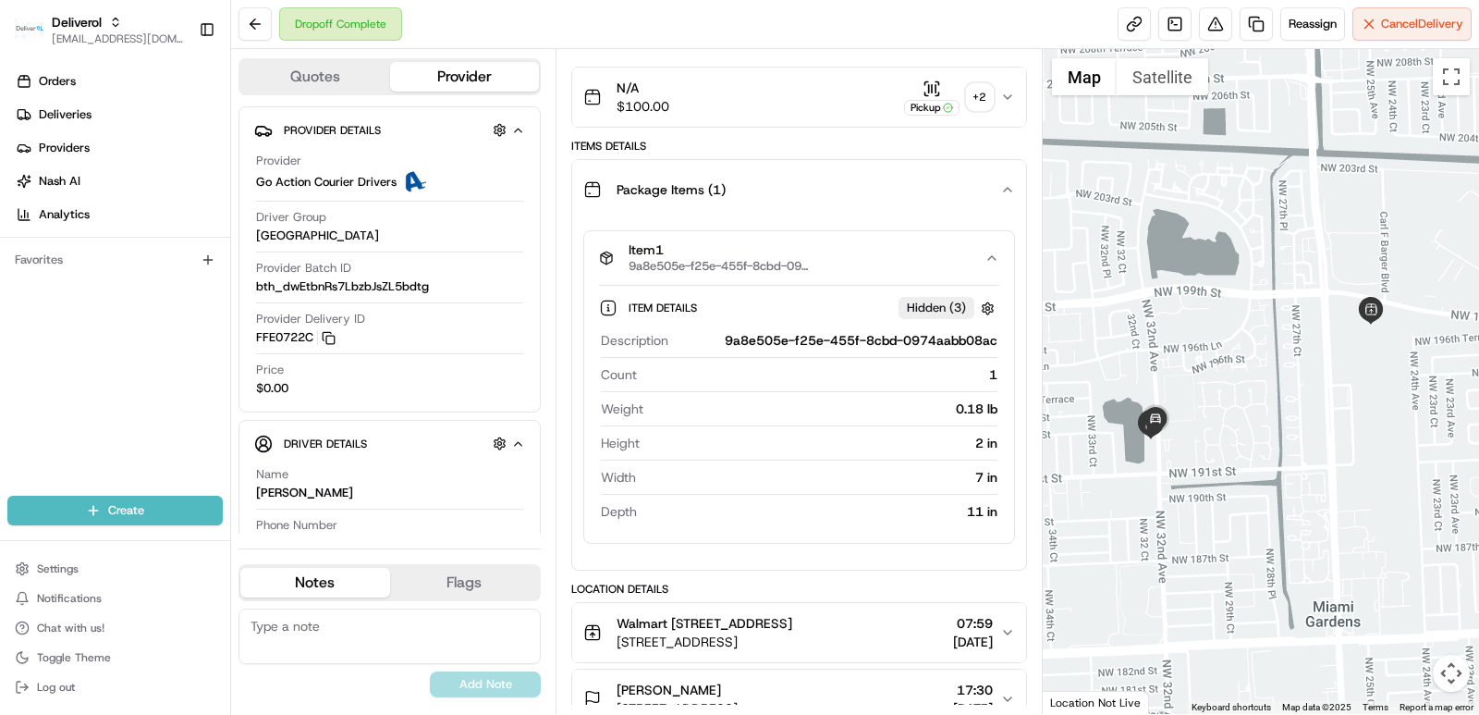
scroll to position [169, 0]
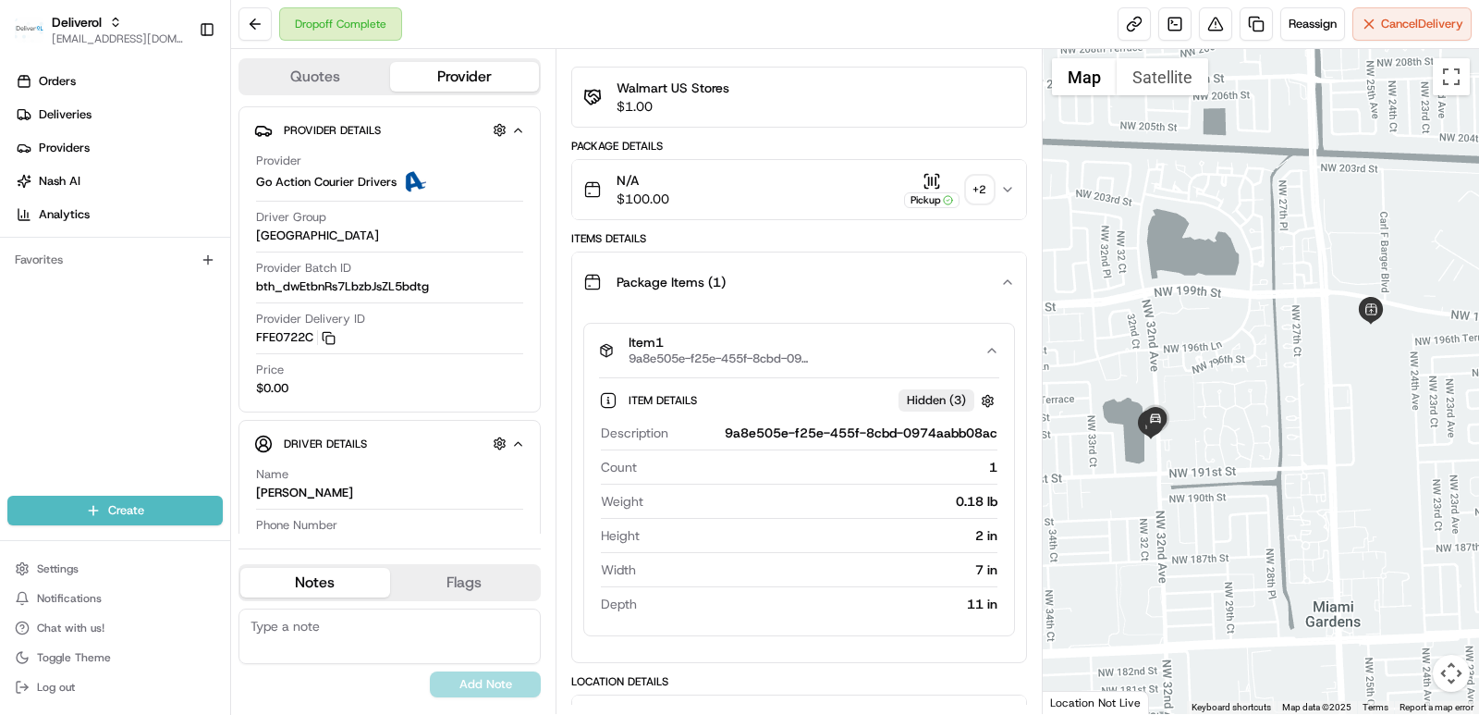
click at [1004, 195] on icon "button" at bounding box center [1007, 189] width 15 height 15
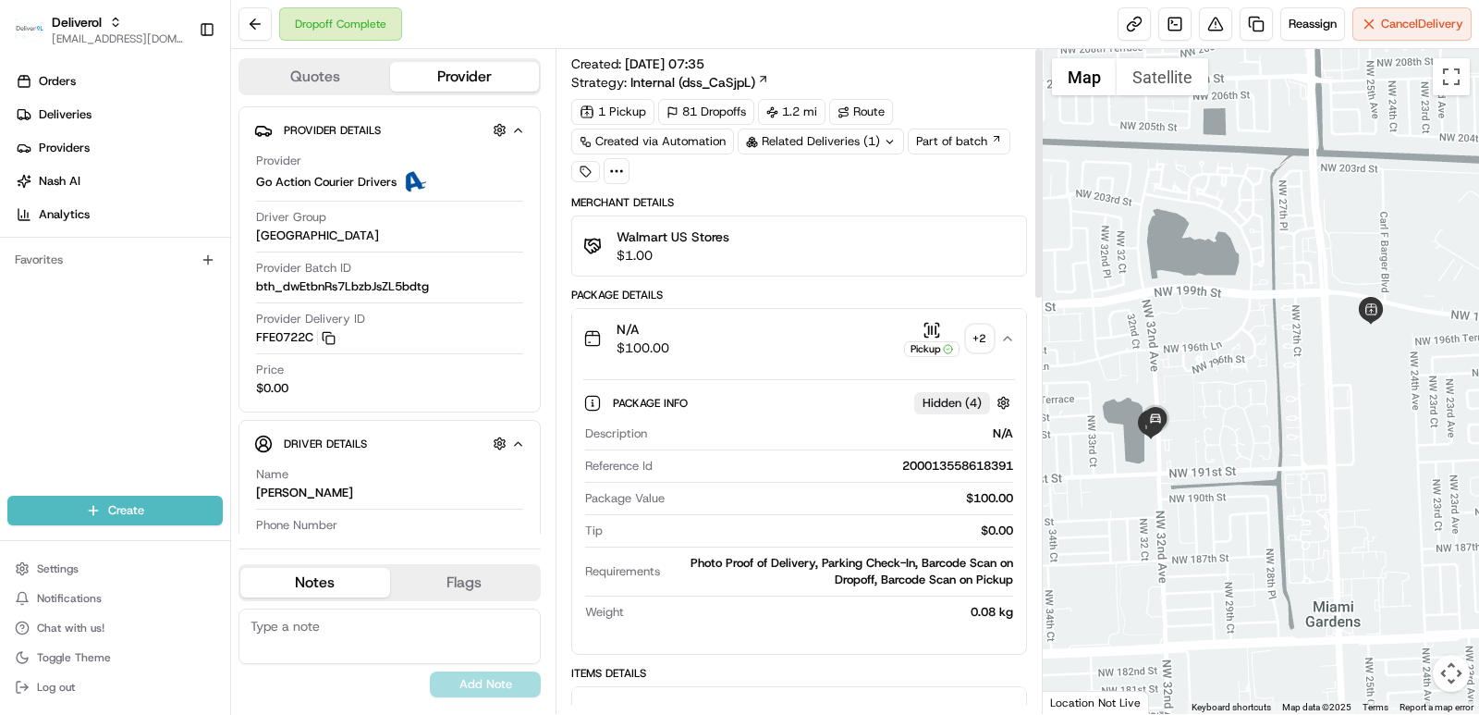
scroll to position [0, 0]
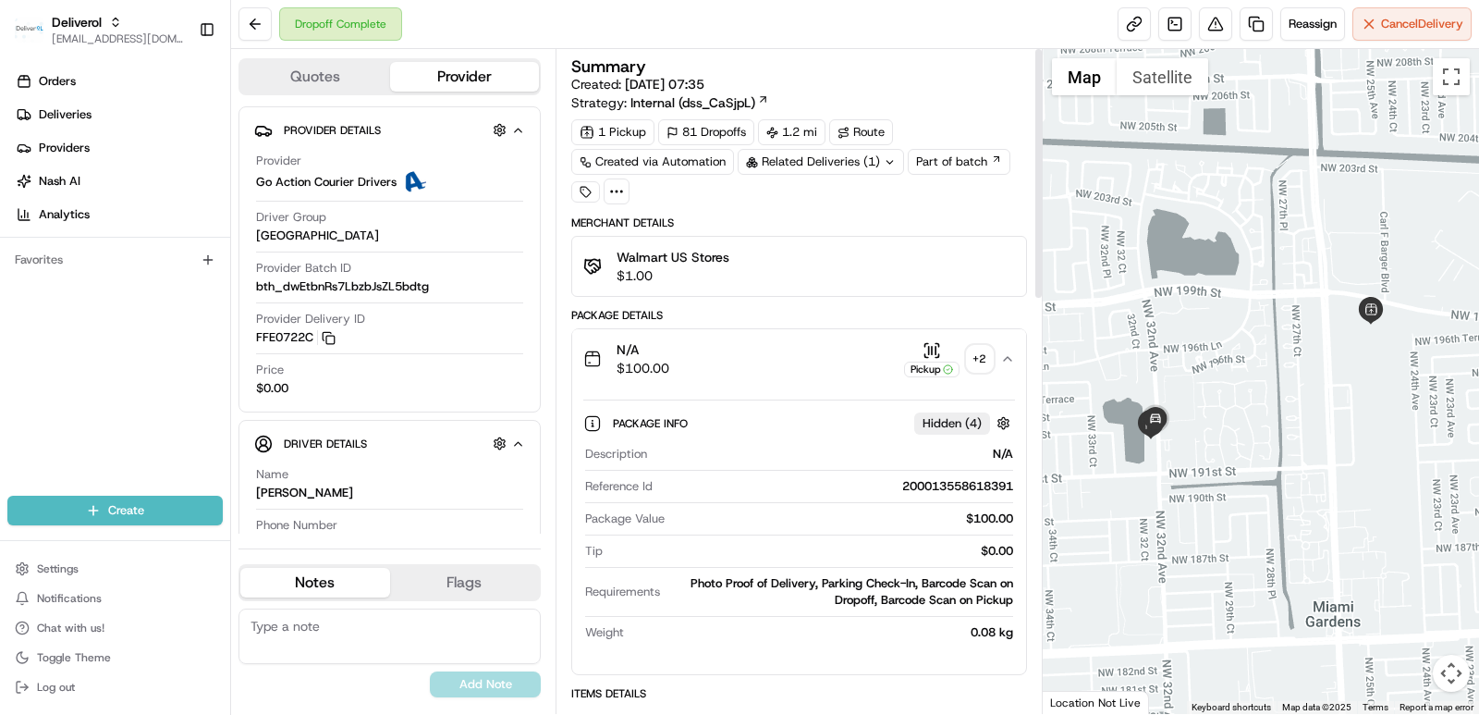
click at [726, 272] on span "$1.00" at bounding box center [673, 275] width 113 height 18
click at [813, 157] on div "Related Deliveries (1)" at bounding box center [821, 162] width 166 height 26
click at [264, 36] on button at bounding box center [255, 23] width 33 height 33
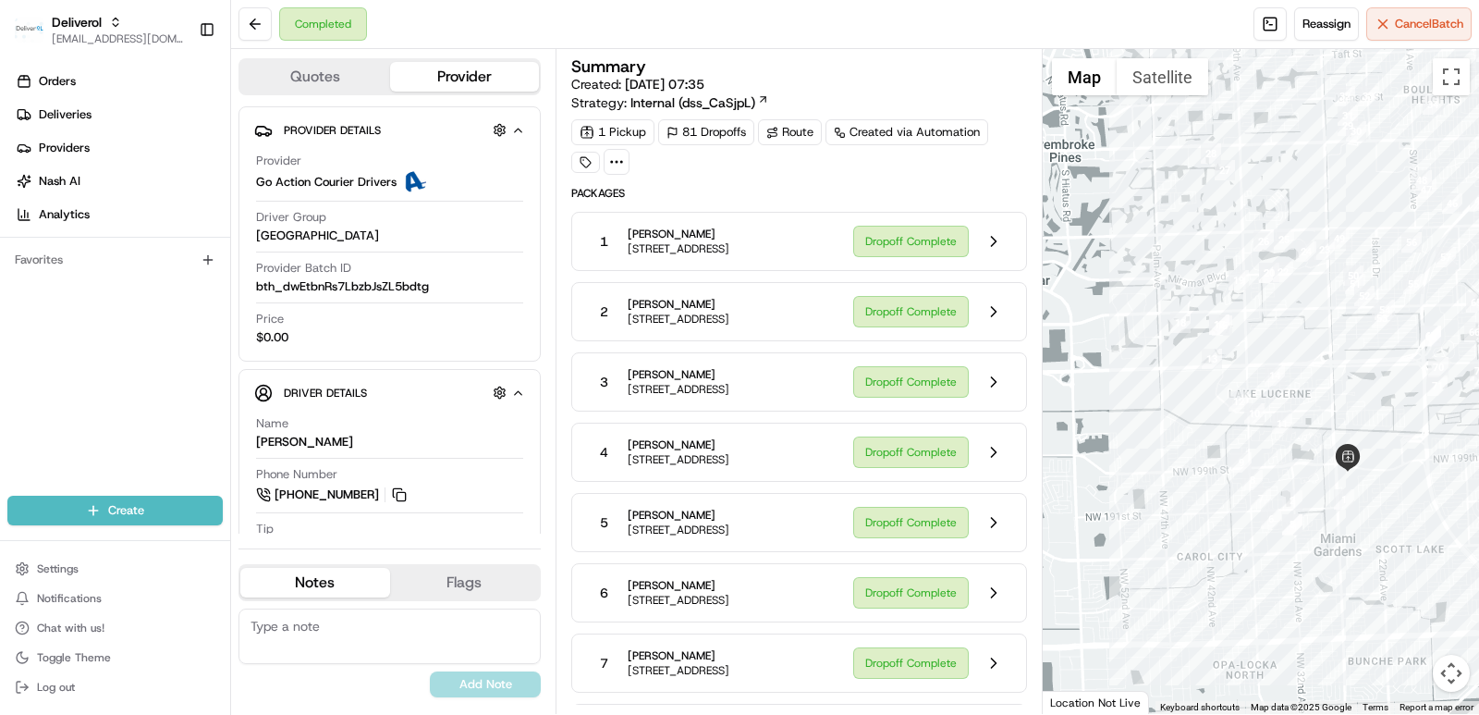
click at [883, 173] on div "1 Pickup 81 Dropoffs Route Created via Automation" at bounding box center [799, 146] width 456 height 55
drag, startPoint x: 795, startPoint y: 172, endPoint x: 813, endPoint y: 183, distance: 20.8
click at [999, 247] on button at bounding box center [993, 241] width 35 height 35
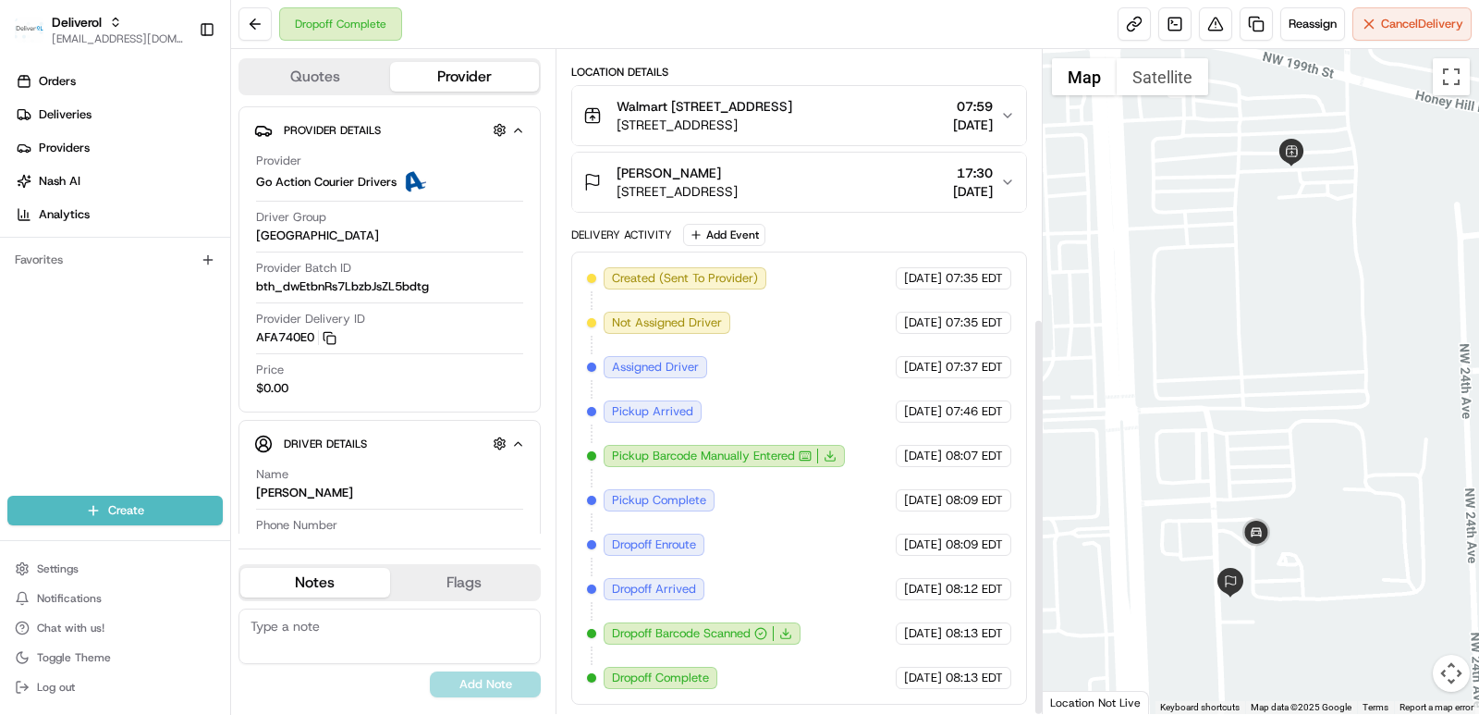
scroll to position [447, 0]
click at [803, 459] on icon "button" at bounding box center [805, 455] width 13 height 13
click at [833, 456] on icon at bounding box center [830, 455] width 13 height 13
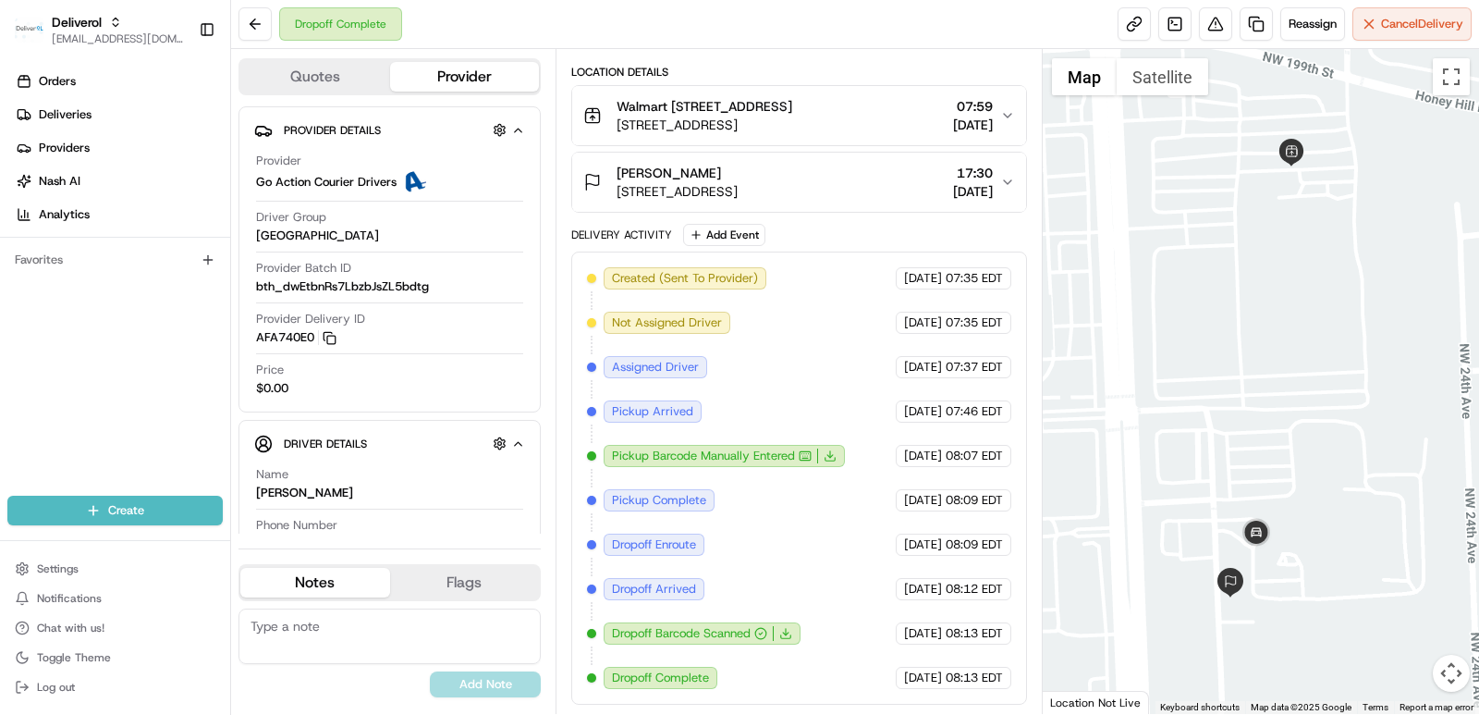
click at [496, 201] on div at bounding box center [389, 201] width 267 height 1
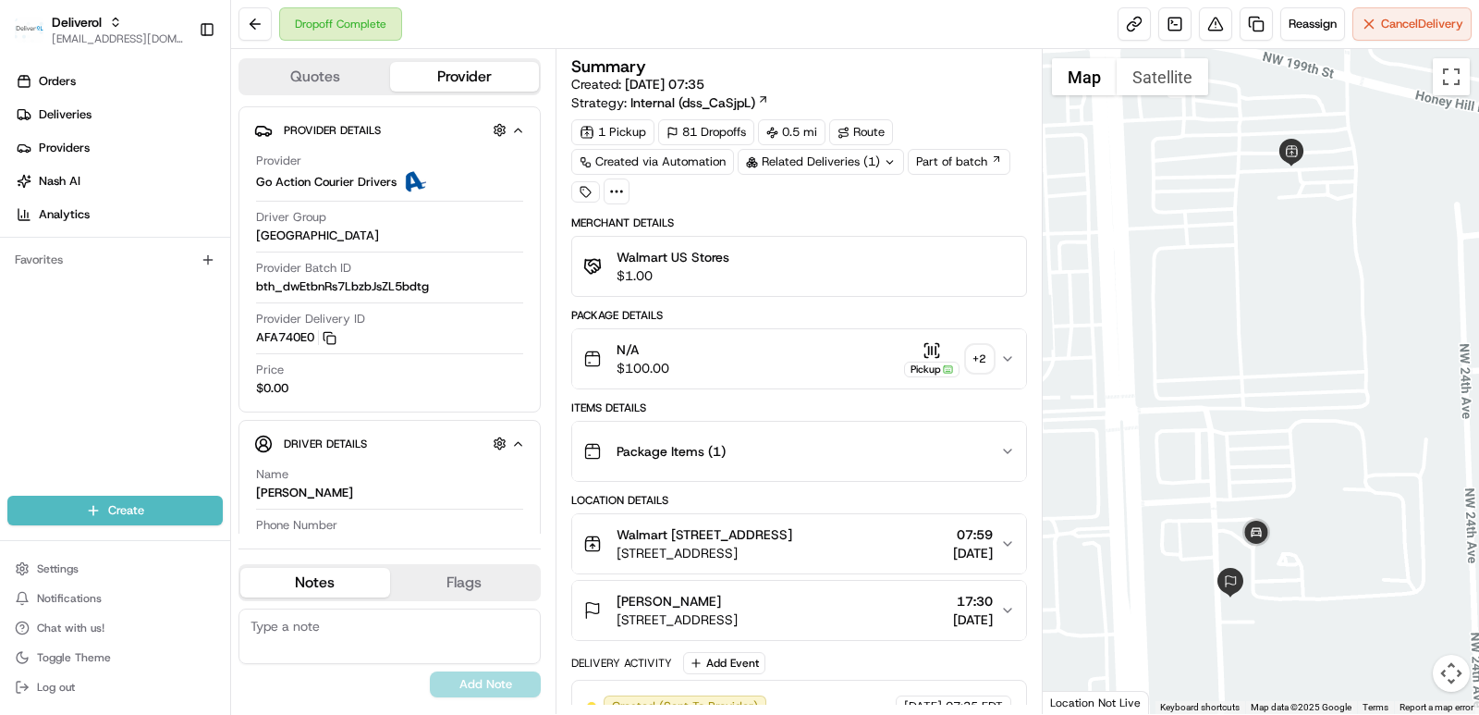
click at [924, 354] on icon "button" at bounding box center [925, 355] width 3 height 3
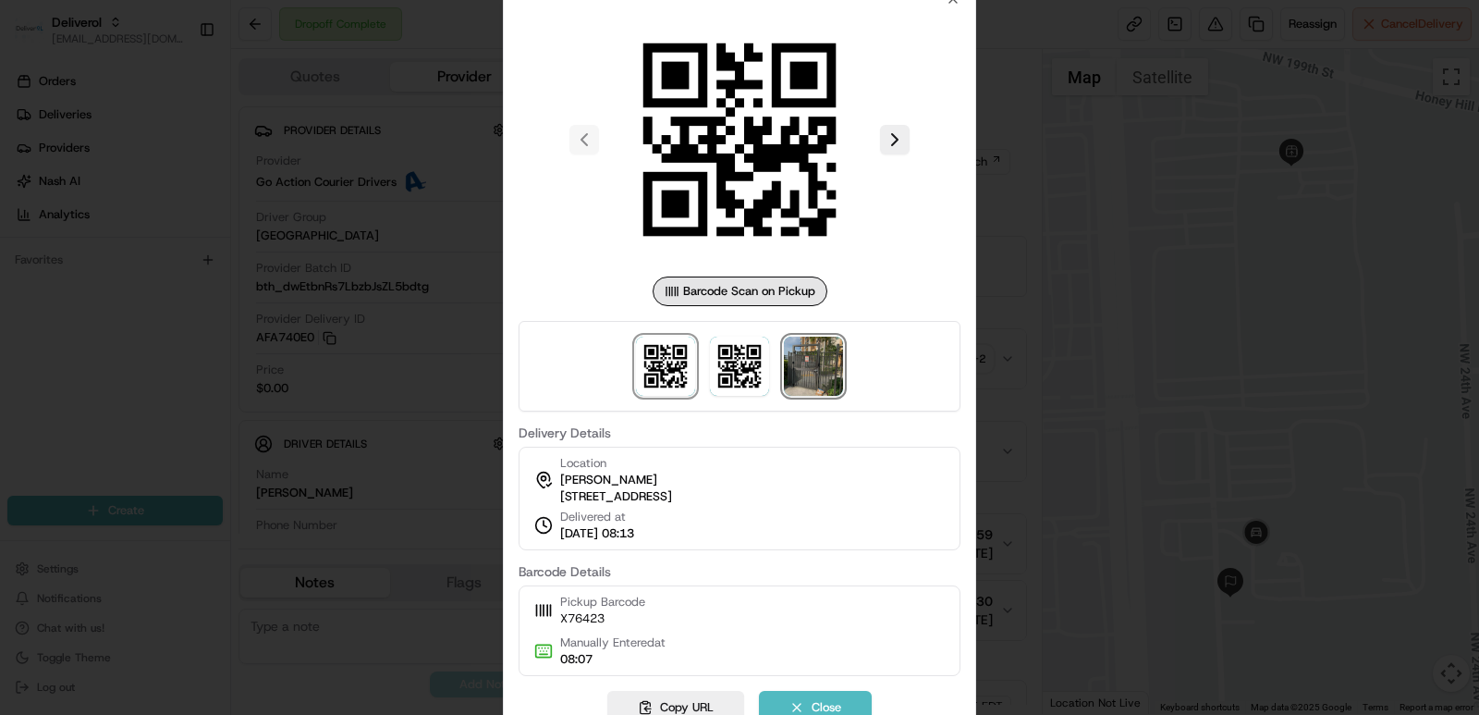
click at [808, 354] on img at bounding box center [813, 365] width 59 height 59
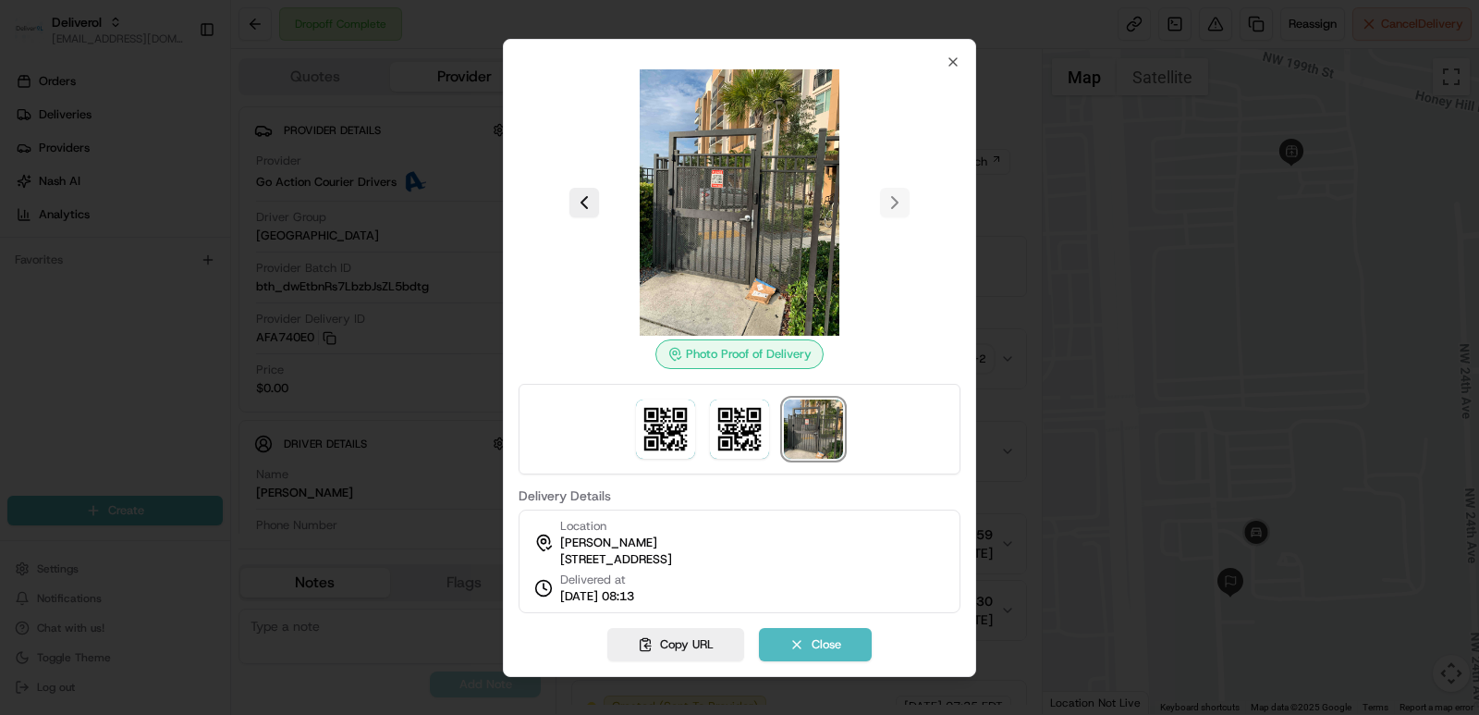
click at [765, 233] on img at bounding box center [739, 202] width 266 height 266
click at [792, 180] on img at bounding box center [739, 202] width 266 height 266
click at [754, 177] on img at bounding box center [739, 202] width 266 height 266
click at [754, 167] on img at bounding box center [739, 202] width 266 height 266
click at [737, 352] on div "Photo Proof of Delivery" at bounding box center [739, 354] width 168 height 30
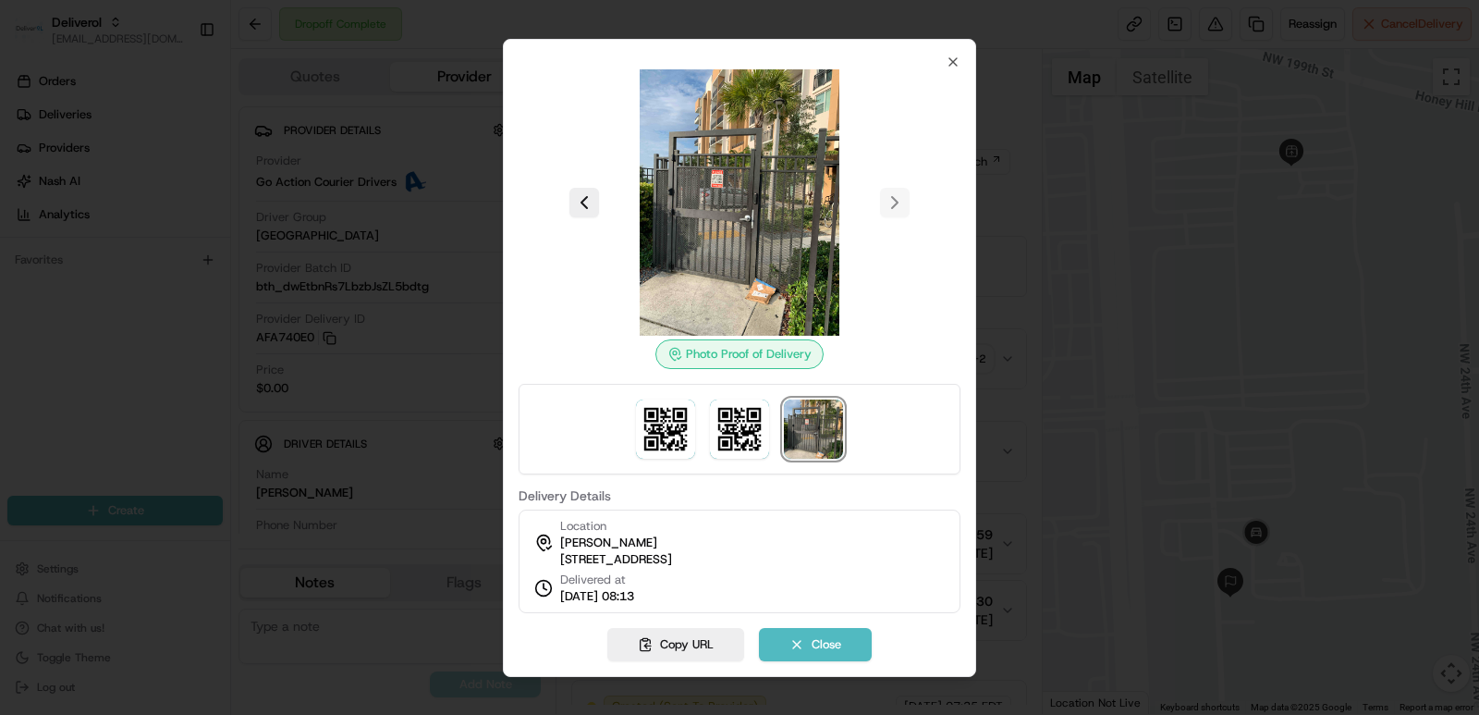
click at [742, 211] on img at bounding box center [739, 202] width 266 height 266
click at [956, 55] on icon "button" at bounding box center [953, 62] width 15 height 15
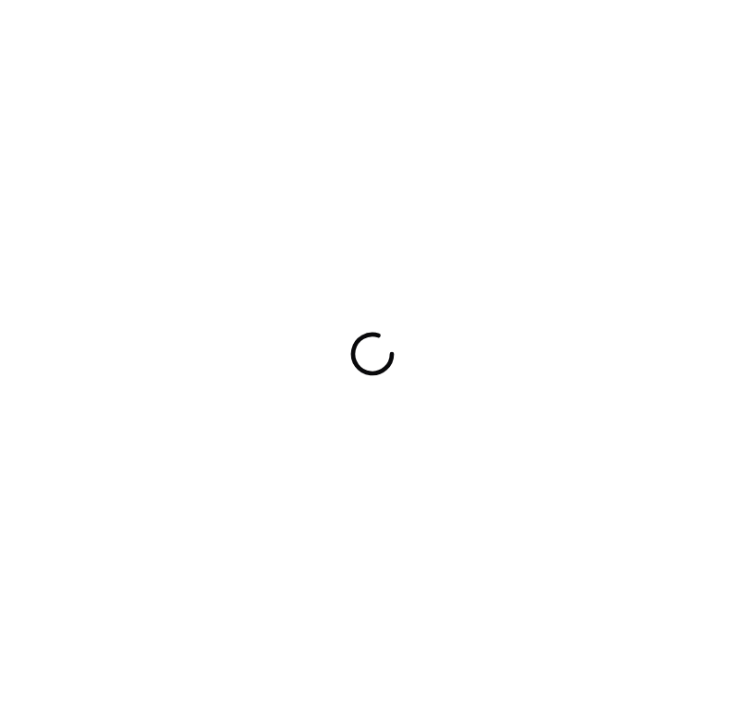
click at [295, 322] on div at bounding box center [372, 353] width 744 height 707
click at [353, 247] on div at bounding box center [372, 353] width 744 height 707
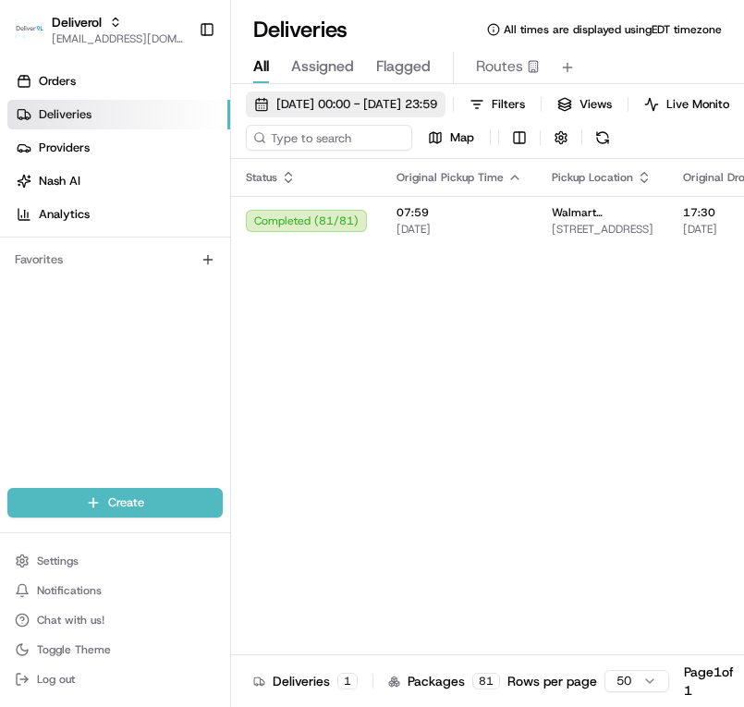
click at [320, 110] on span "[DATE] 00:00 - [DATE] 23:59" at bounding box center [356, 104] width 161 height 17
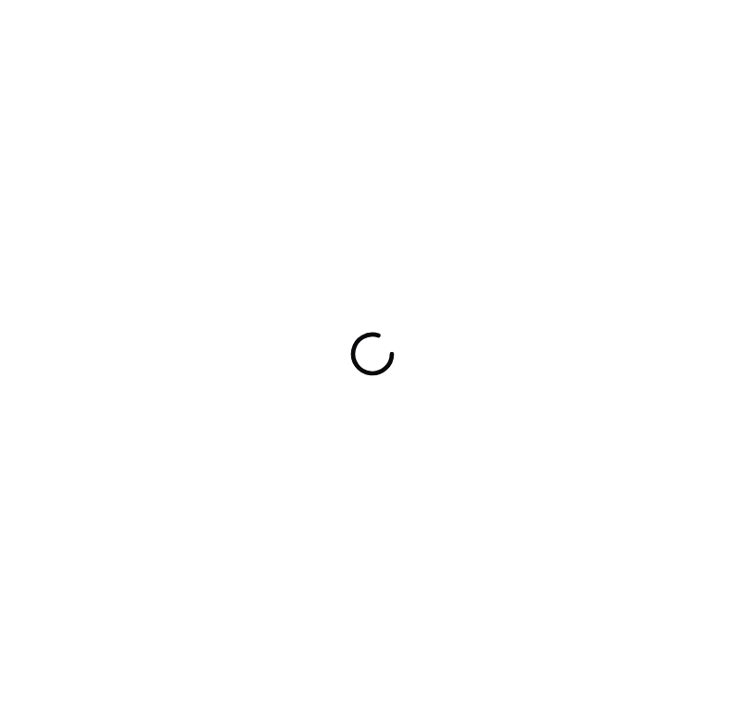
click at [452, 66] on div at bounding box center [372, 353] width 744 height 707
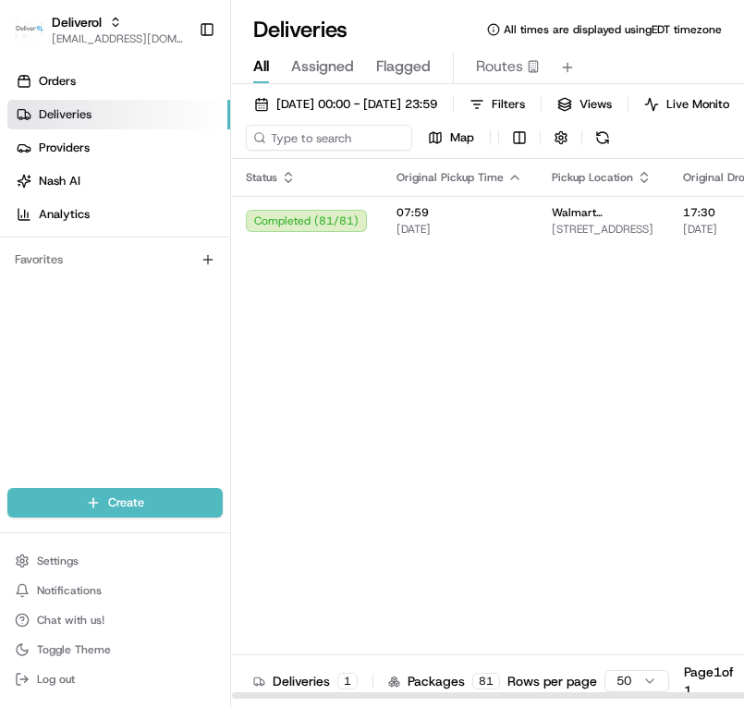
click at [424, 411] on div "Status Original Pickup Time Pickup Location Original Dropoff Time Dropoff Locat…" at bounding box center [716, 429] width 970 height 541
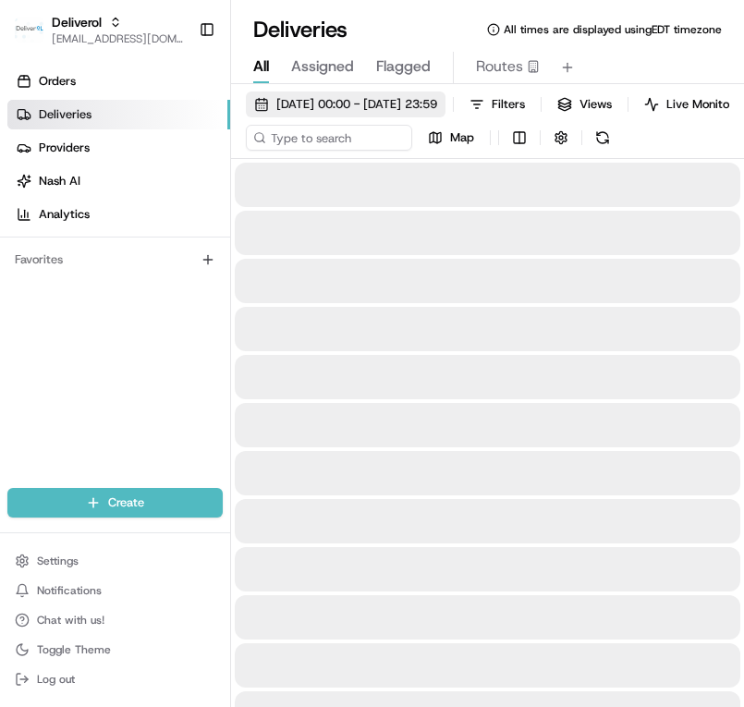
click at [322, 103] on span "[DATE] 00:00 - [DATE] 23:59" at bounding box center [356, 104] width 161 height 17
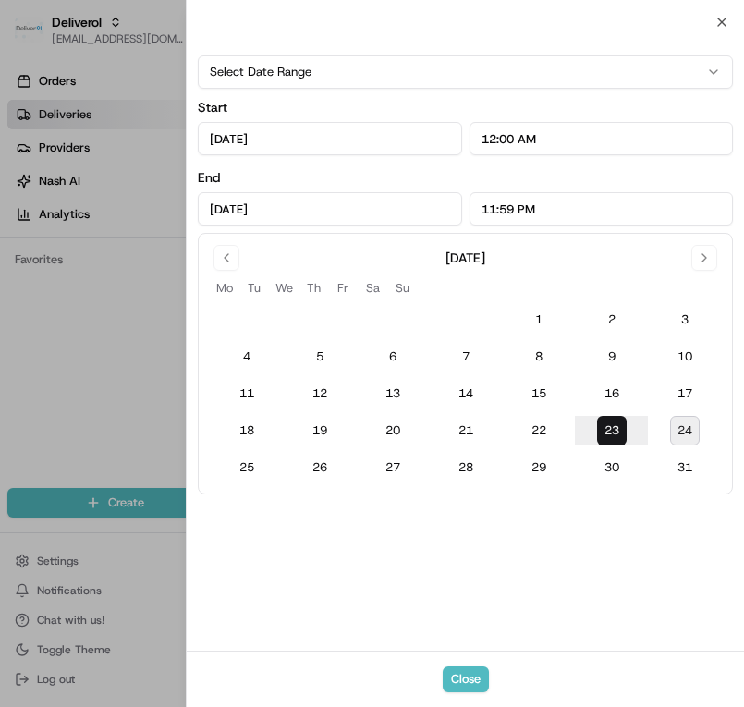
type input "[DATE]"
type input "12:00 AM"
type input "[DATE]"
type input "11:59 PM"
click at [279, 147] on input "[DATE]" at bounding box center [329, 138] width 263 height 33
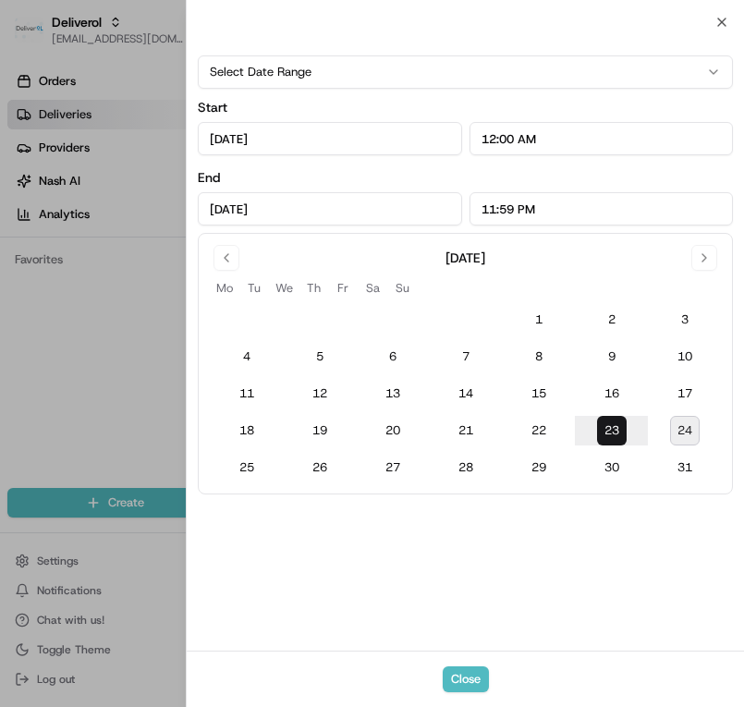
click at [250, 143] on input "[DATE]" at bounding box center [329, 138] width 263 height 33
click at [685, 434] on button "24" at bounding box center [685, 431] width 30 height 30
type input "[DATE]"
click at [451, 681] on button "Close" at bounding box center [466, 680] width 46 height 26
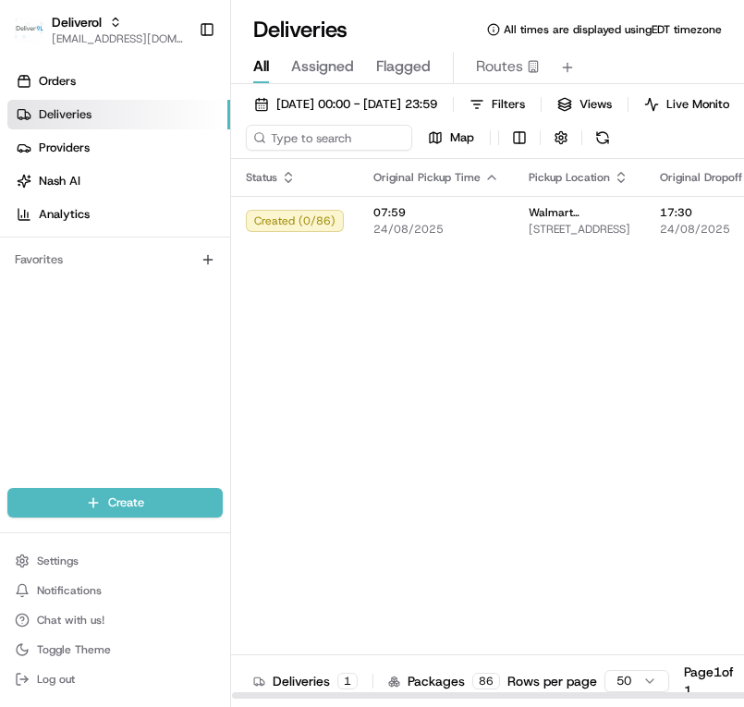
click at [435, 313] on div "Status Original Pickup Time Pickup Location Original Dropoff Time Dropoff Locat…" at bounding box center [704, 429] width 947 height 541
click at [434, 412] on div "Status Original Pickup Time Pickup Location Original Dropoff Time Dropoff Locat…" at bounding box center [704, 429] width 947 height 541
